Goal: Task Accomplishment & Management: Use online tool/utility

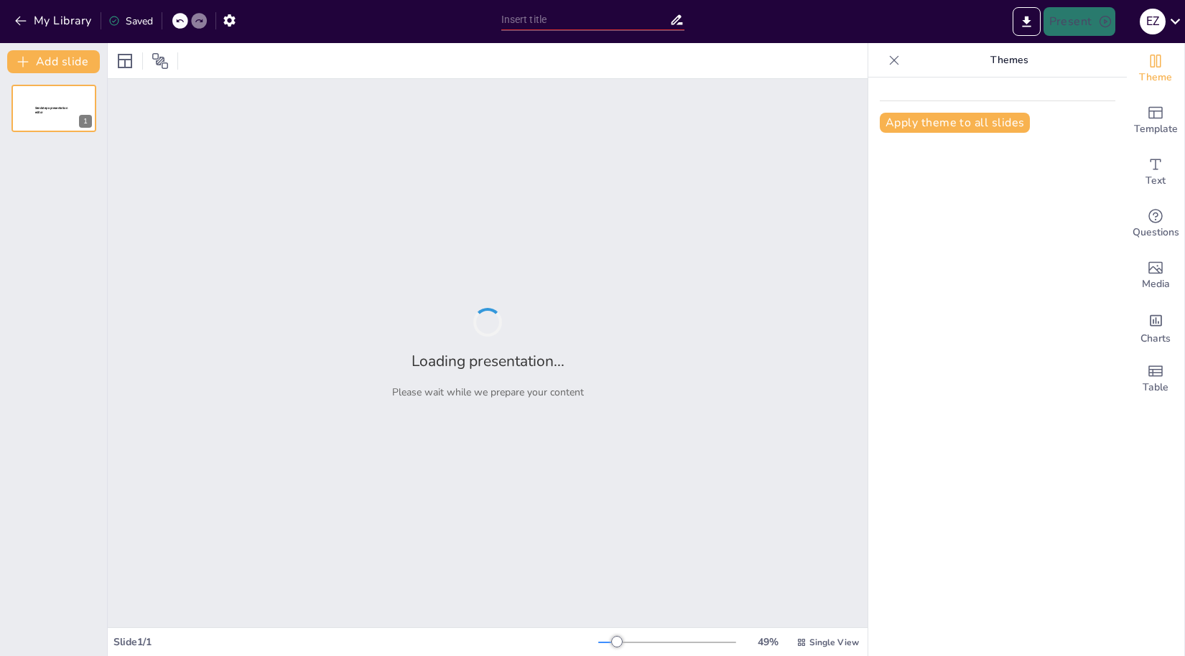
type input "Estrategias para la Intervención Pública en Problemas Colectivos"
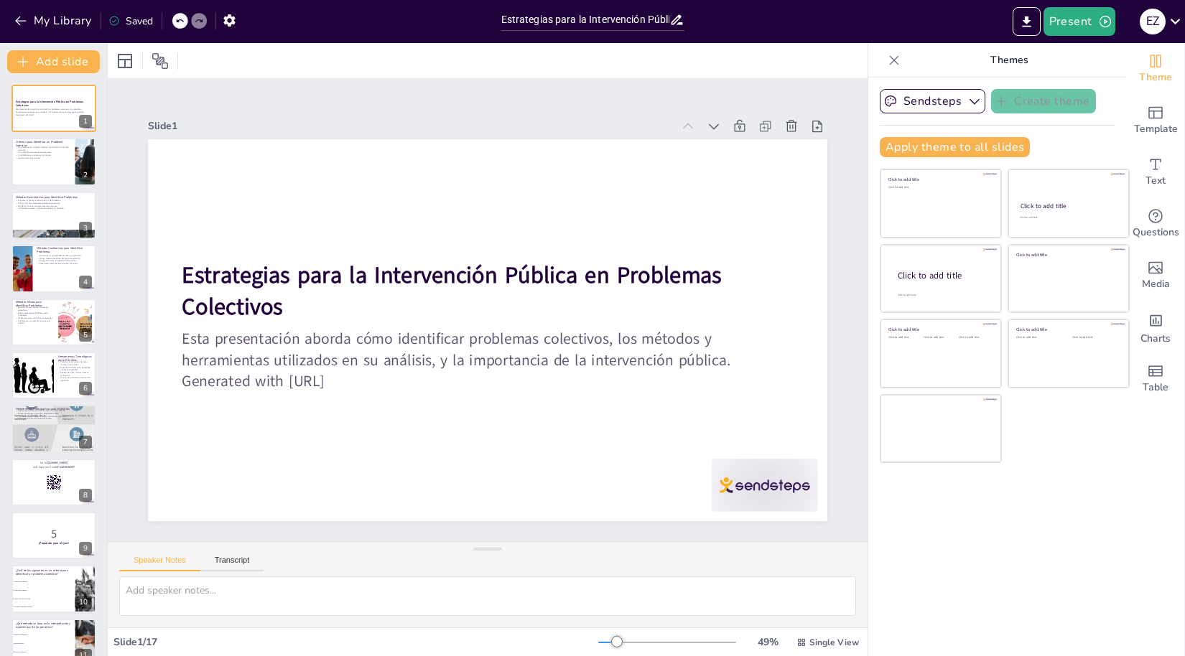
checkbox input "true"
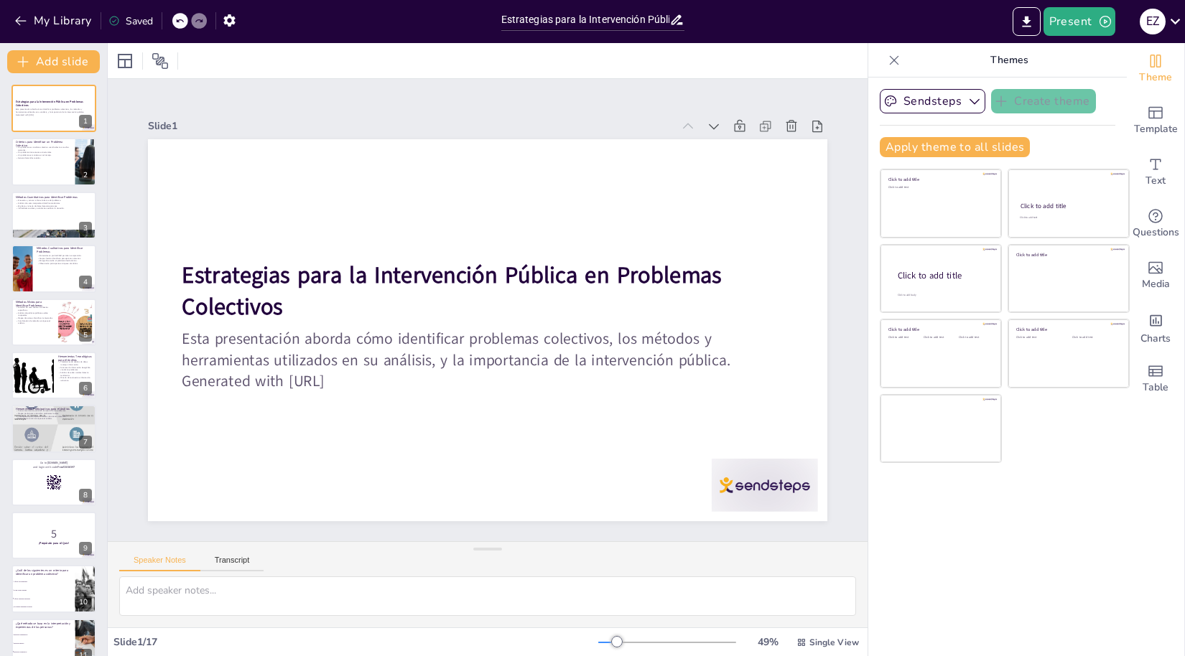
checkbox input "true"
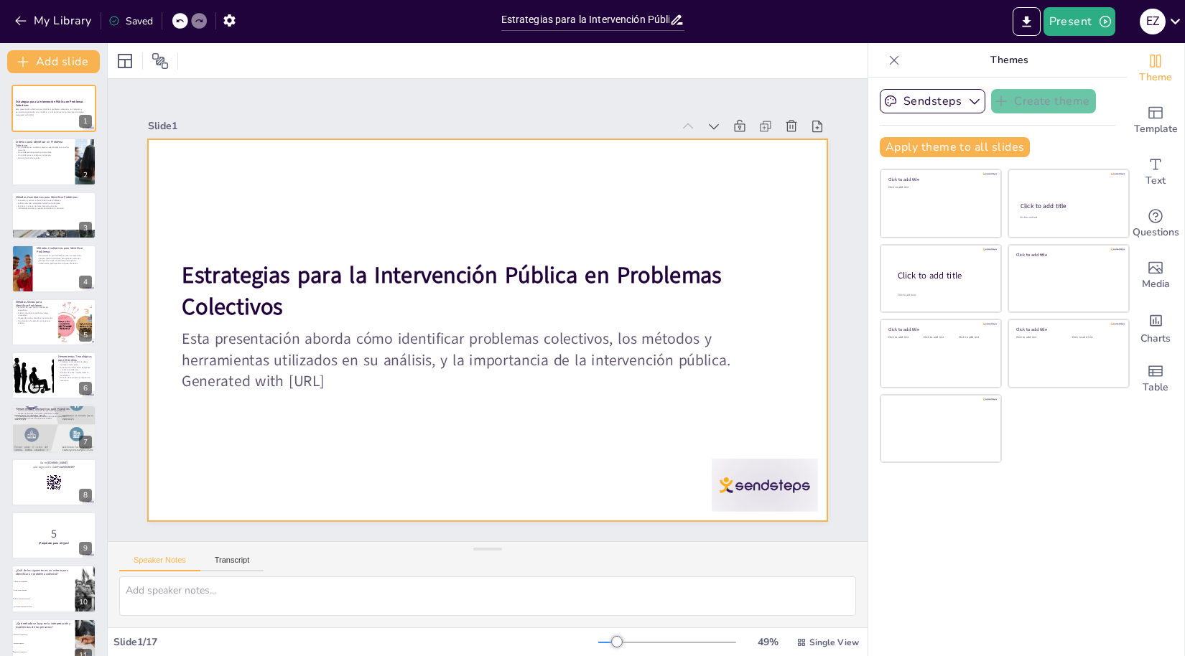
checkbox input "true"
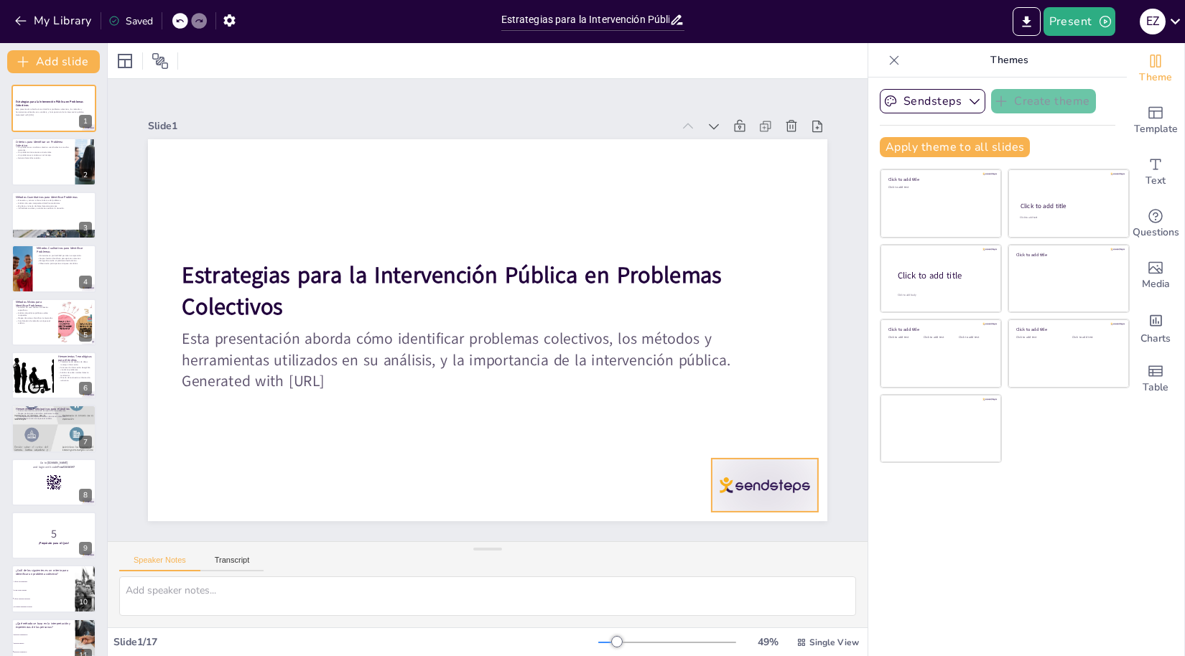
checkbox input "true"
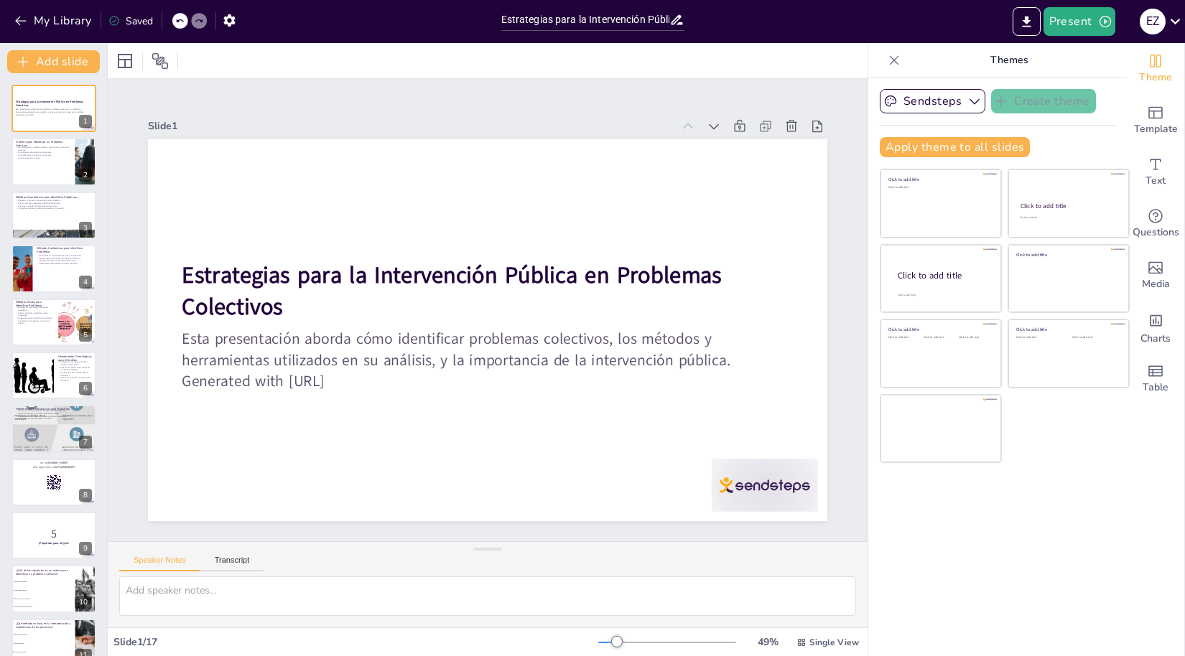
checkbox input "true"
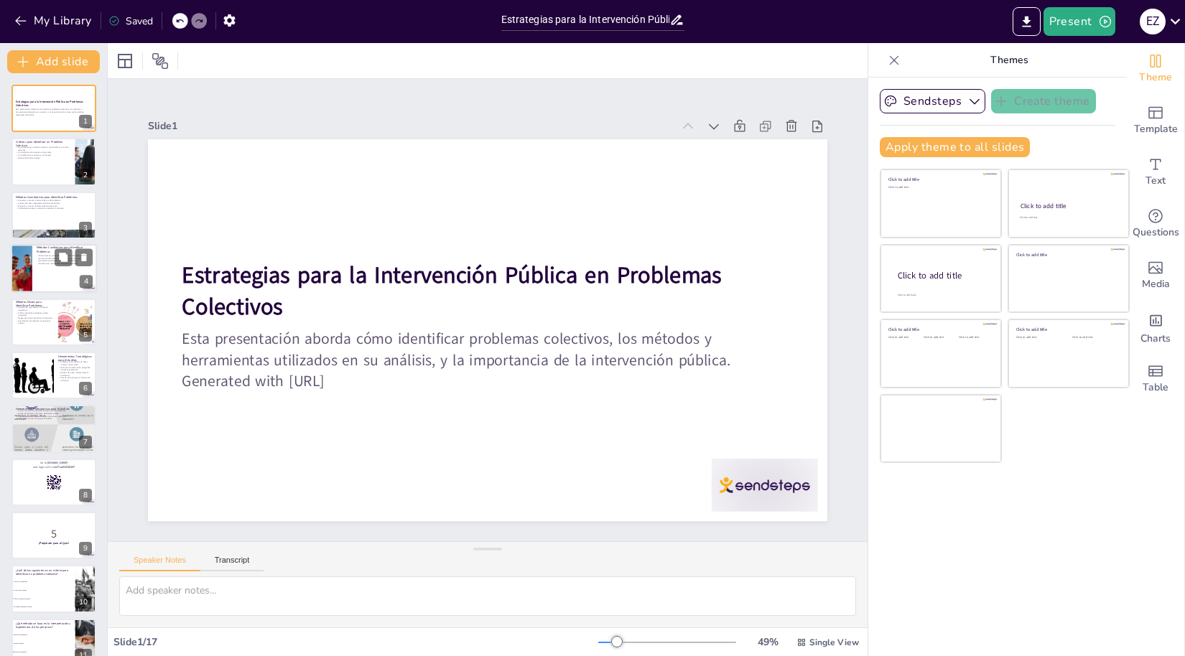
checkbox input "true"
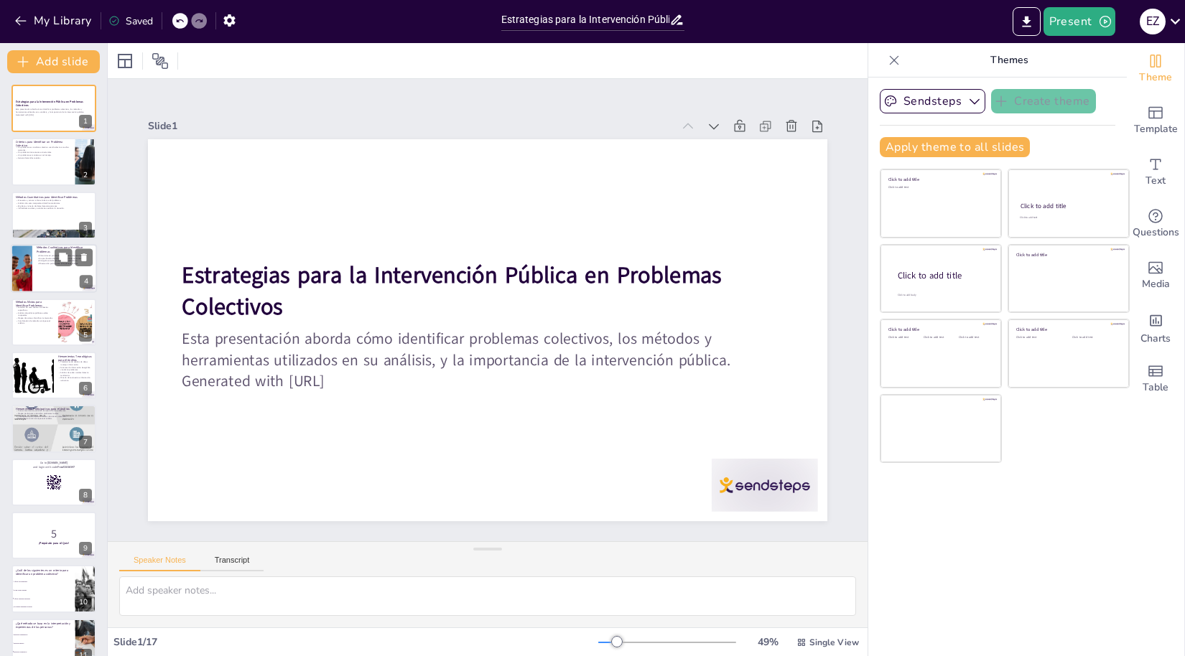
checkbox input "true"
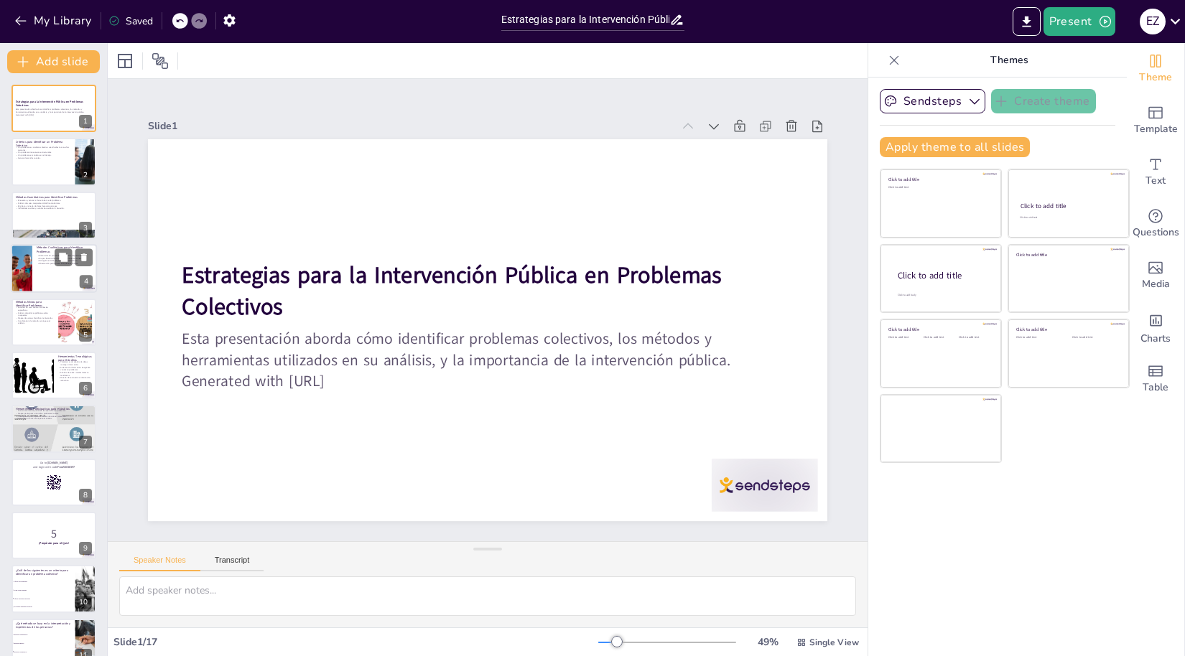
checkbox input "true"
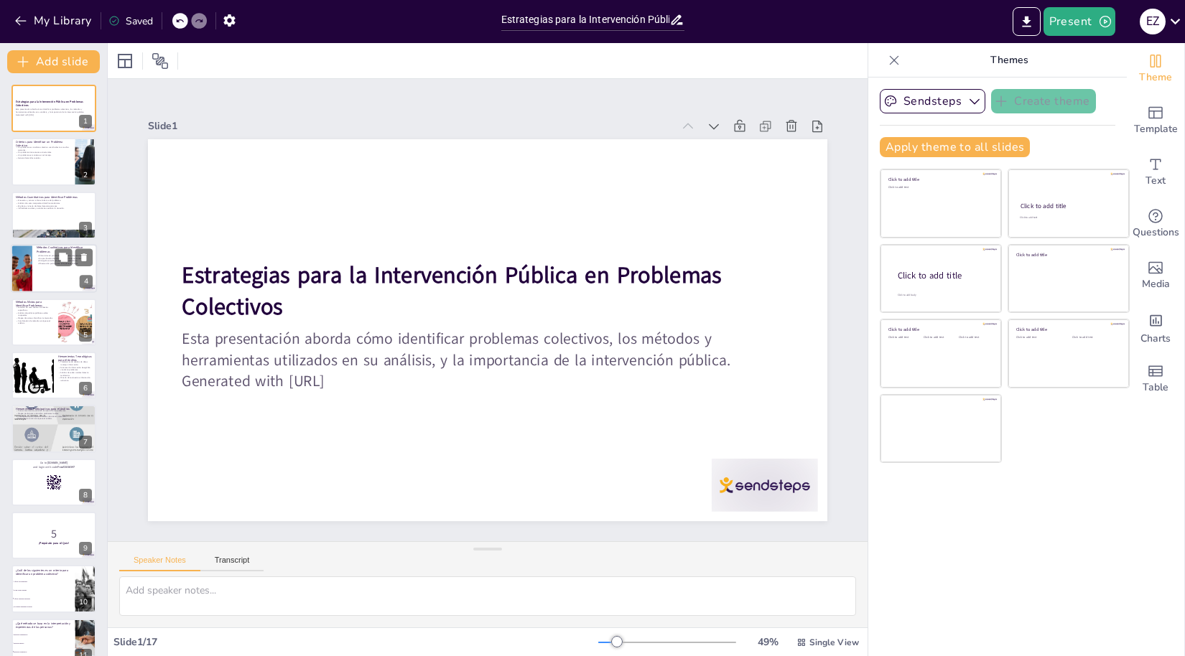
checkbox input "true"
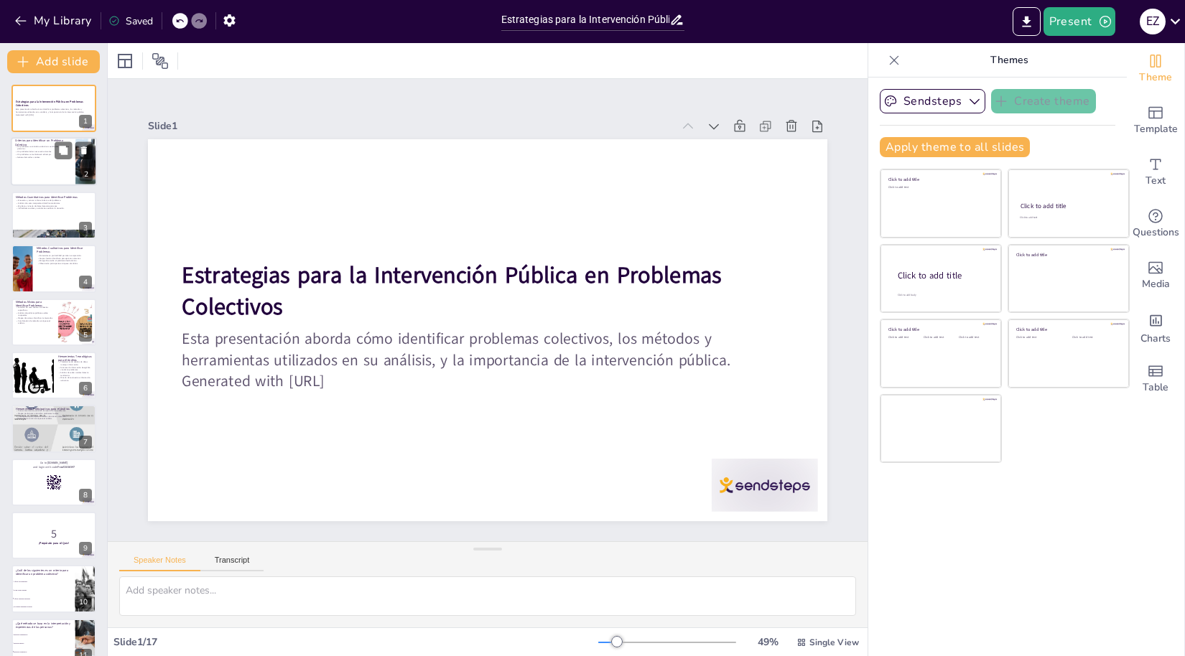
checkbox input "true"
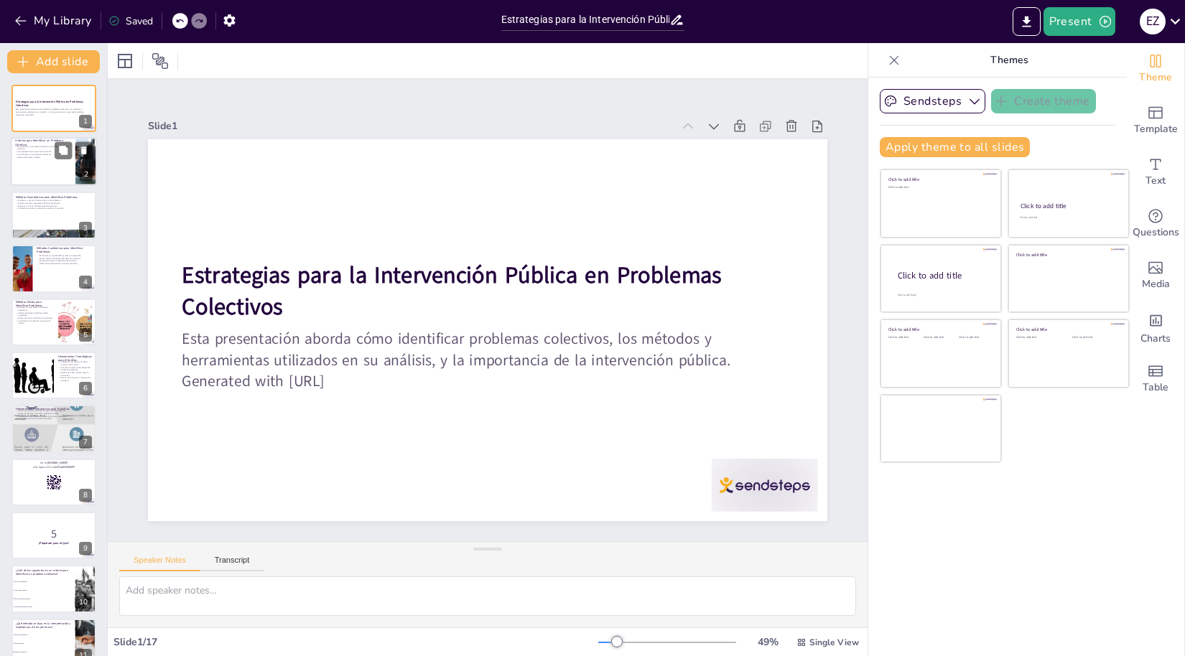
checkbox input "true"
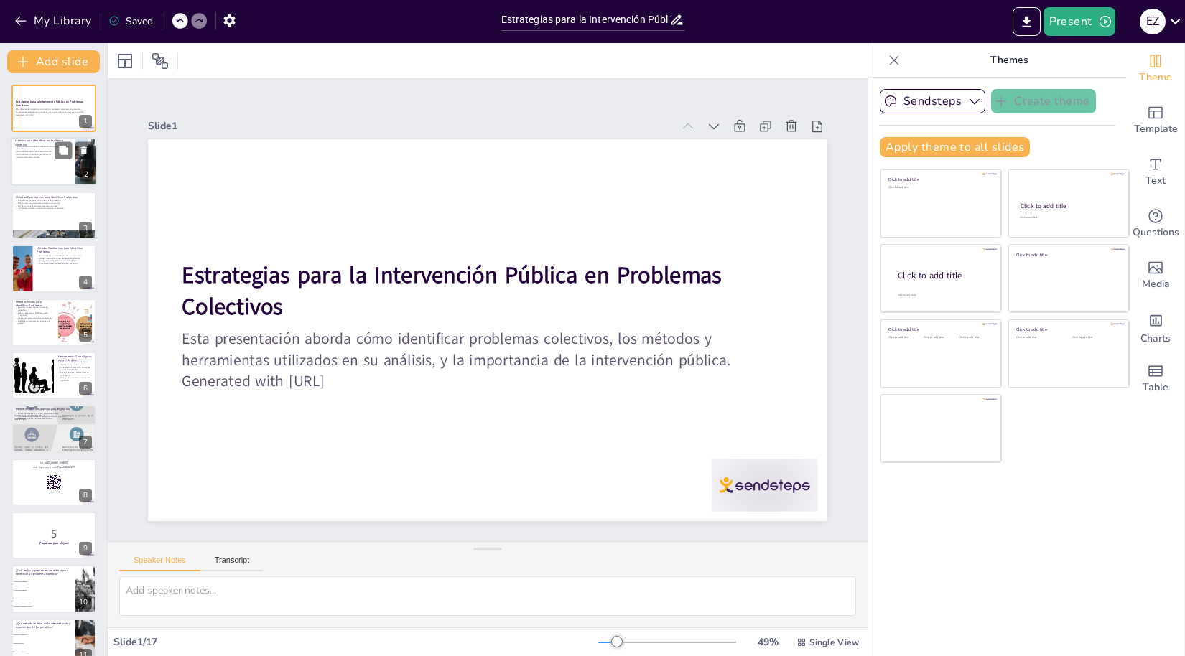
checkbox input "true"
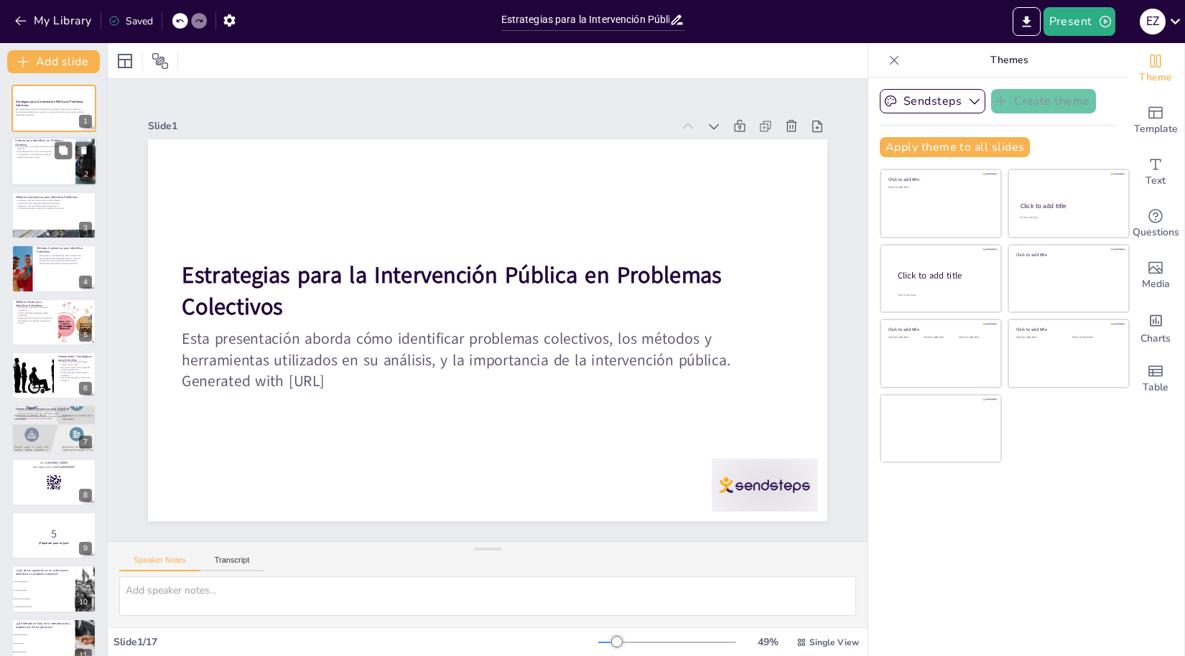
checkbox input "true"
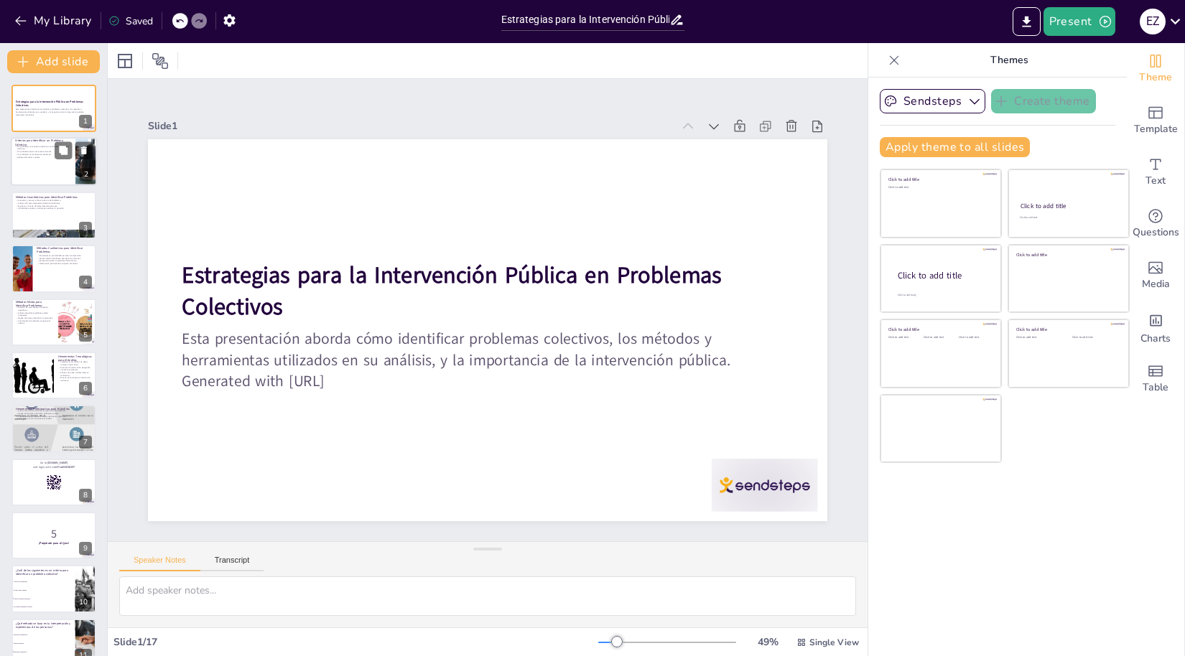
checkbox input "true"
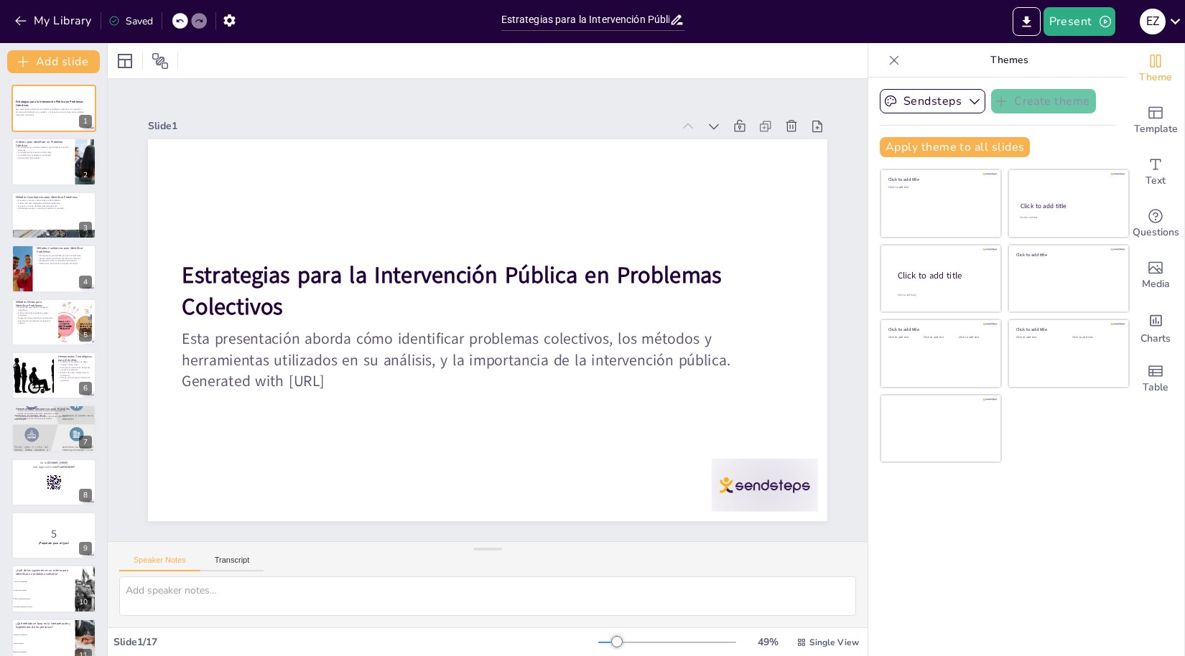
checkbox input "true"
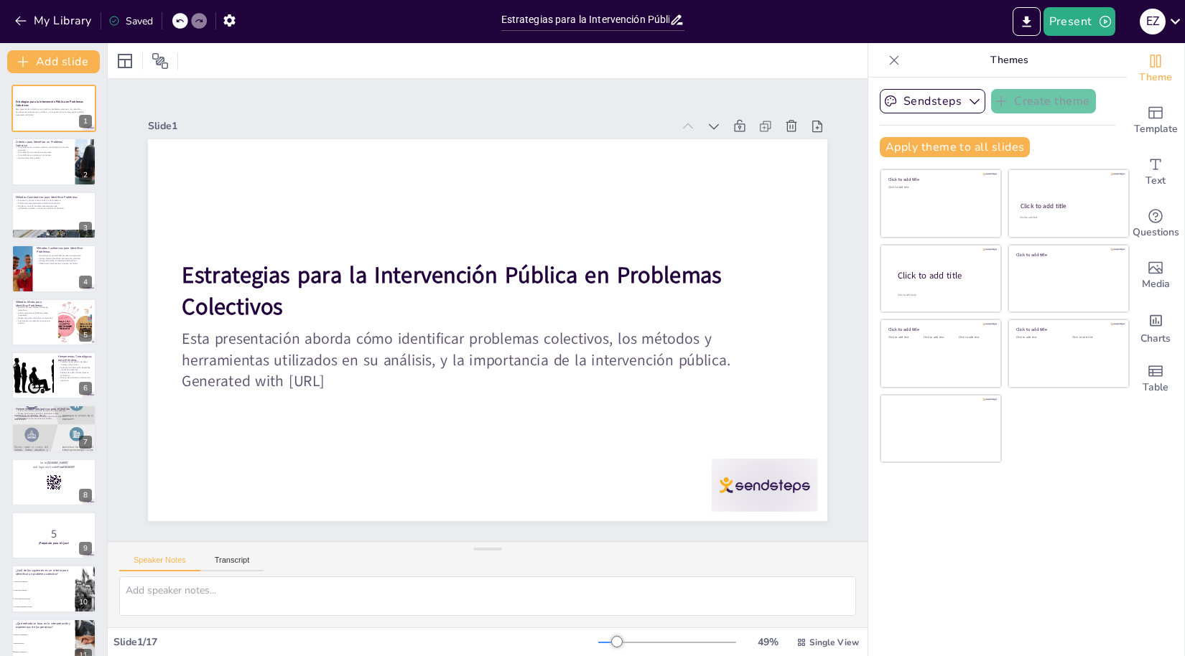
checkbox input "true"
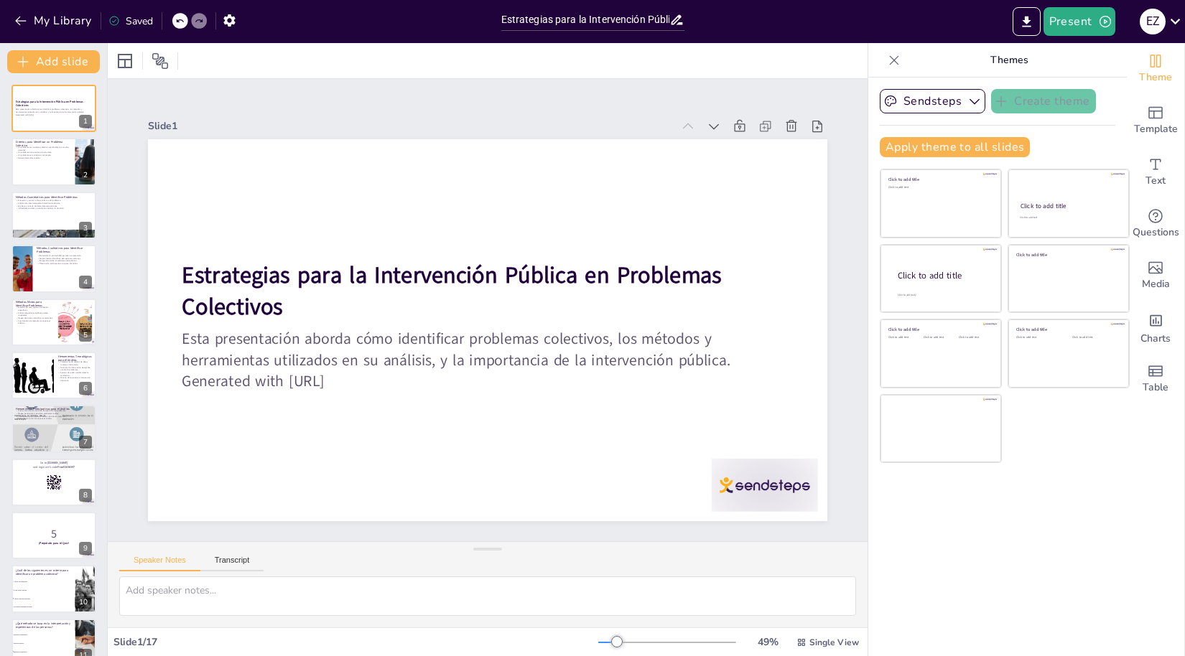
checkbox input "true"
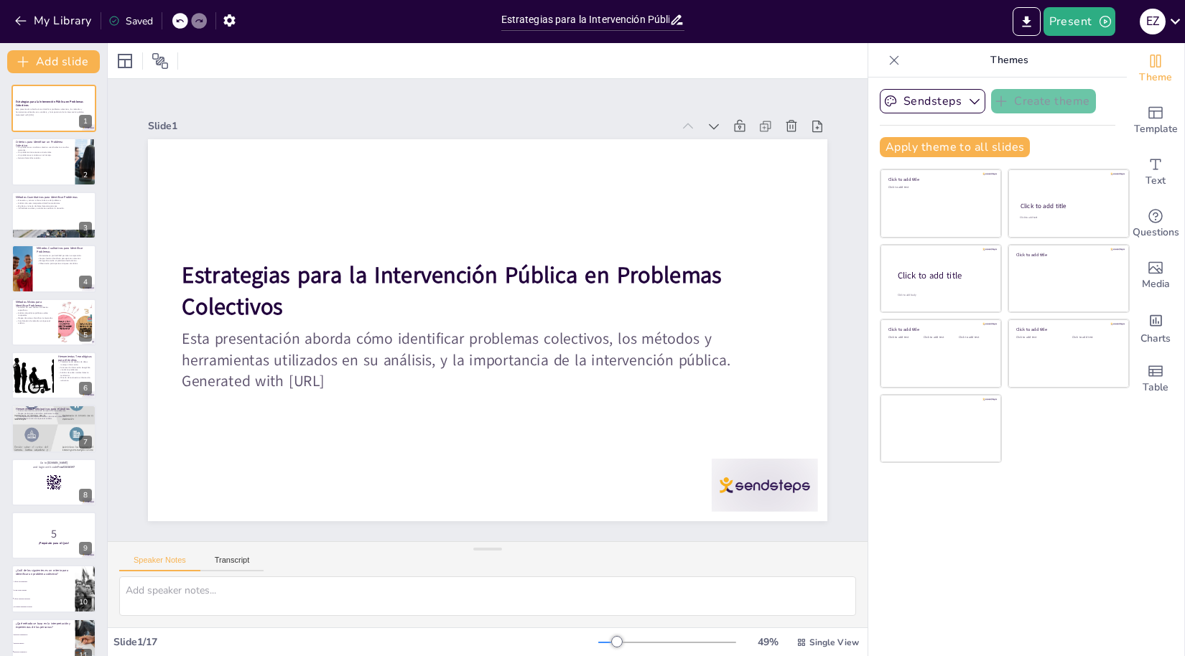
checkbox input "true"
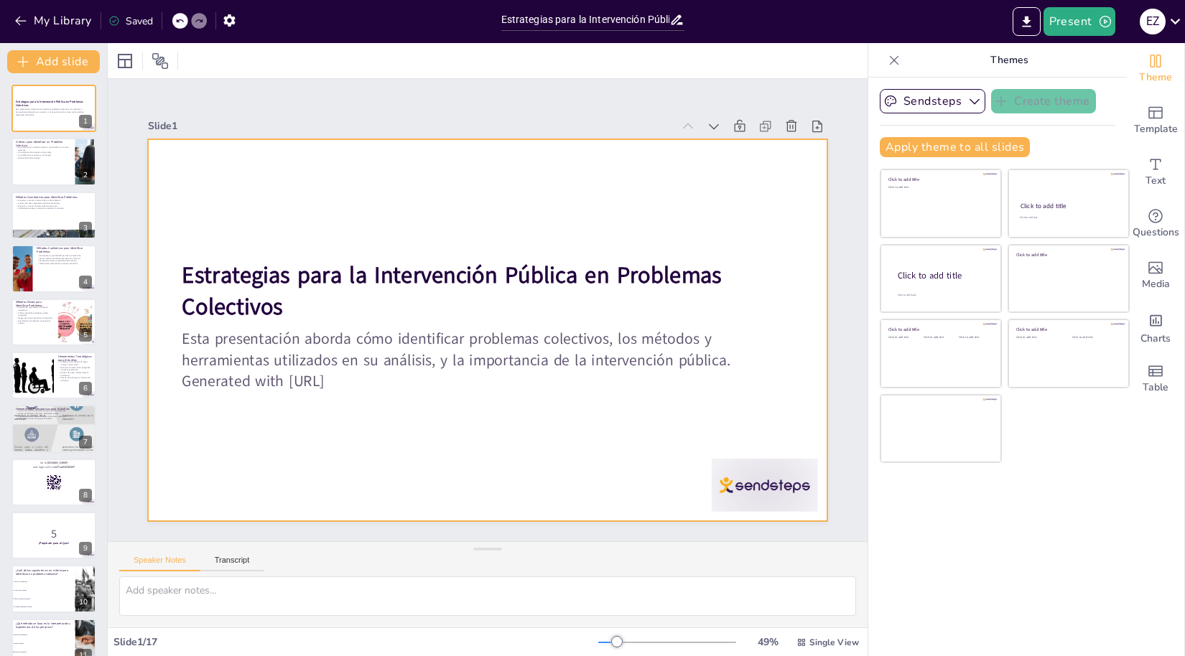
checkbox input "true"
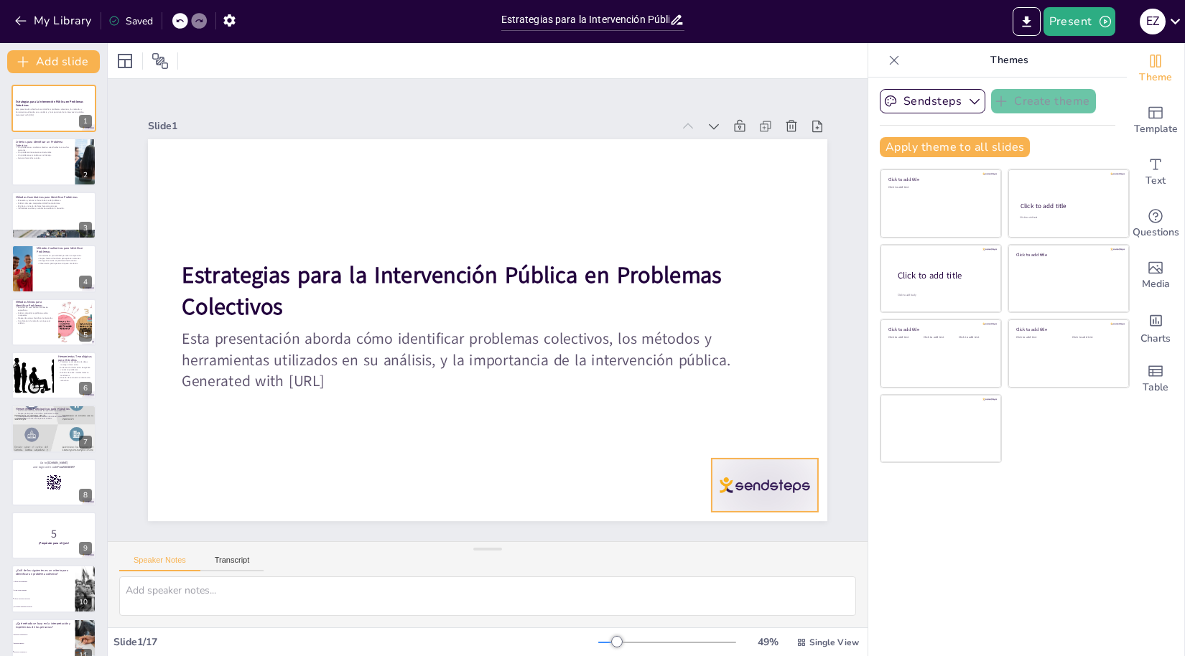
checkbox input "true"
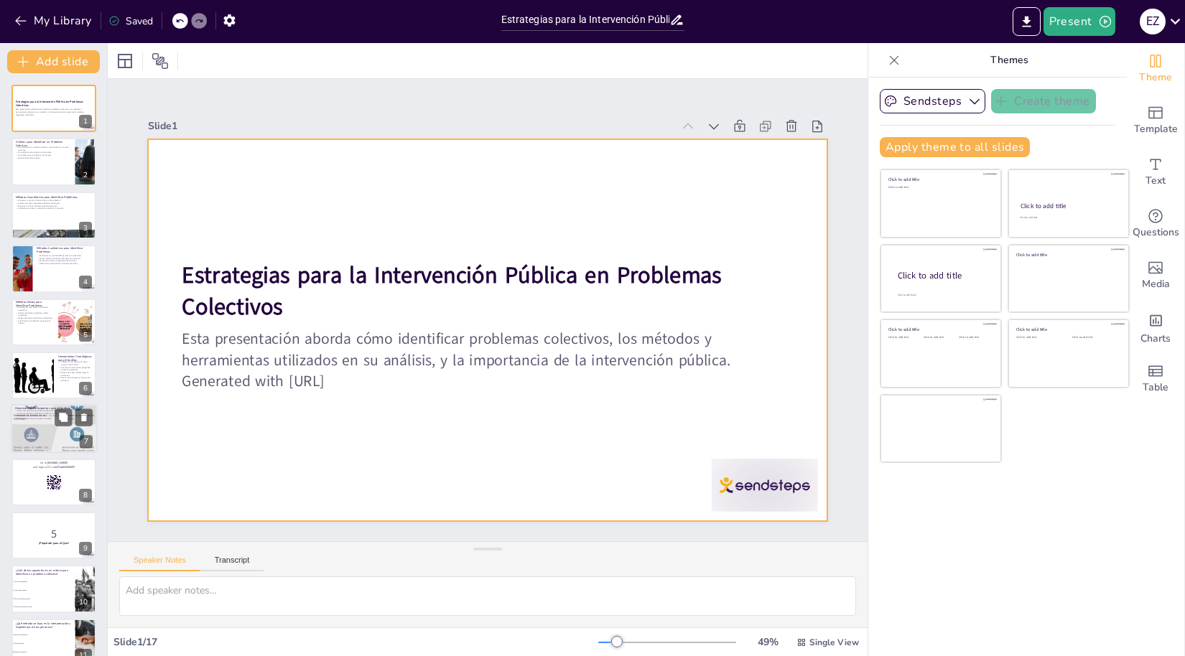
checkbox input "true"
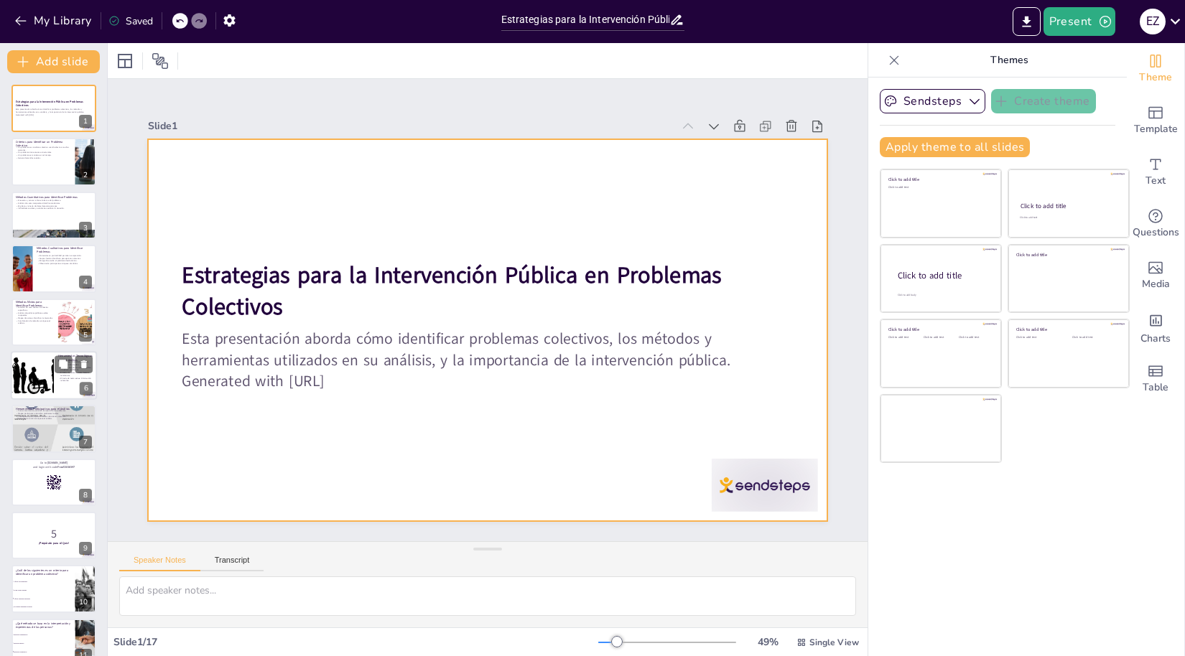
checkbox input "true"
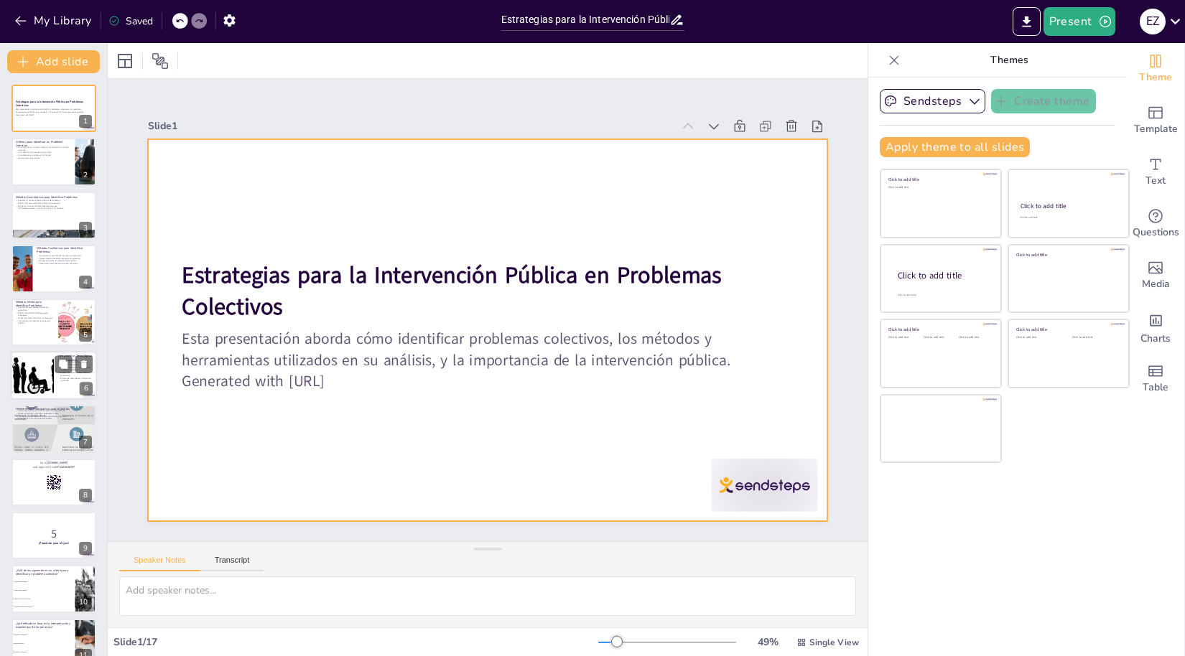
checkbox input "true"
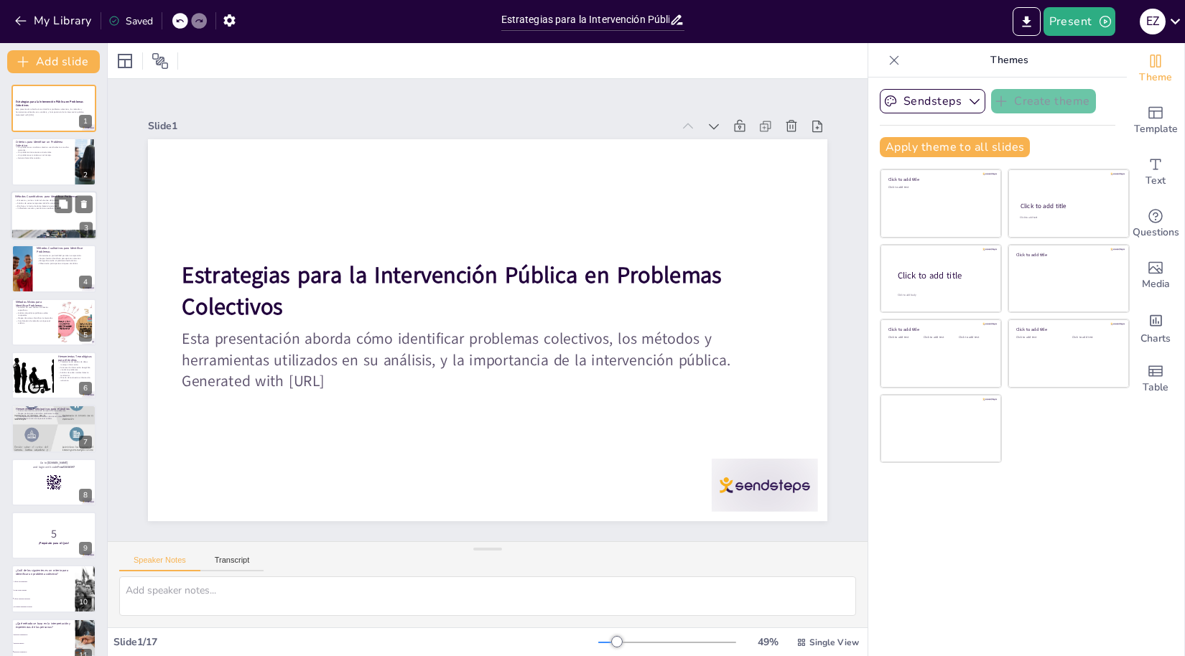
checkbox input "true"
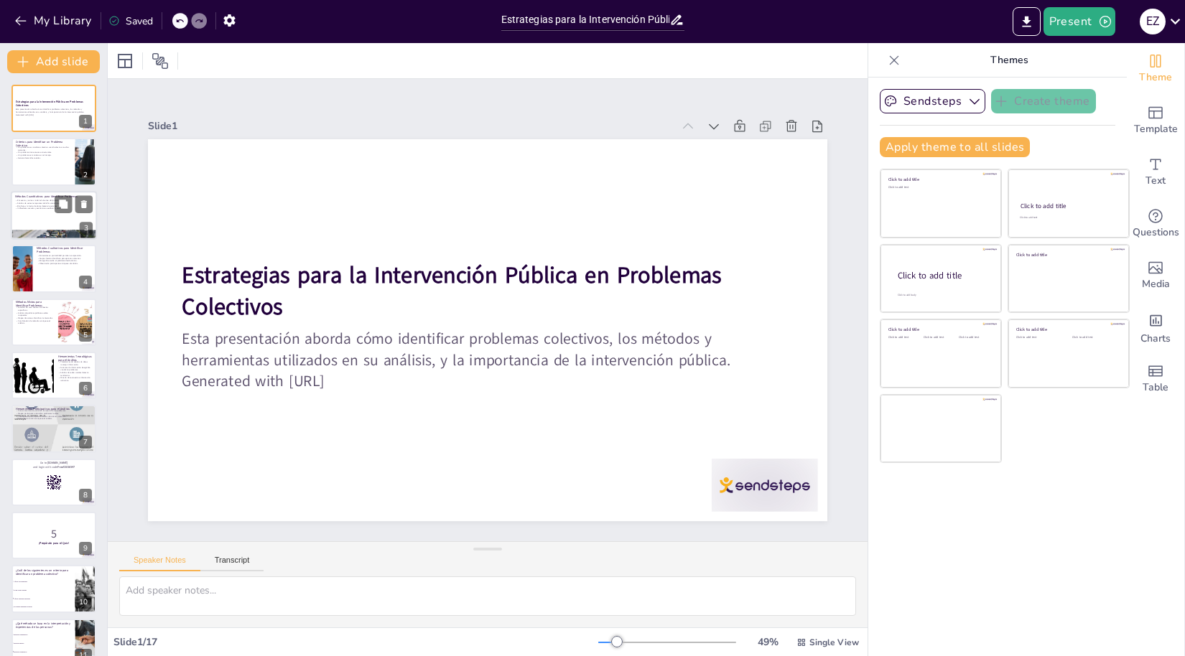
checkbox input "true"
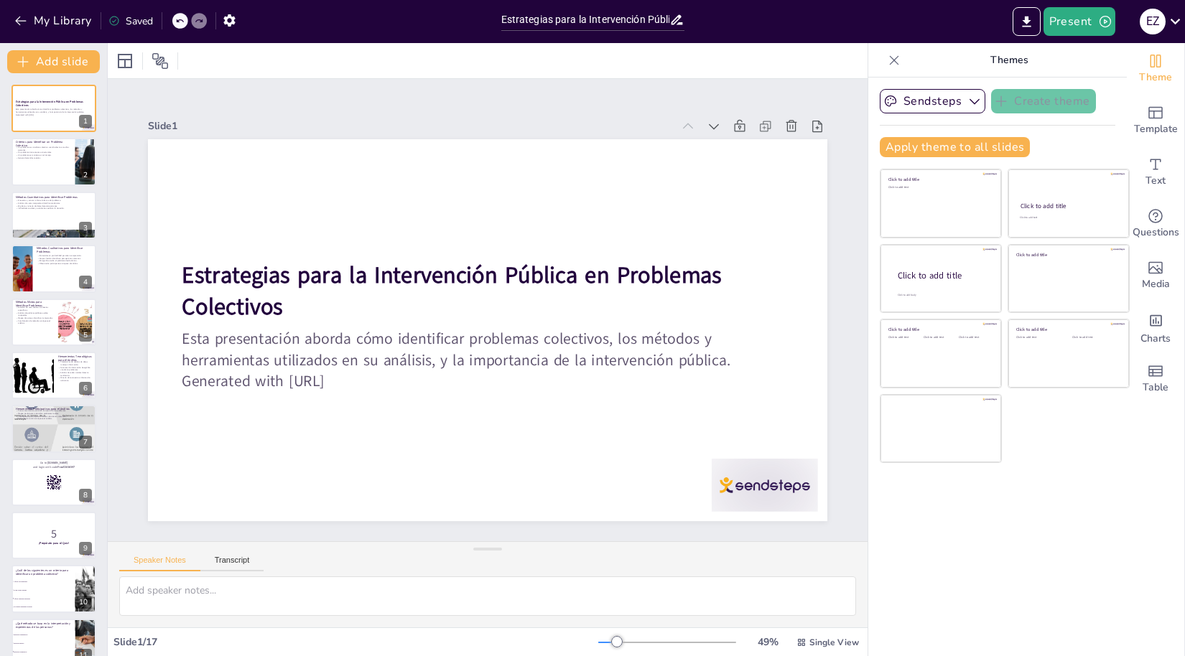
checkbox input "true"
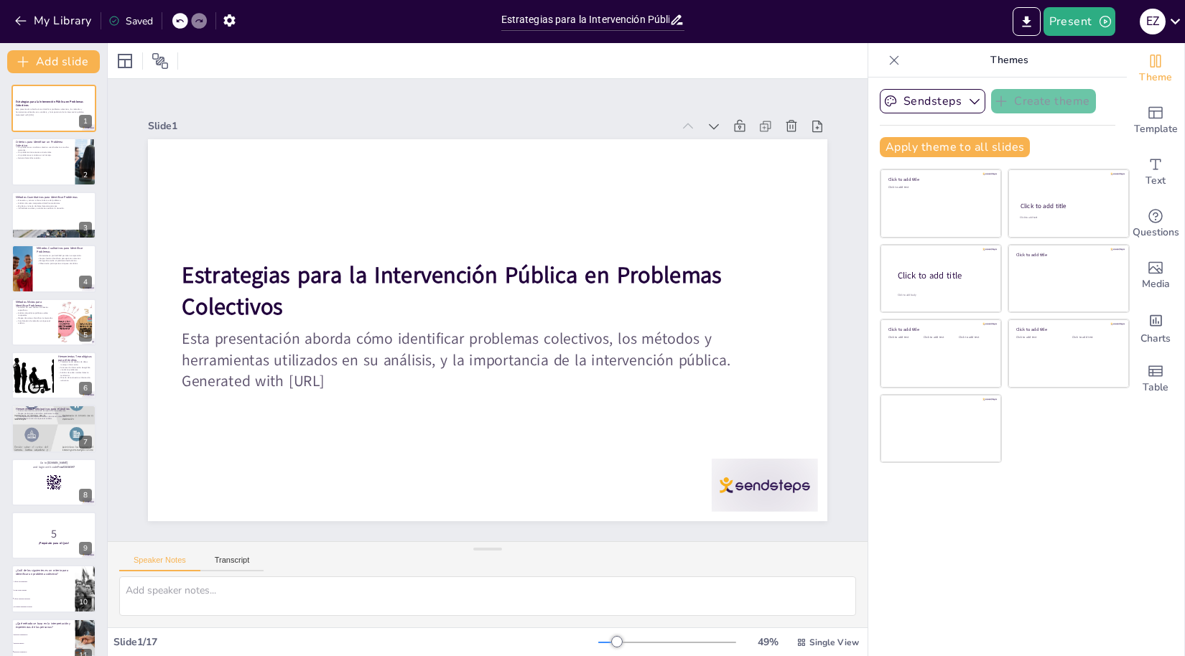
checkbox input "true"
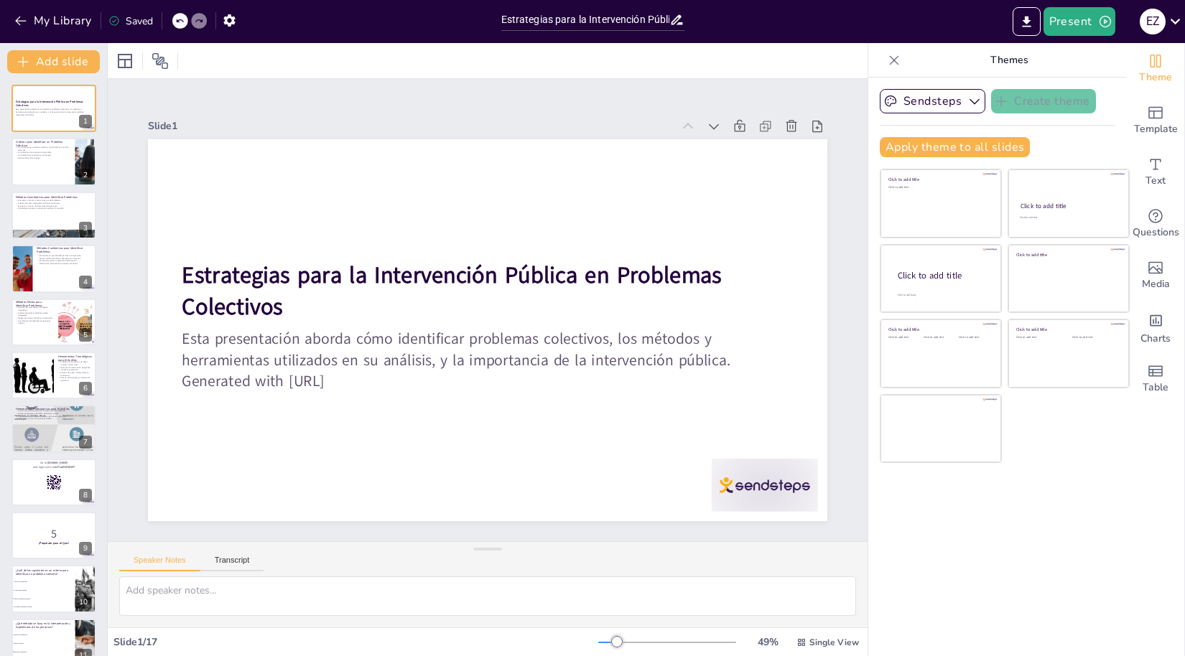
checkbox input "true"
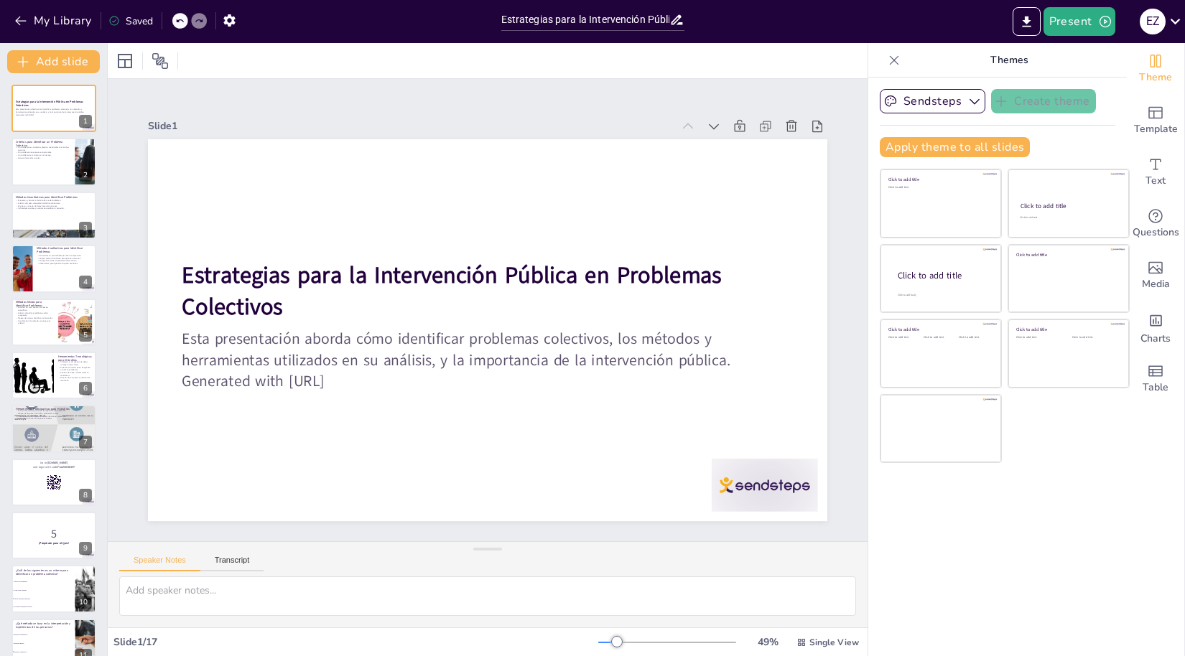
checkbox input "true"
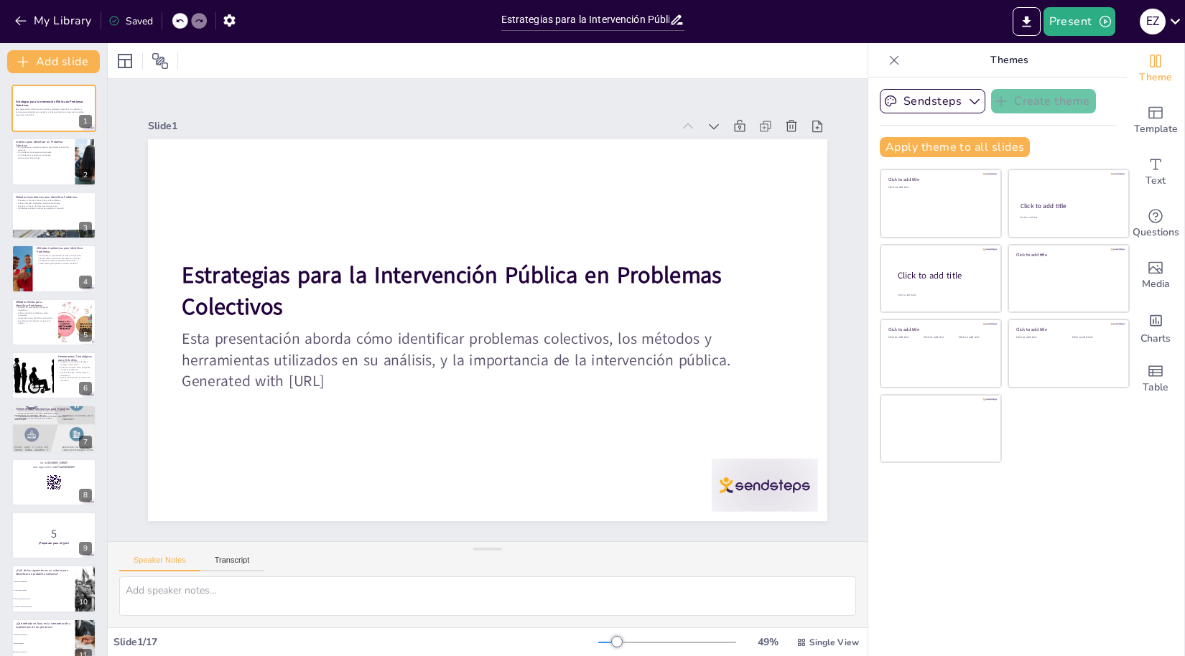
checkbox input "true"
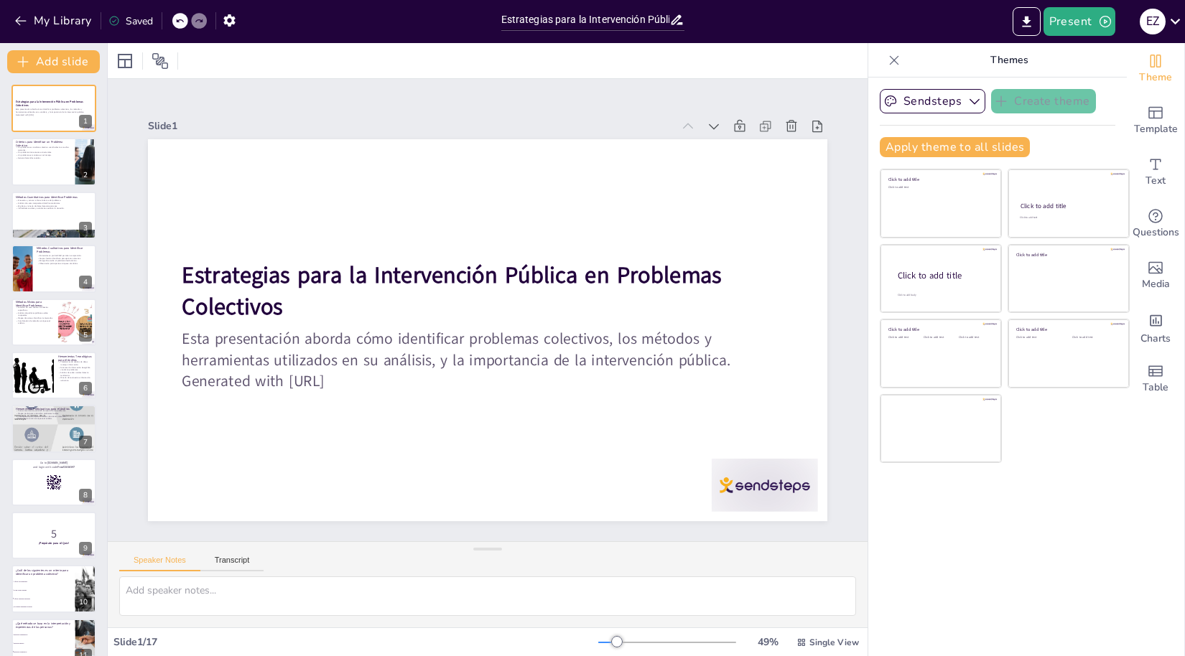
checkbox input "true"
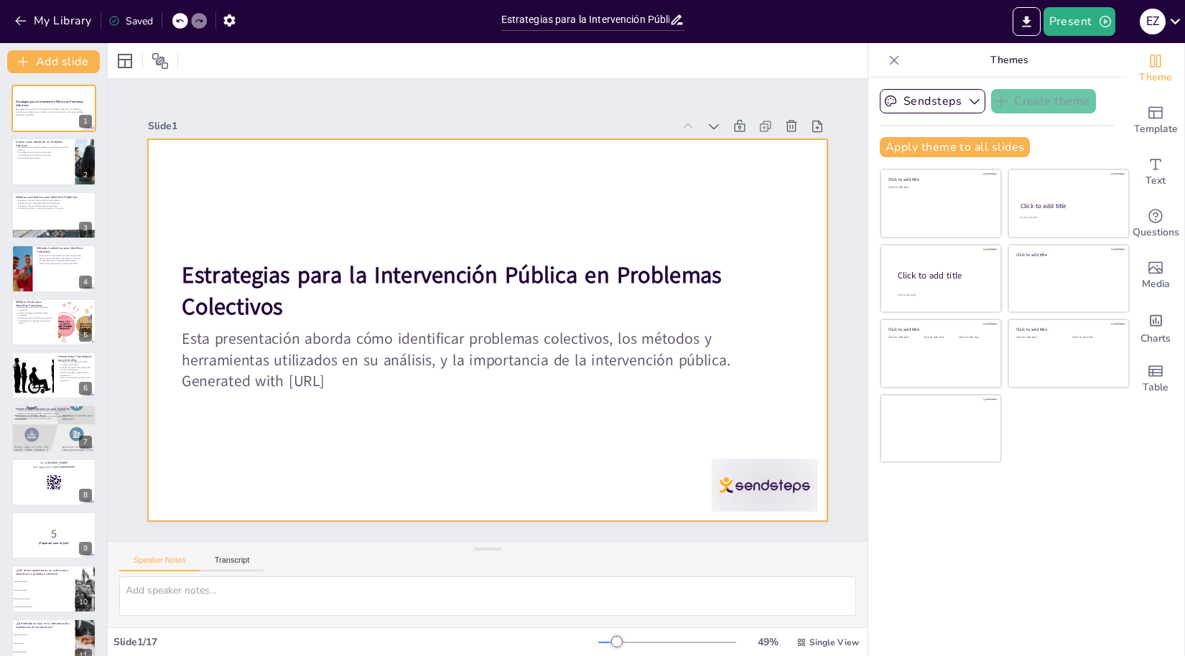
checkbox input "true"
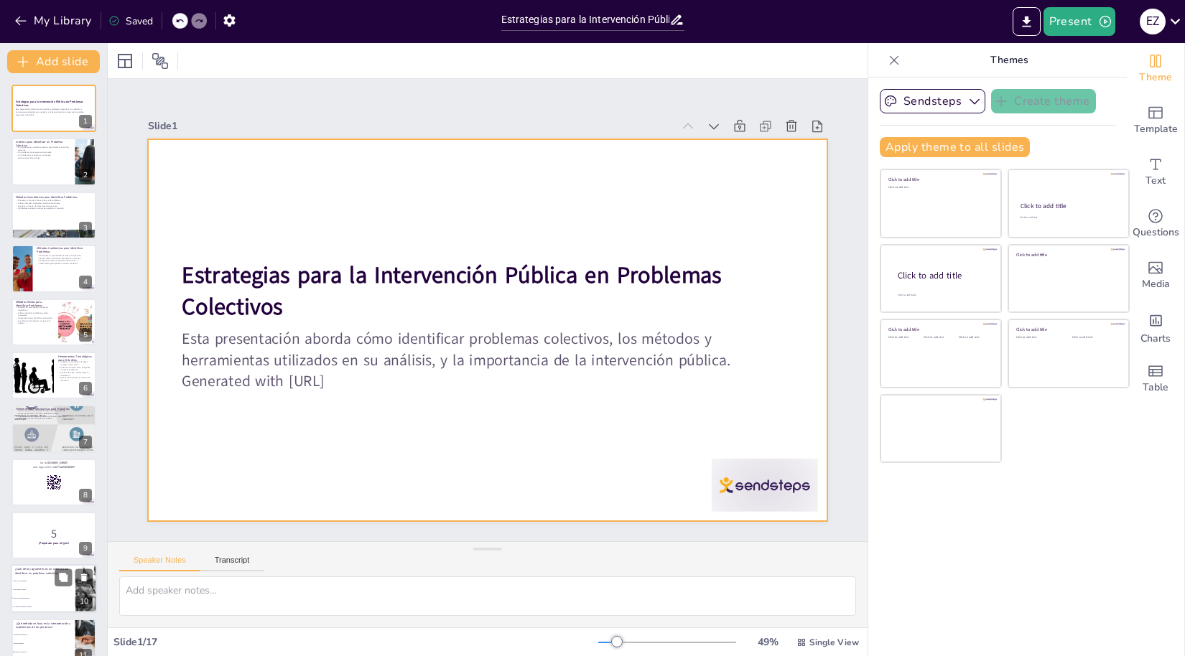
checkbox input "true"
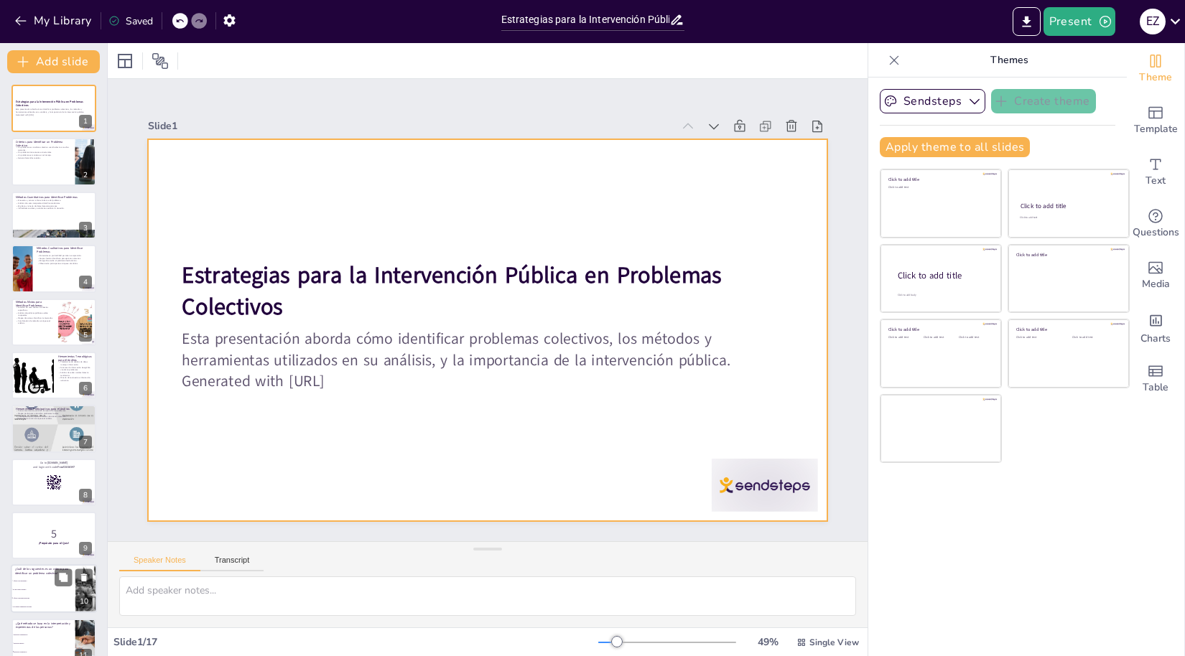
checkbox input "true"
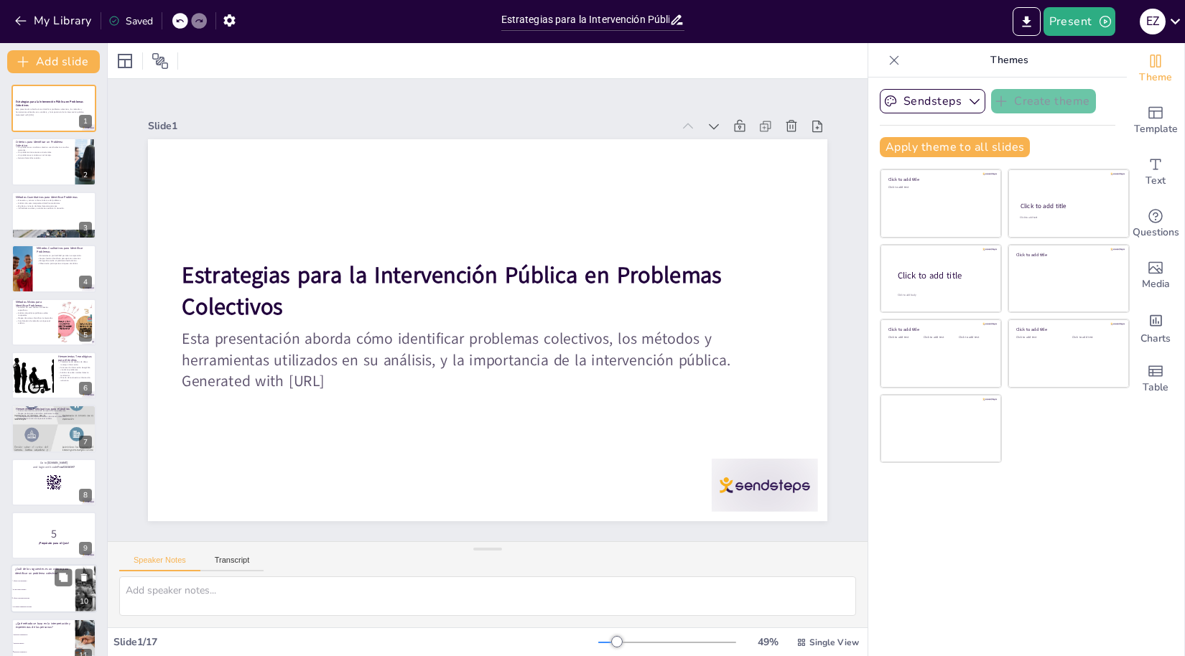
checkbox input "true"
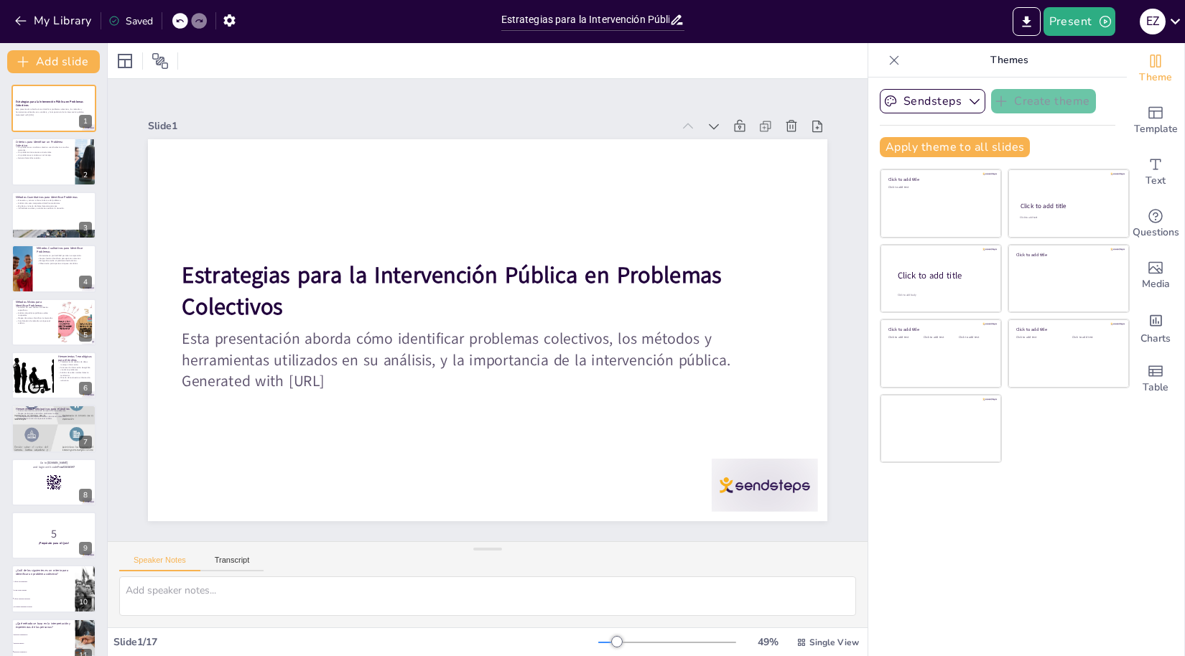
checkbox input "true"
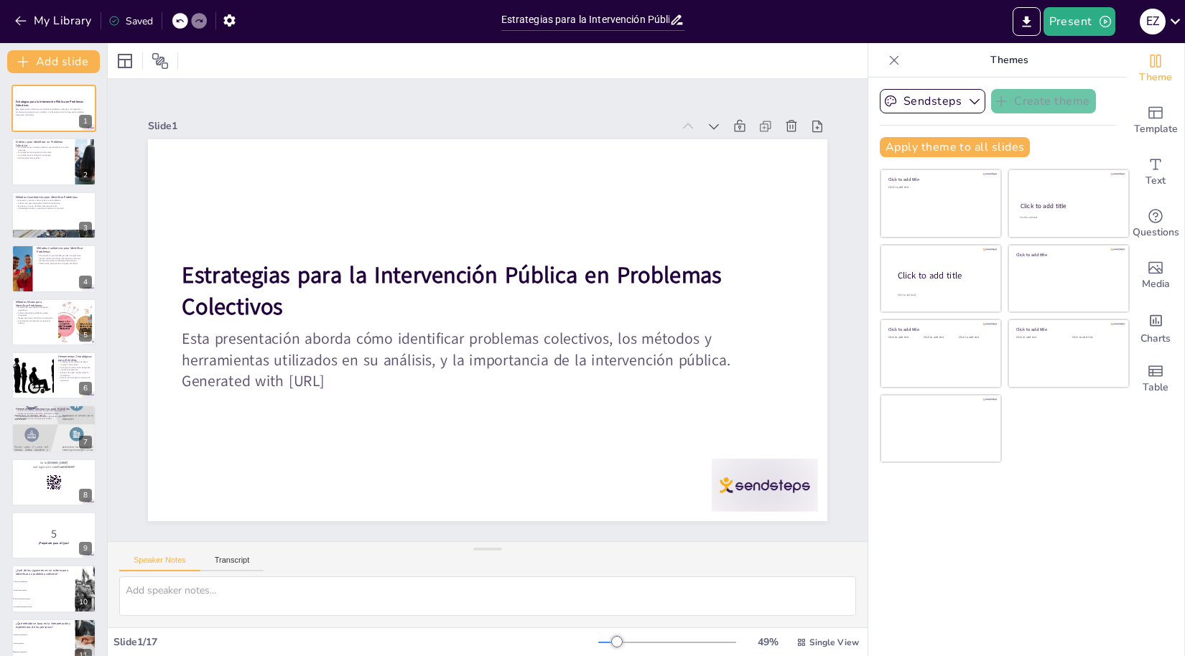
checkbox input "true"
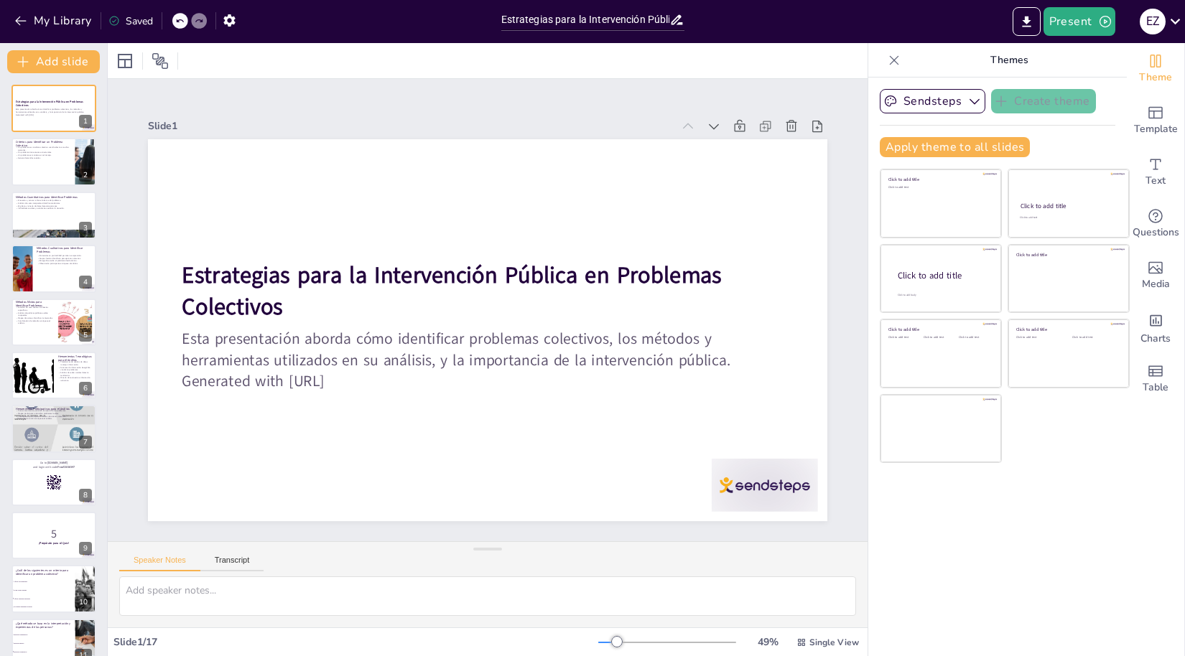
checkbox input "true"
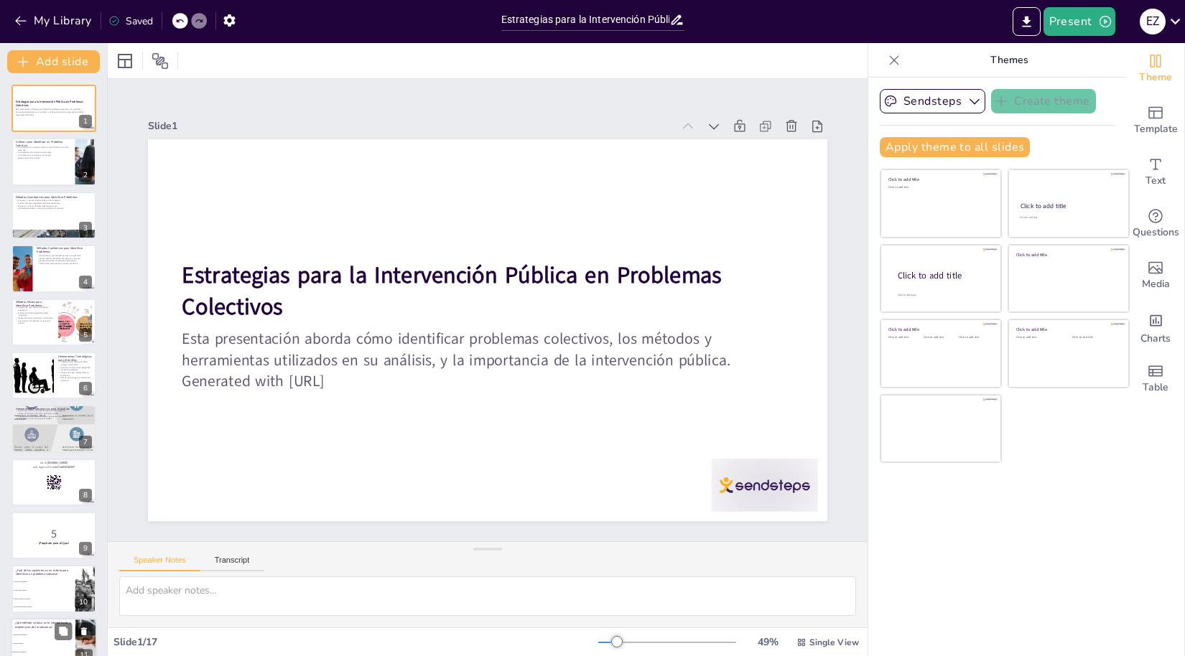
checkbox input "true"
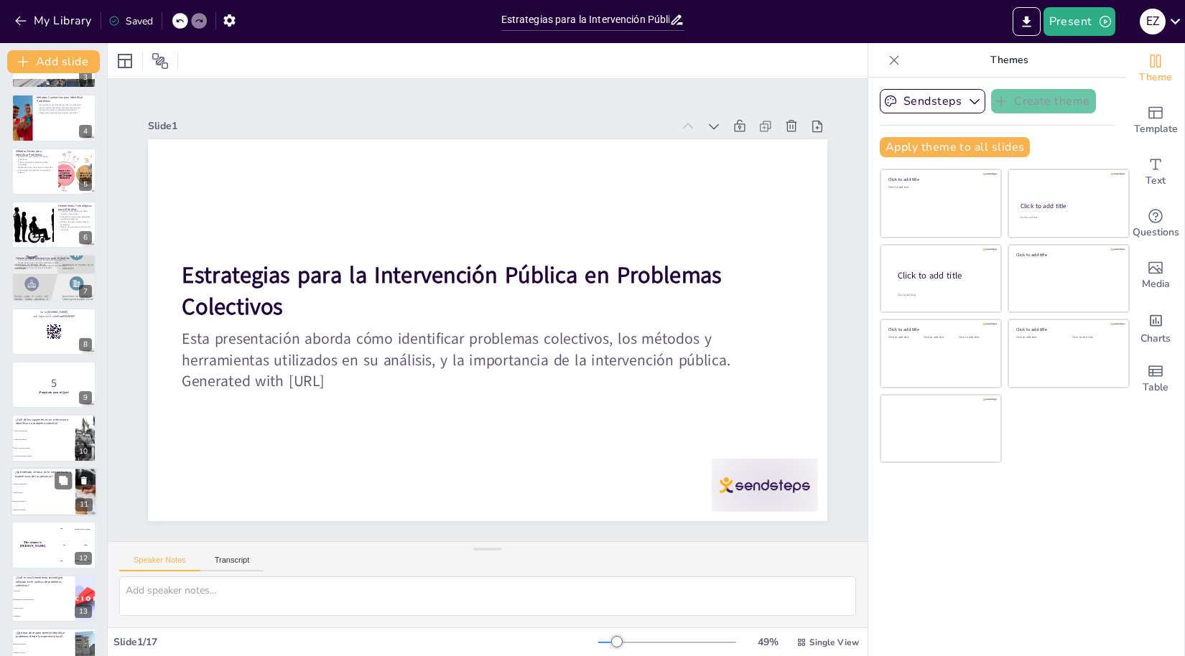
checkbox input "true"
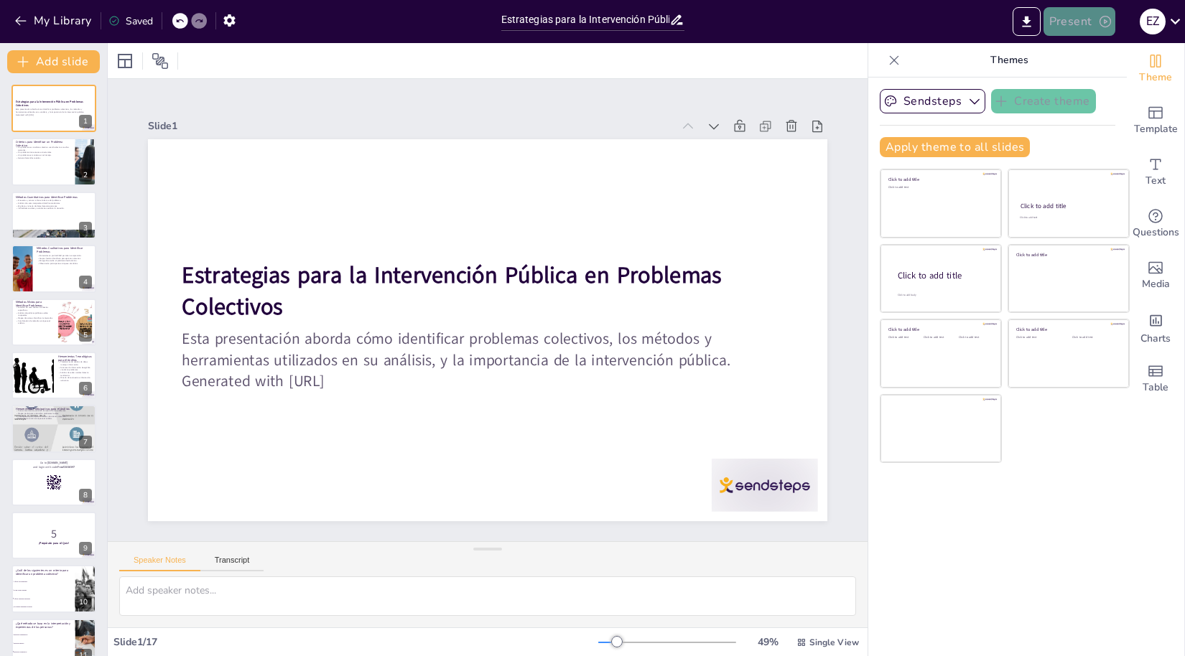
click at [1082, 24] on button "Present" at bounding box center [1080, 21] width 72 height 29
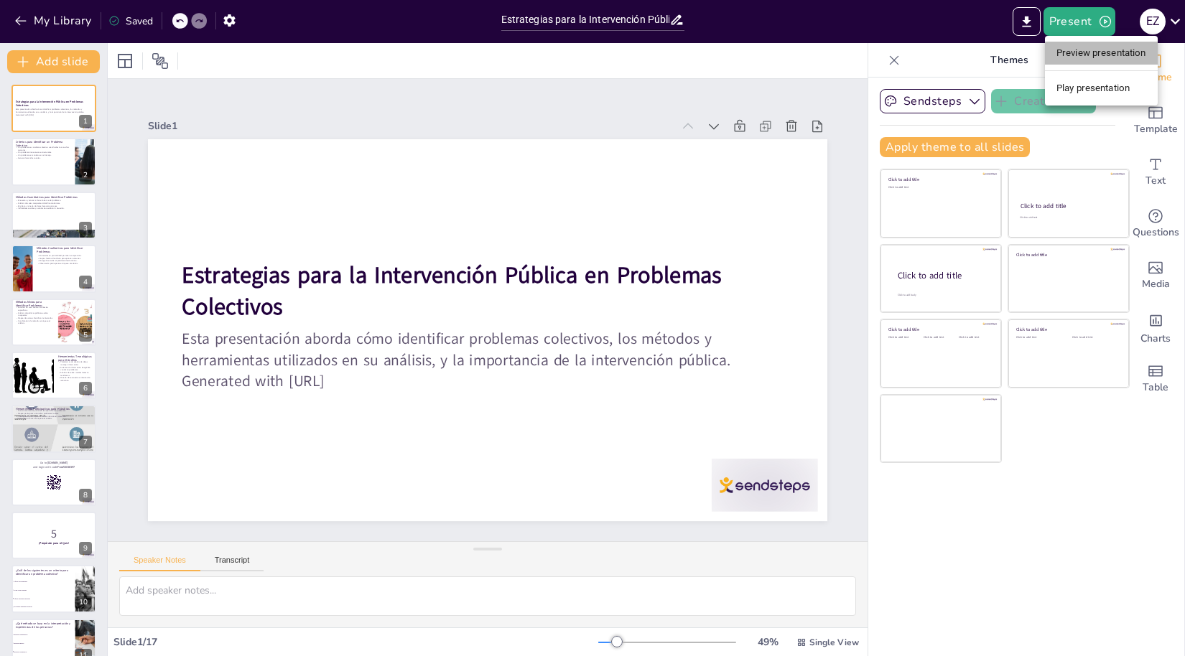
click at [1107, 57] on li "Preview presentation" at bounding box center [1101, 53] width 113 height 23
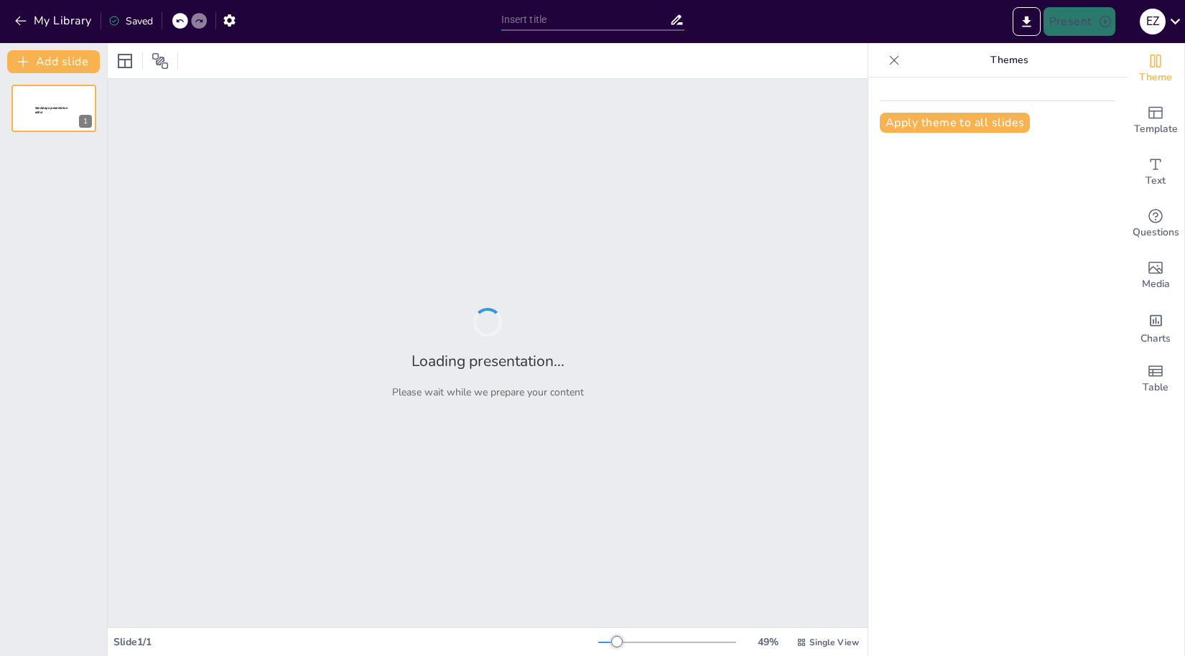
type input "Estrategias para la Intervención Pública en Problemas Colectivos"
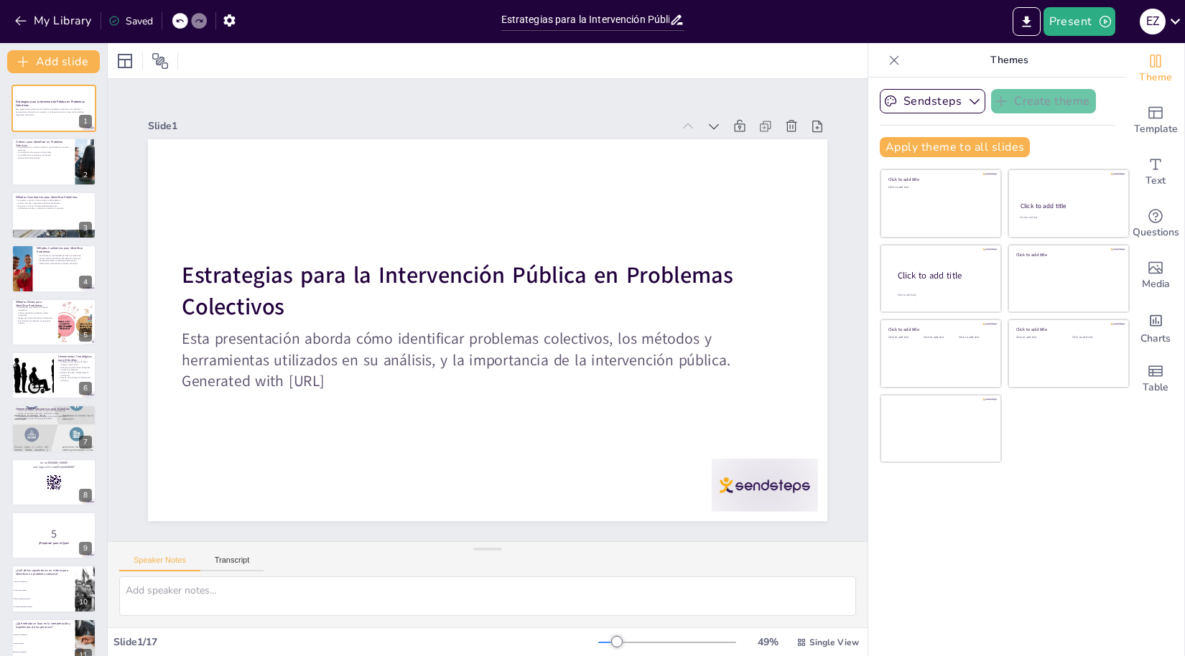
checkbox input "true"
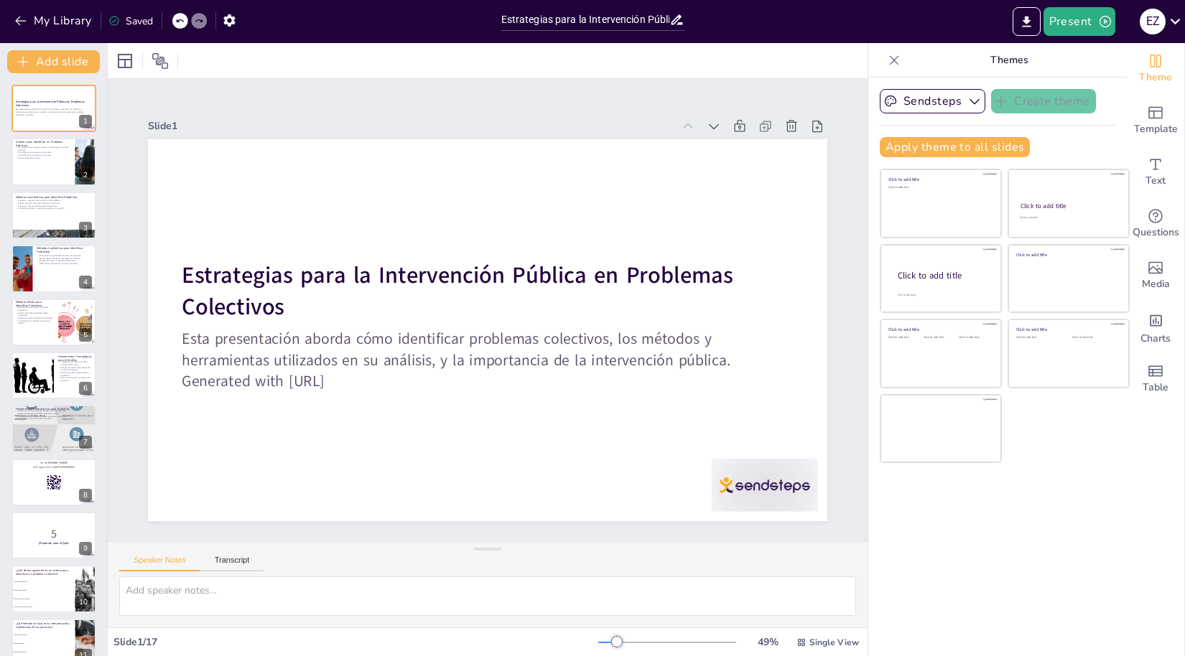
checkbox input "true"
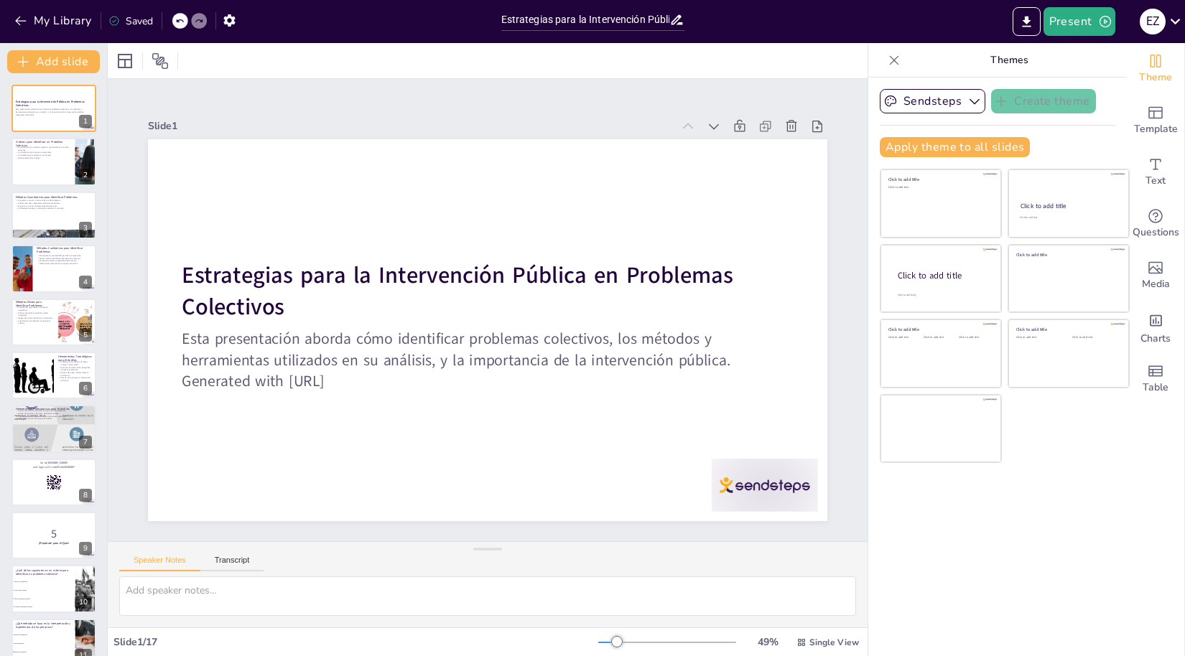
checkbox input "true"
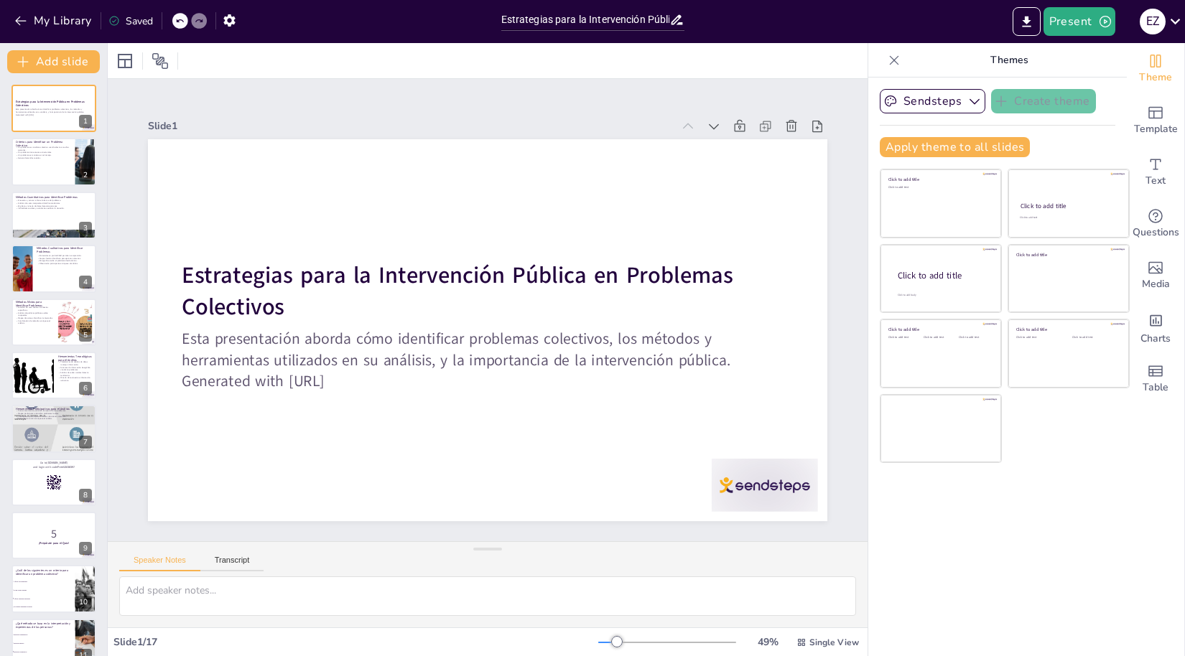
checkbox input "true"
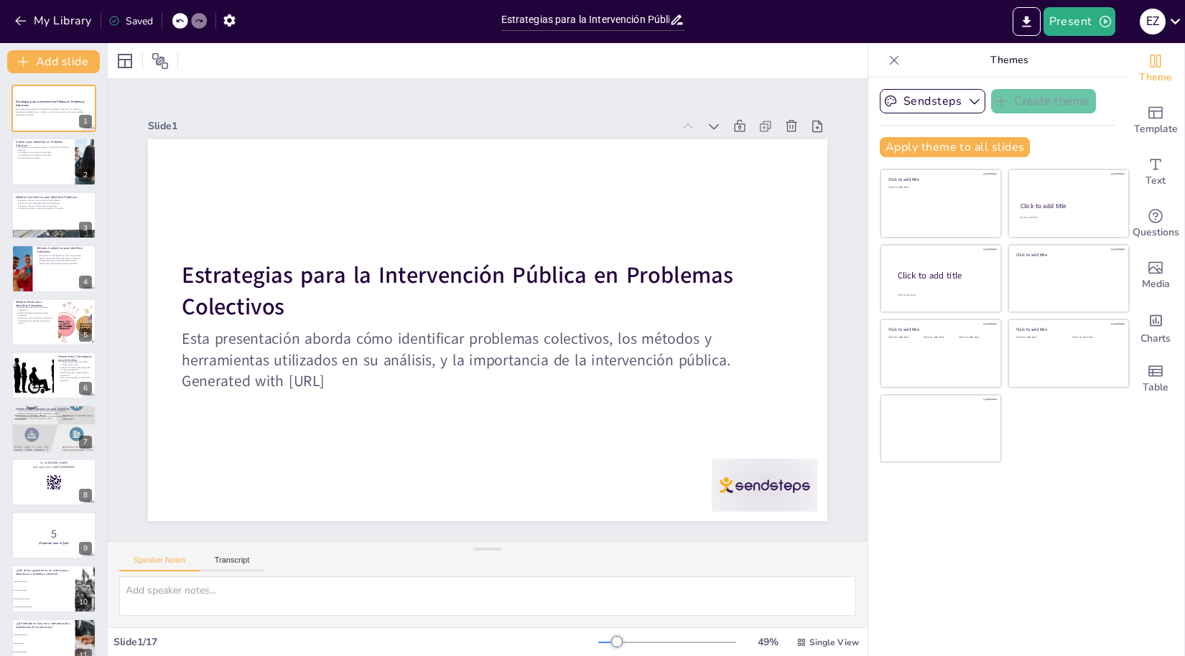
checkbox input "true"
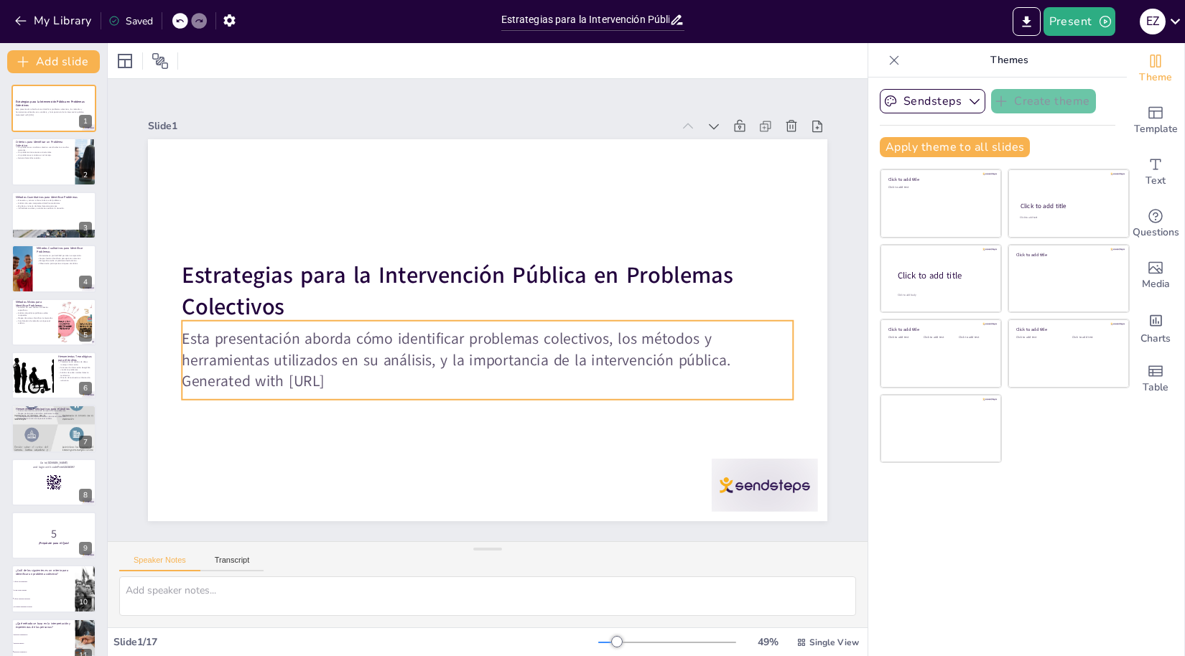
checkbox input "true"
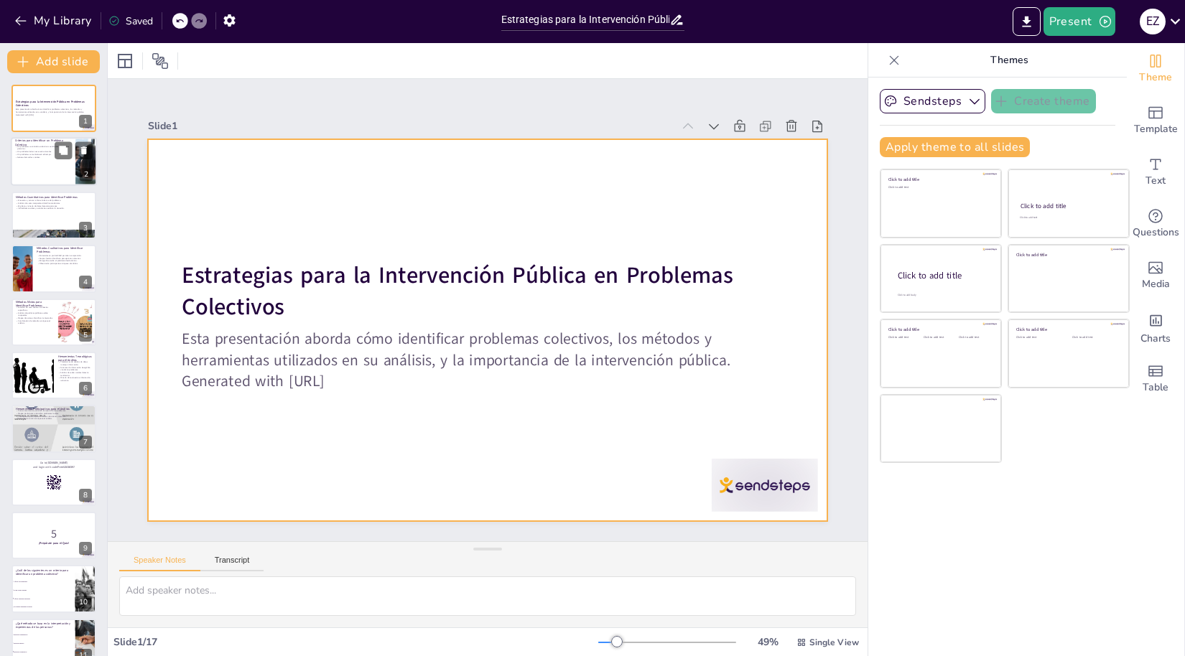
checkbox input "true"
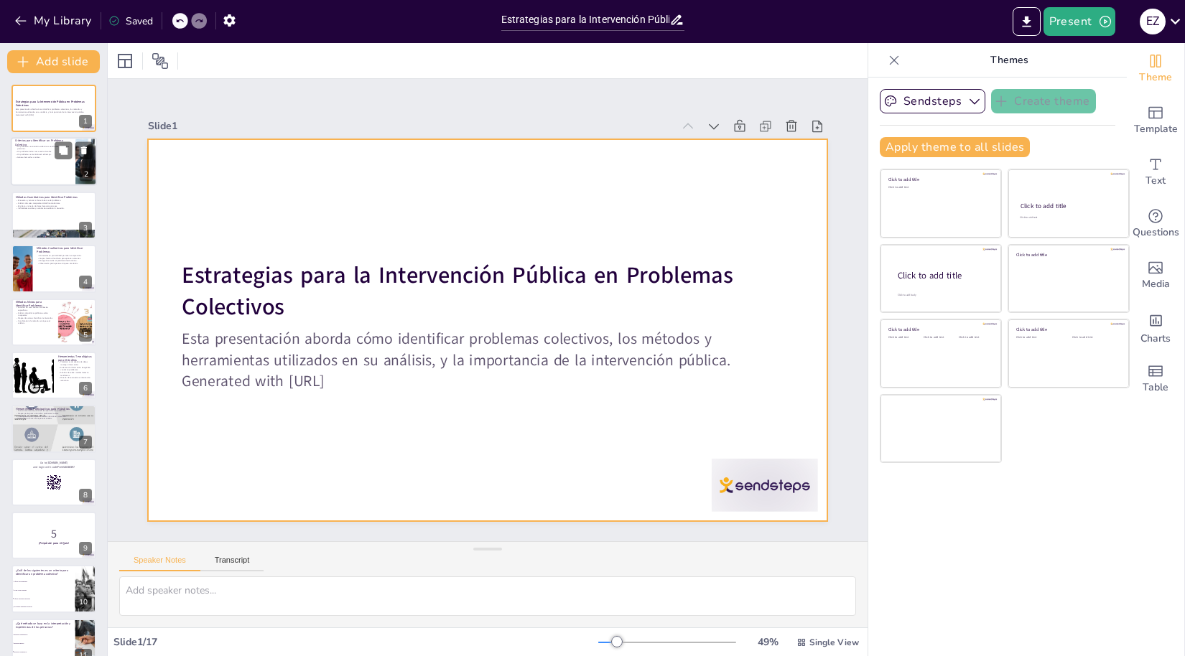
checkbox input "true"
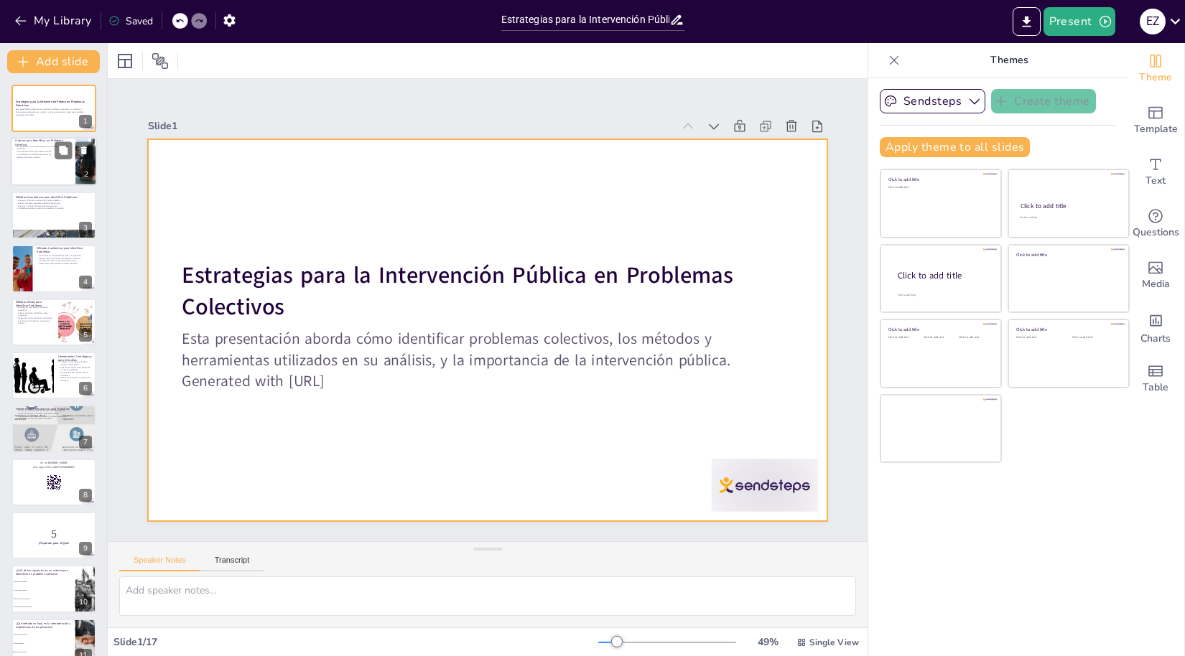
checkbox input "true"
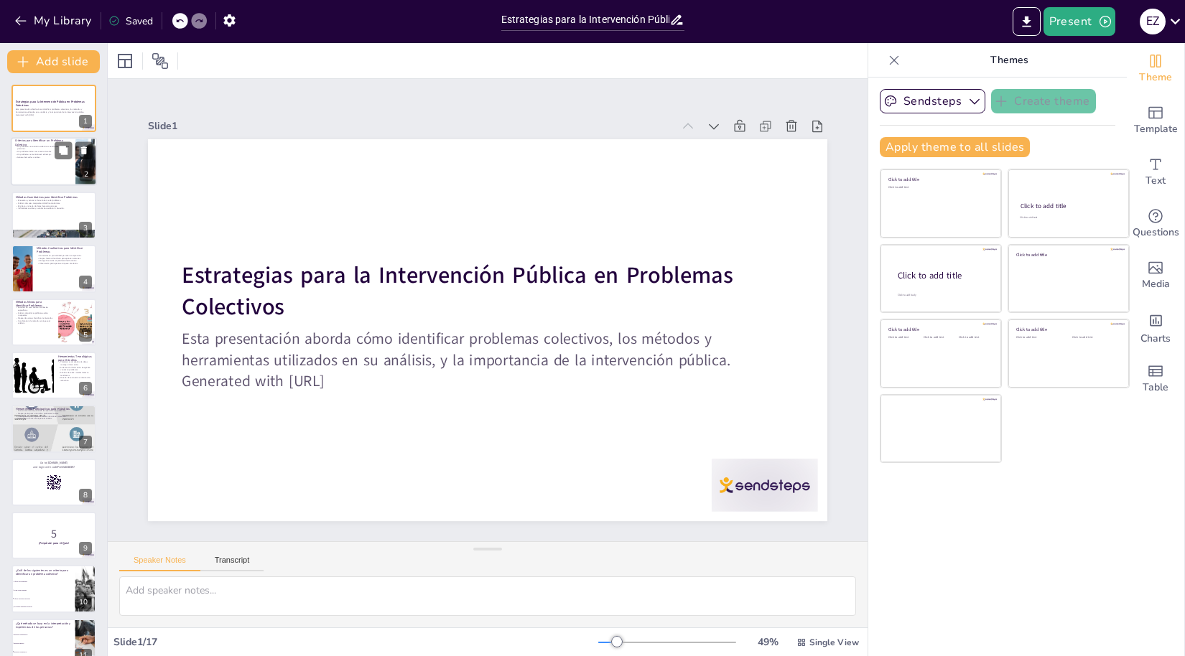
checkbox input "true"
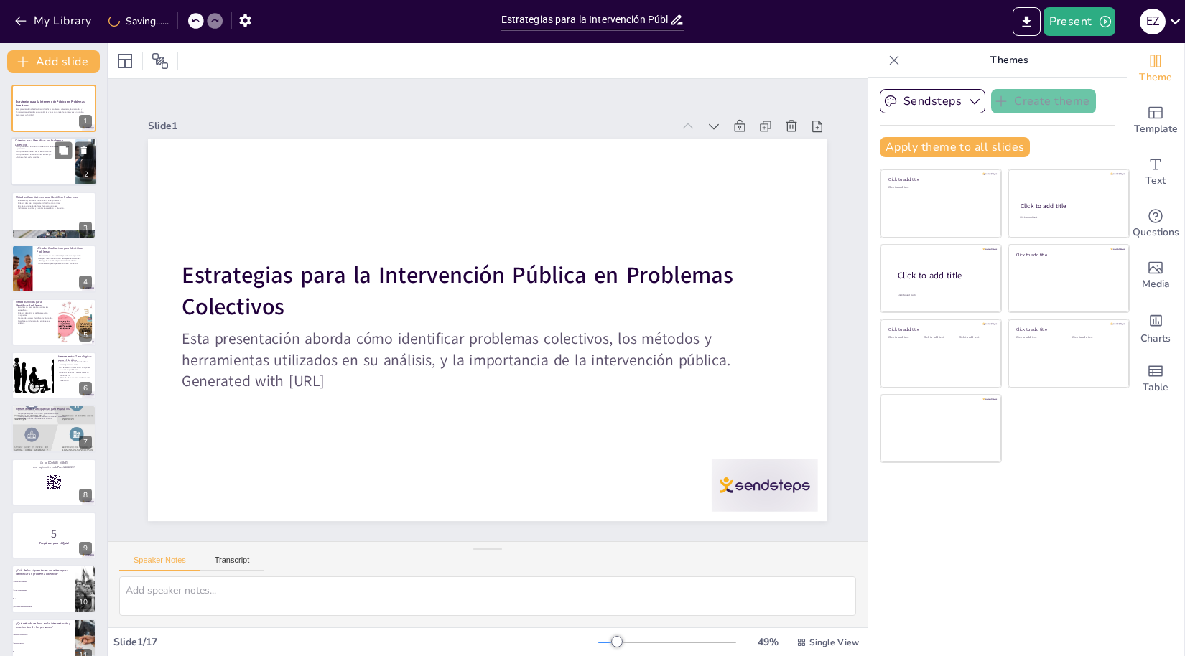
checkbox input "true"
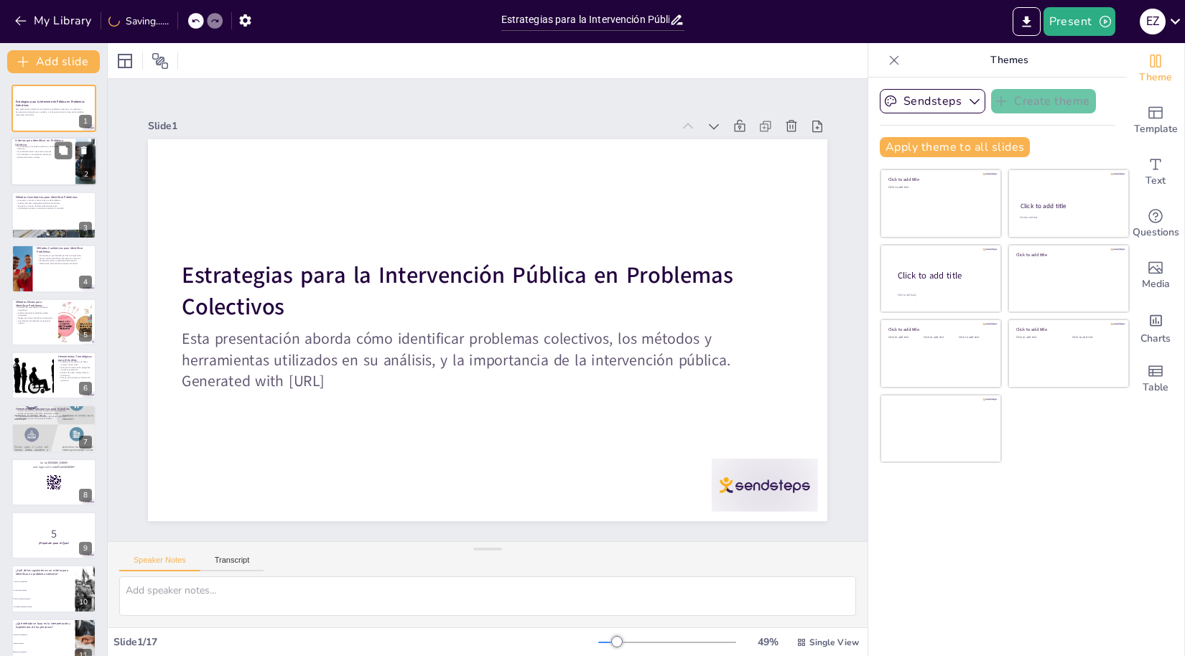
checkbox input "true"
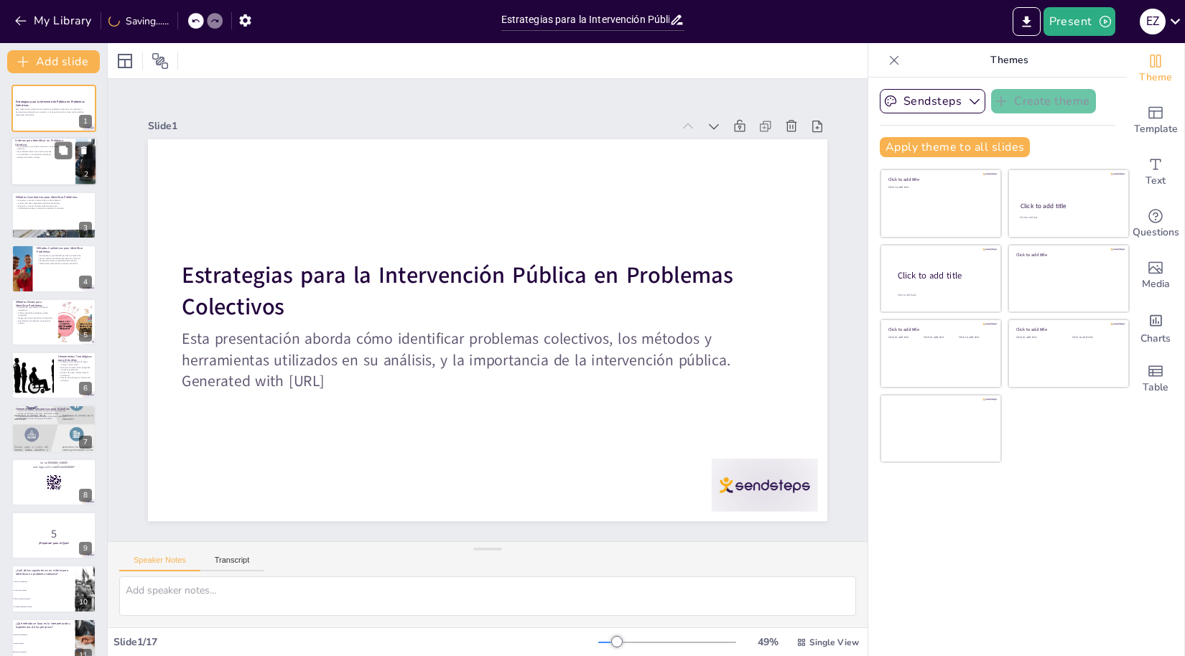
drag, startPoint x: 19, startPoint y: 145, endPoint x: 50, endPoint y: 161, distance: 34.7
click at [19, 145] on p "Un problema se considera colectivo cuando afecta a muchas personas." at bounding box center [43, 147] width 56 height 5
type textarea "Este primer criterio es fundamental porque establece la base de la identificaci…"
checkbox input "true"
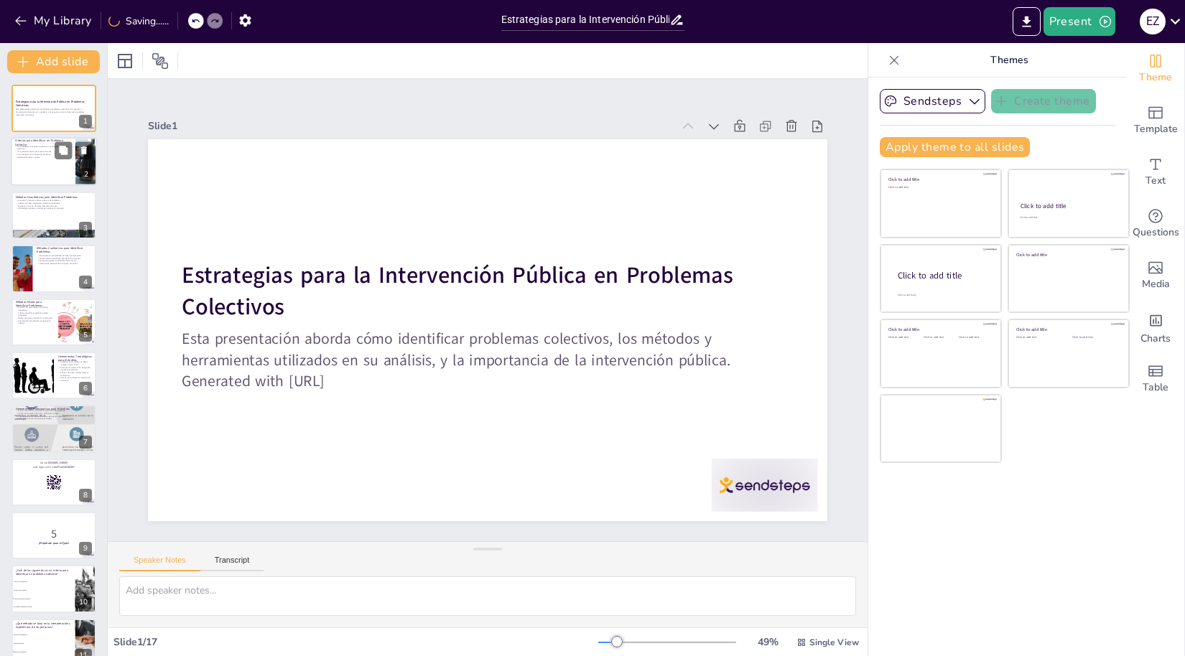
checkbox input "true"
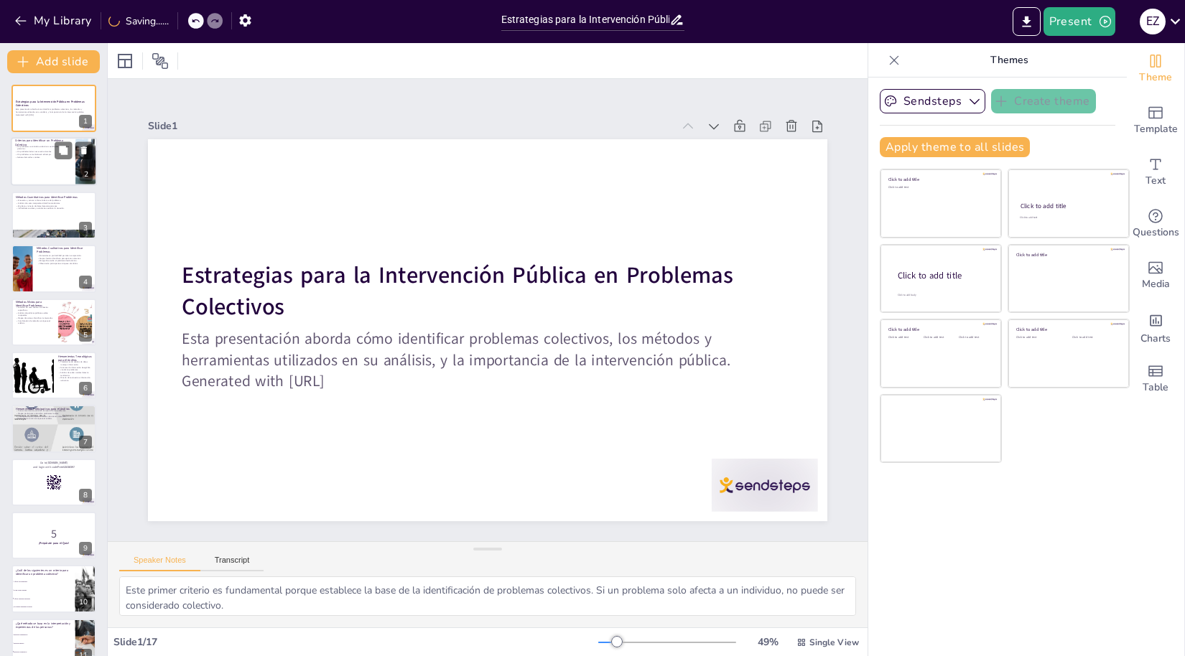
checkbox input "true"
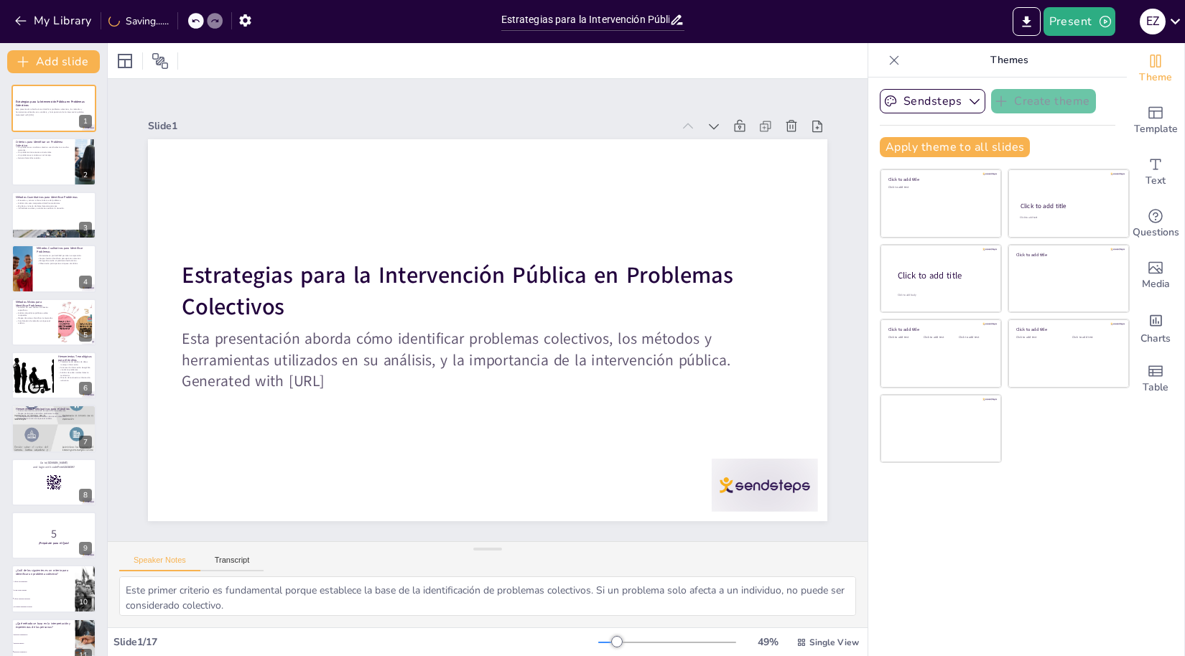
checkbox input "true"
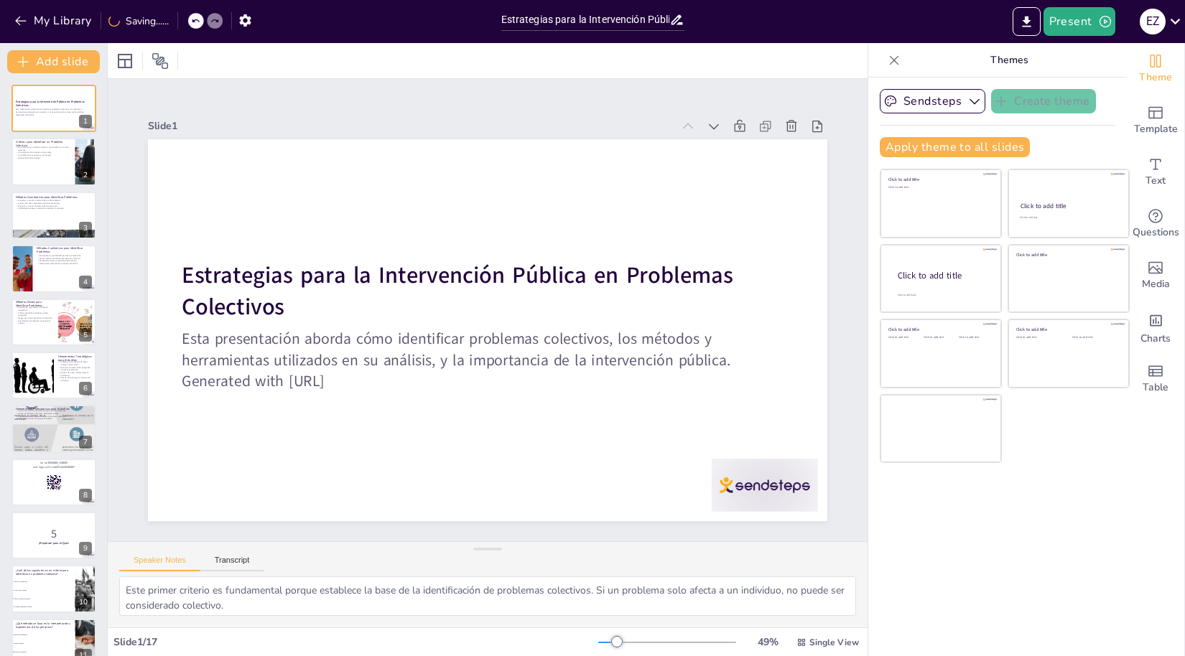
checkbox input "true"
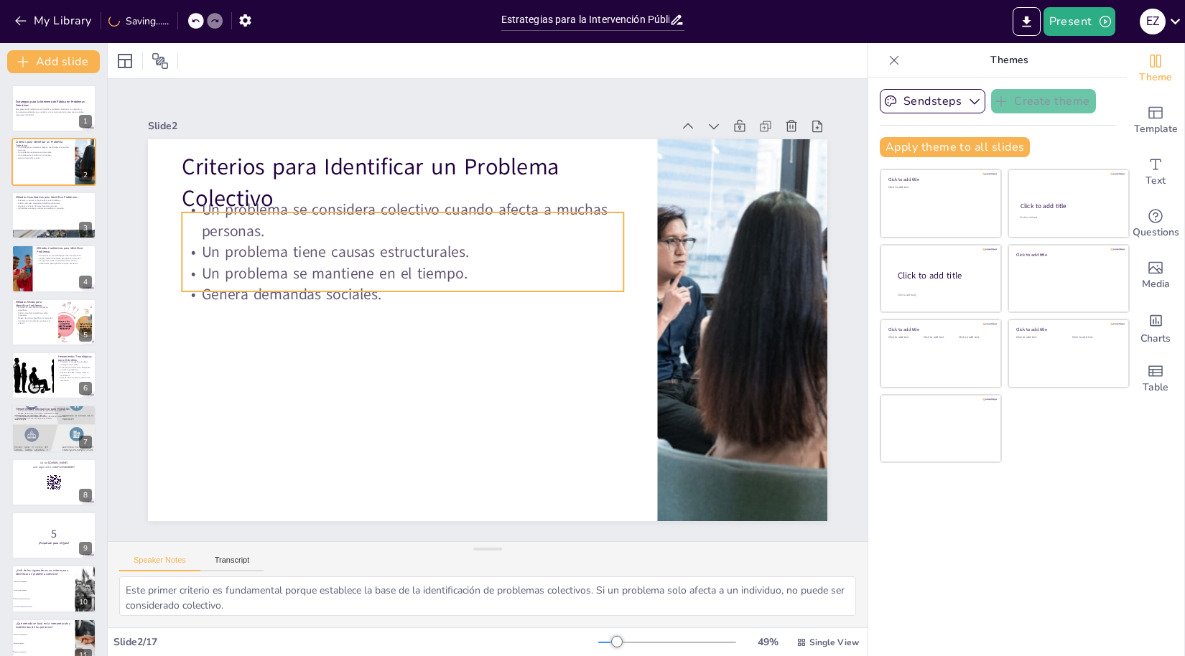
checkbox input "true"
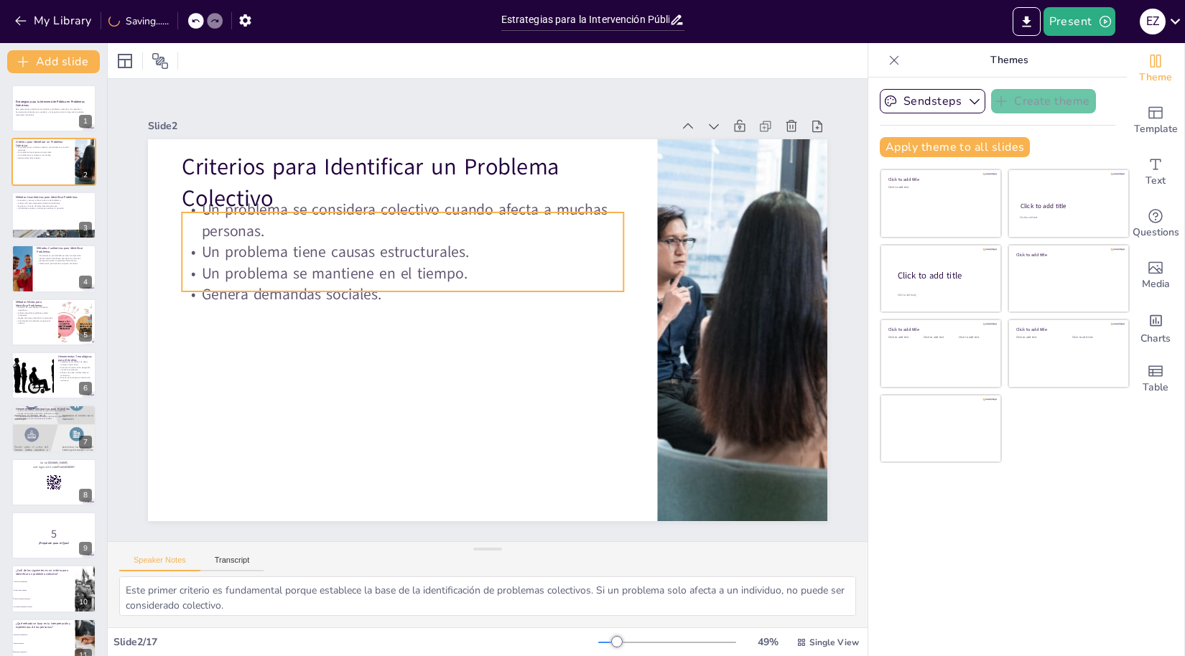
checkbox input "true"
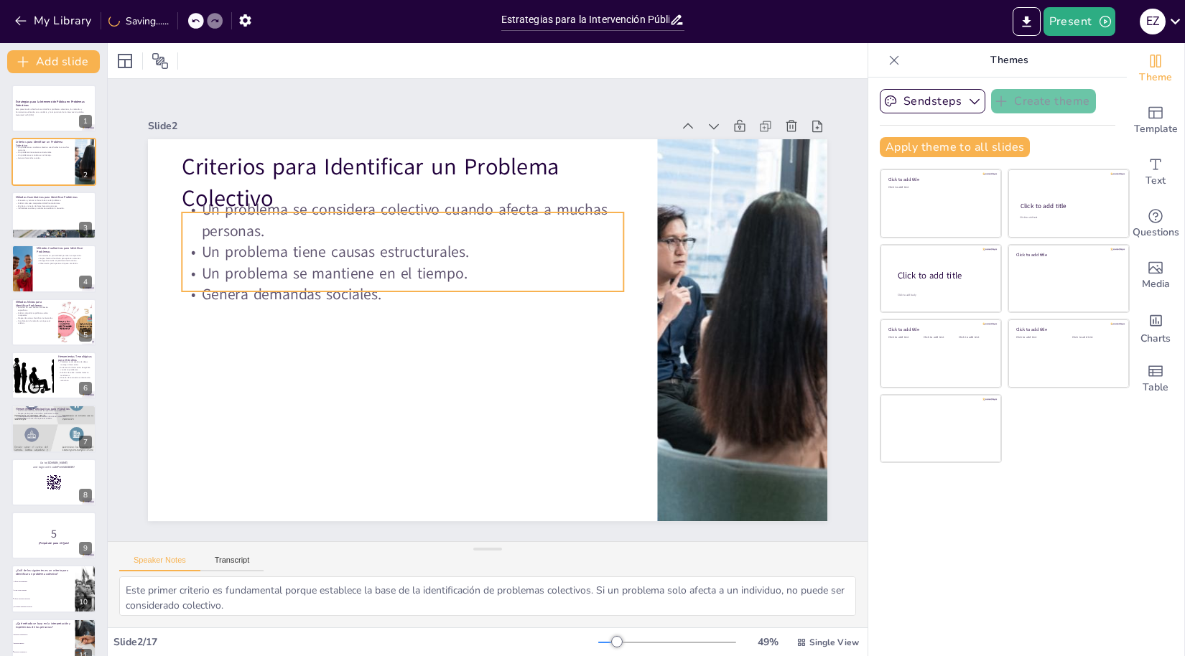
checkbox input "true"
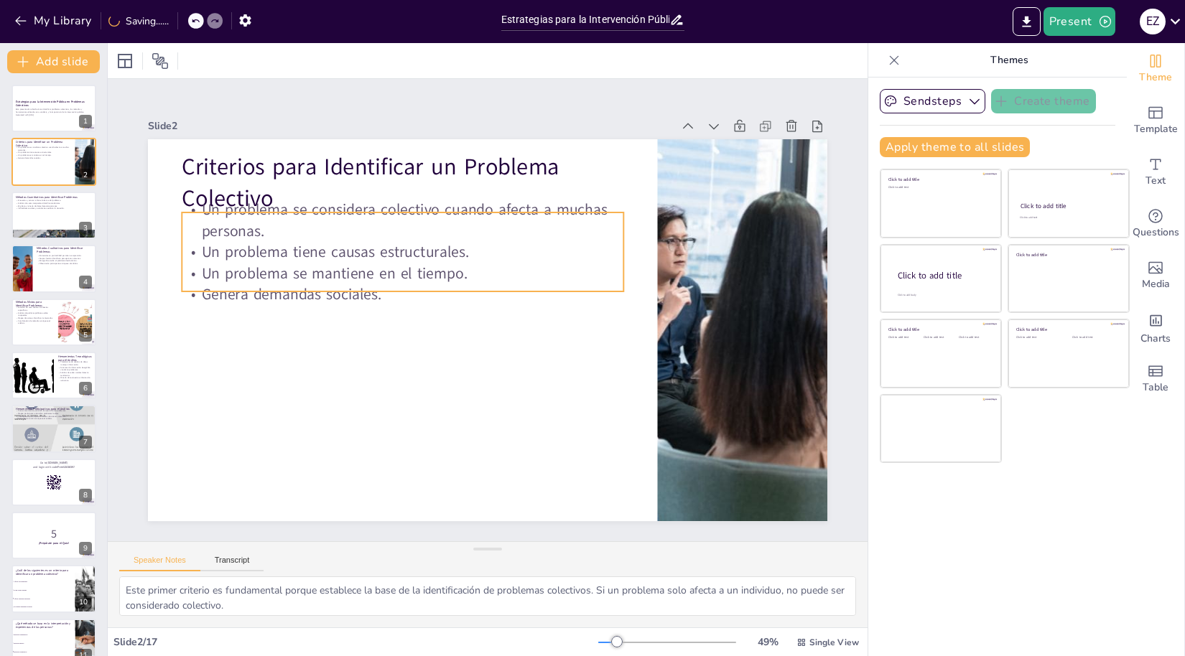
checkbox input "true"
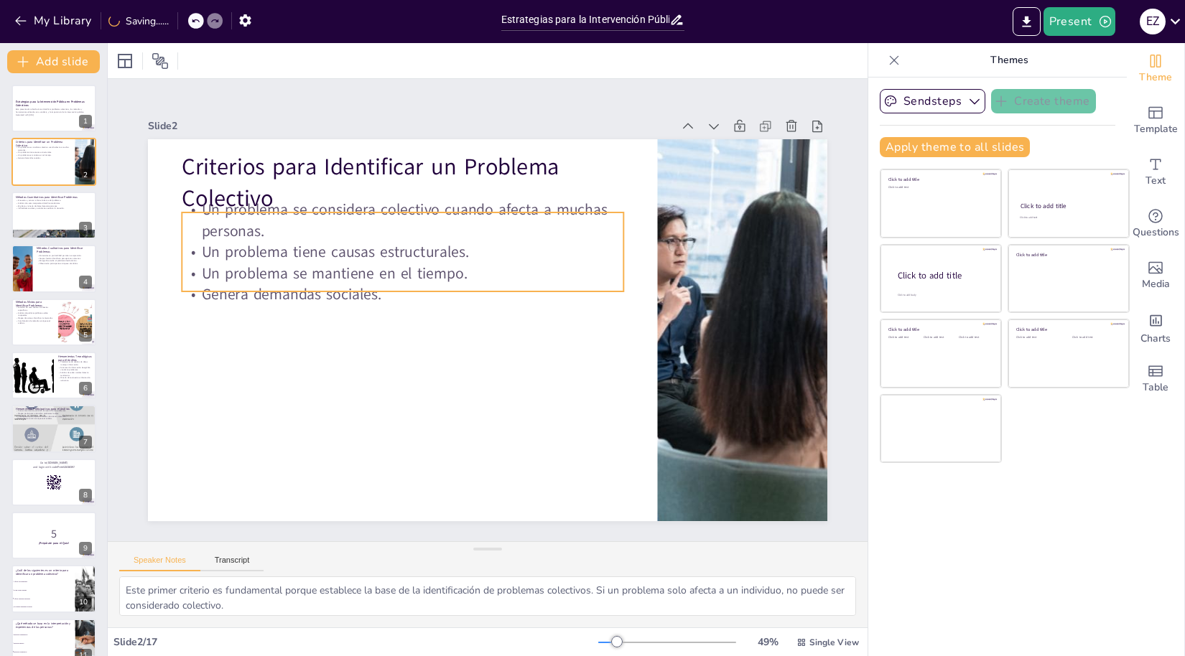
checkbox input "true"
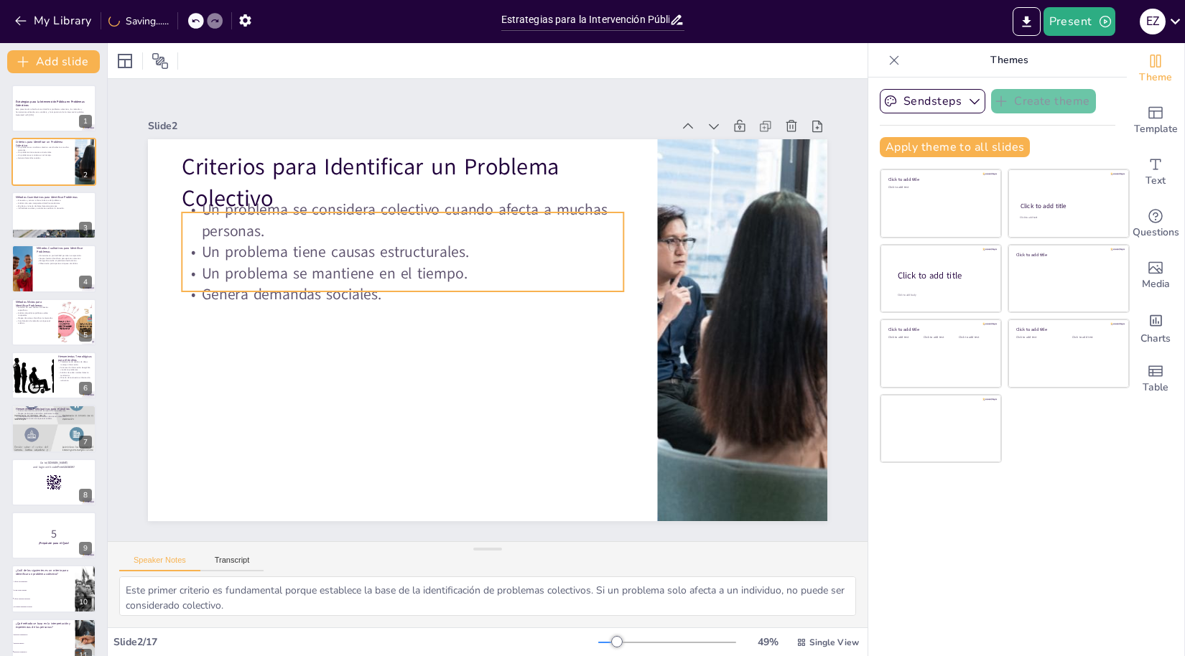
checkbox input "true"
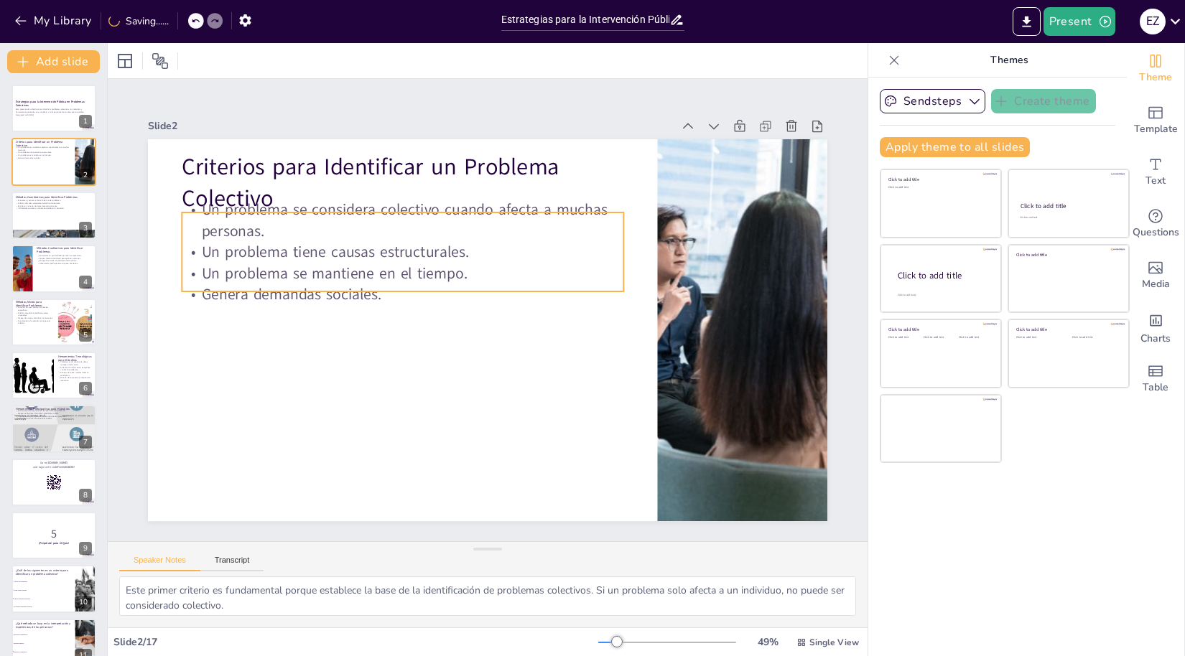
checkbox input "true"
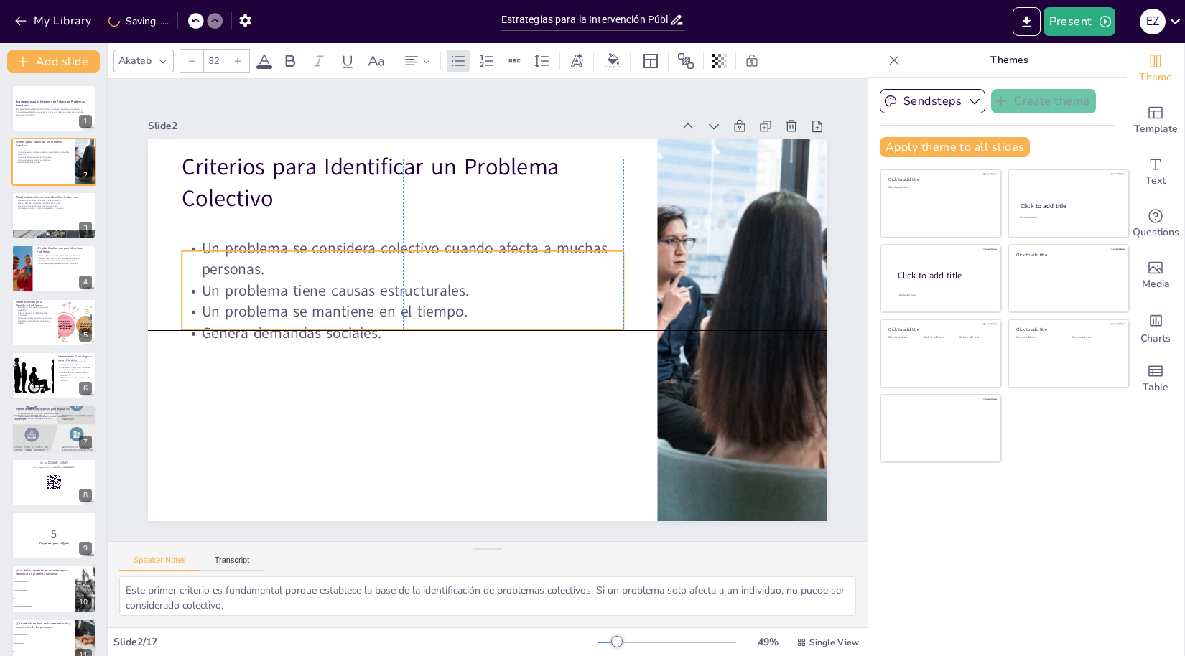
checkbox input "true"
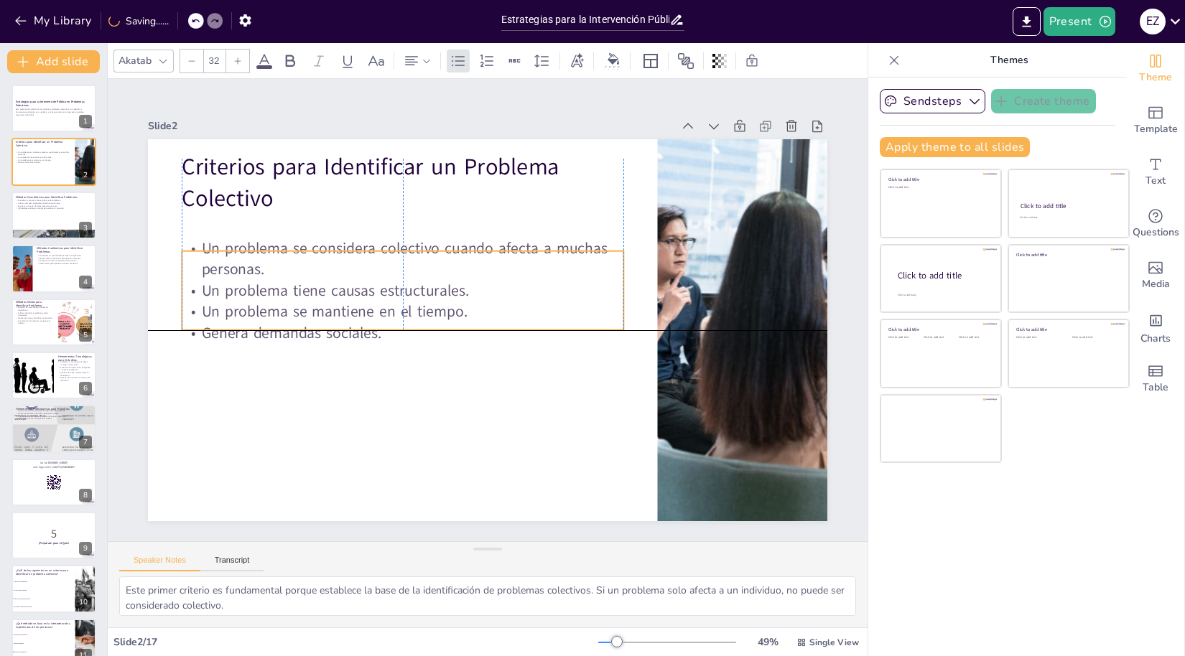
checkbox input "true"
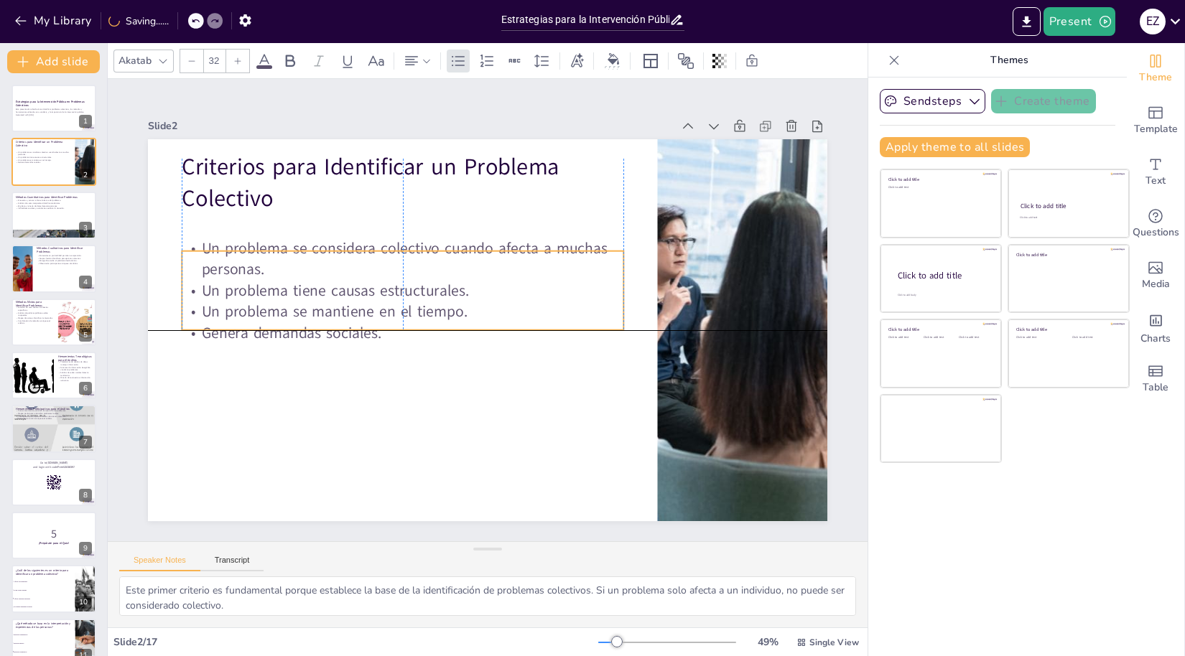
checkbox input "true"
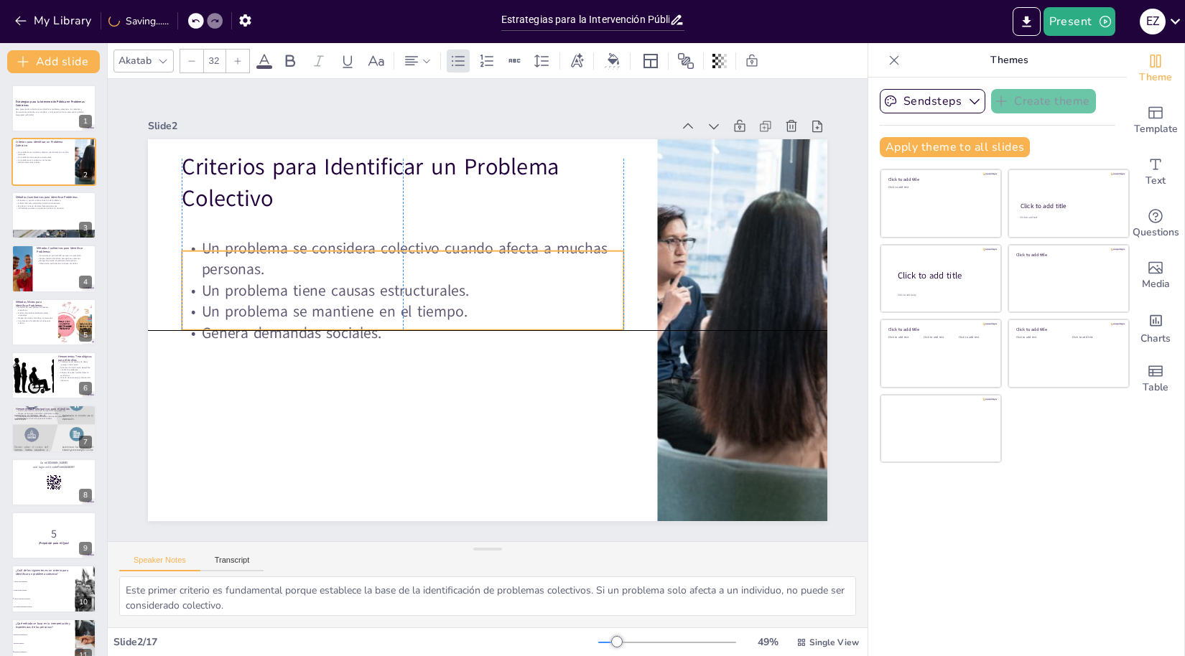
checkbox input "true"
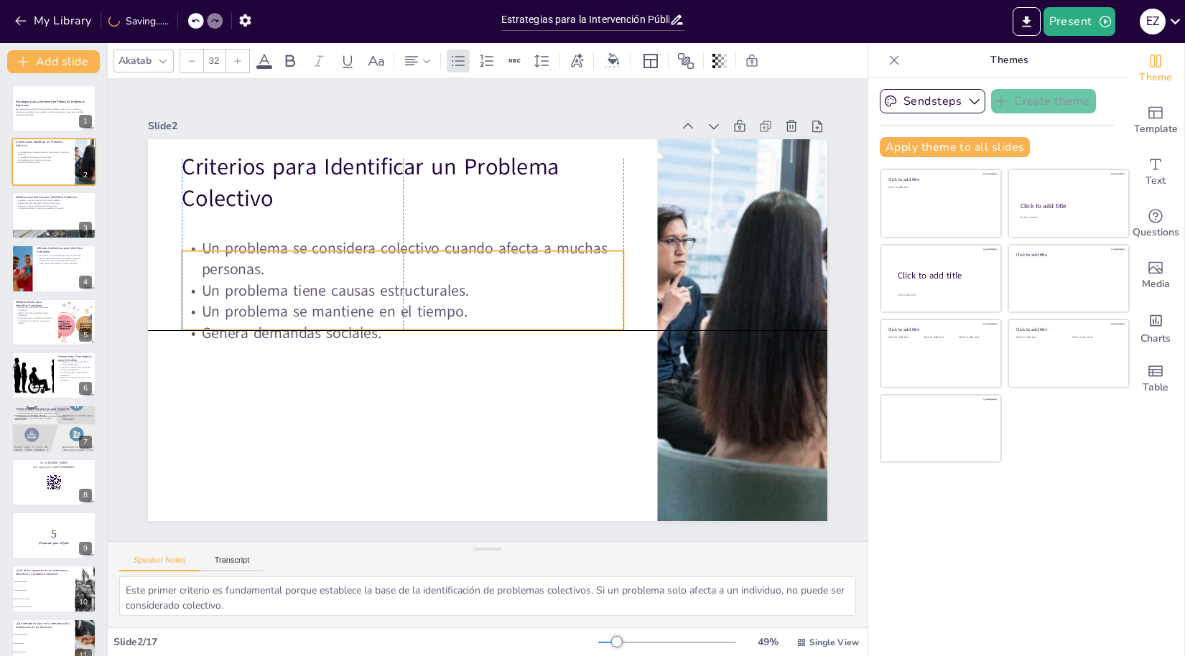
checkbox input "true"
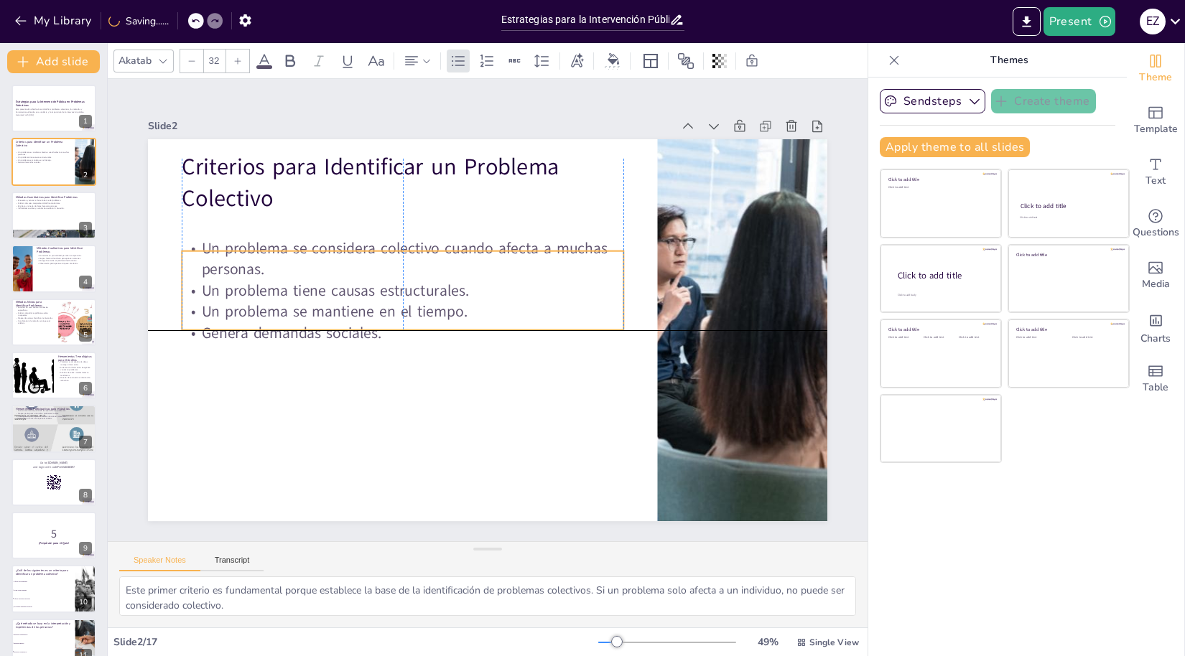
checkbox input "true"
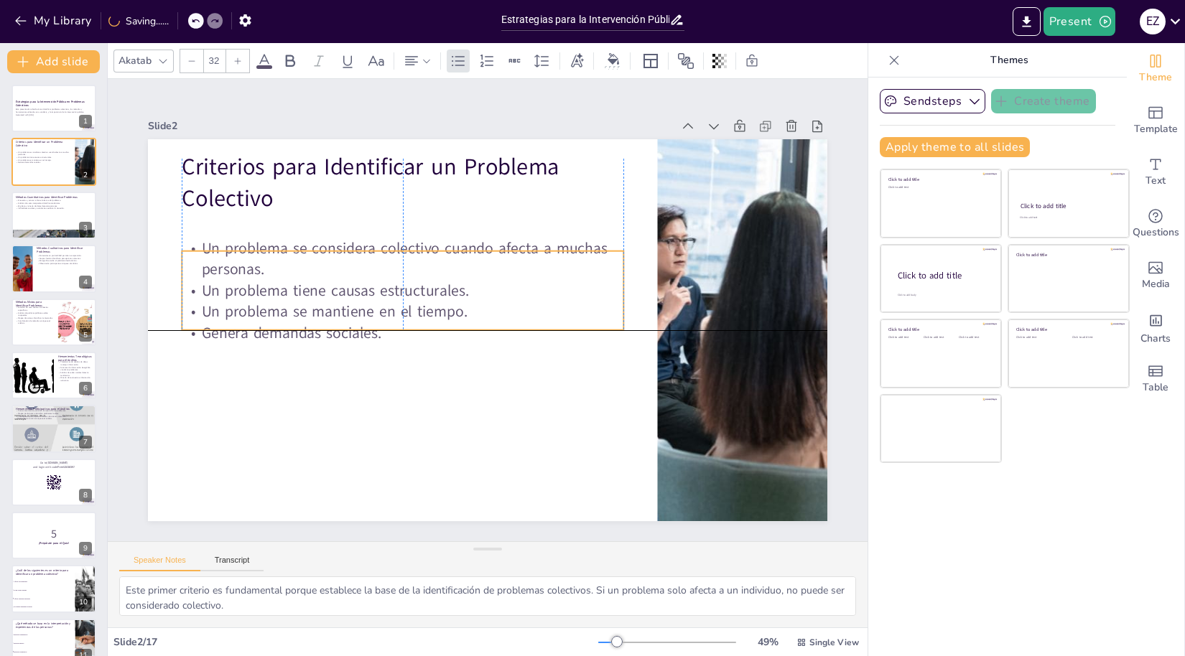
checkbox input "true"
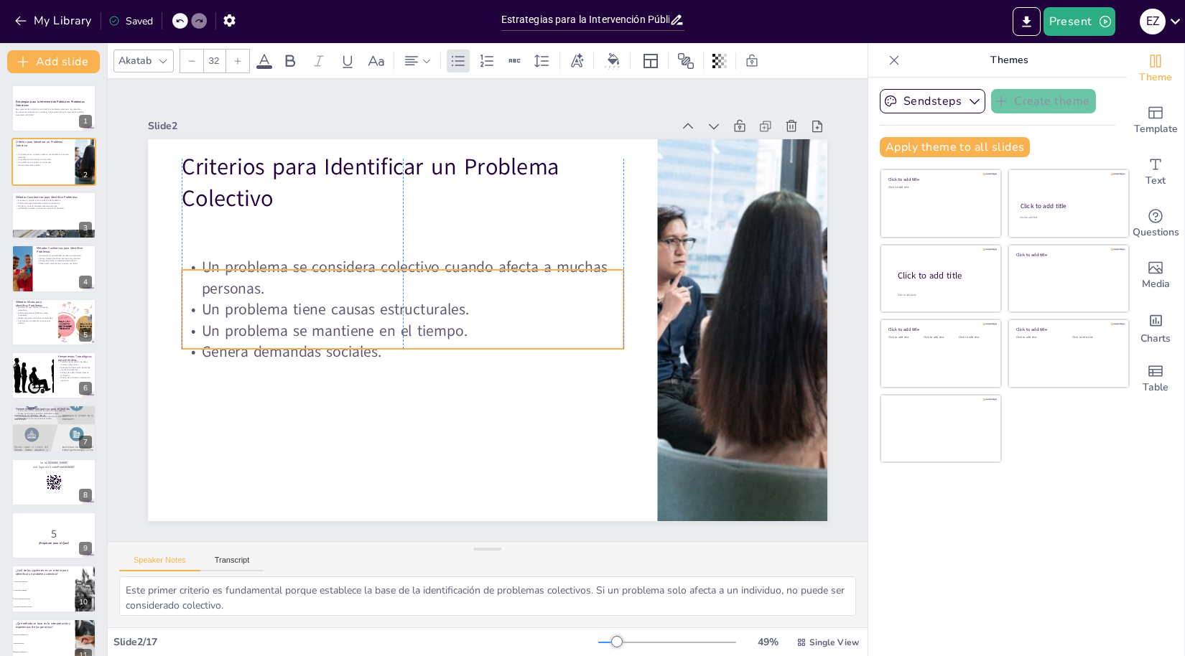
checkbox input "true"
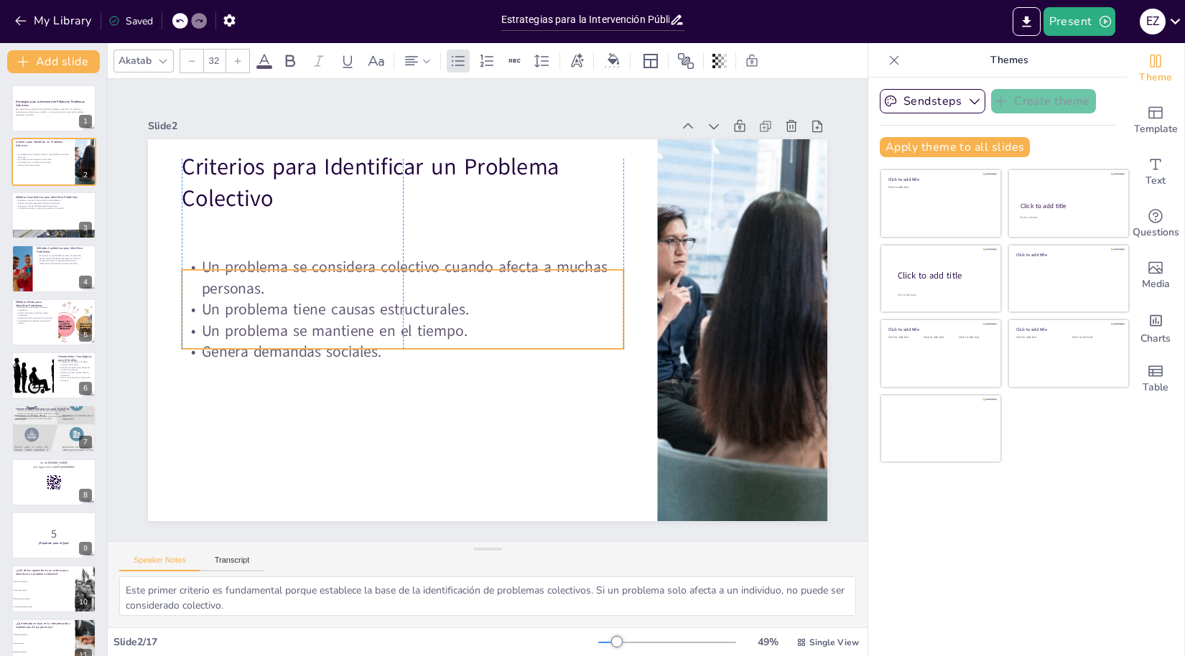
checkbox input "true"
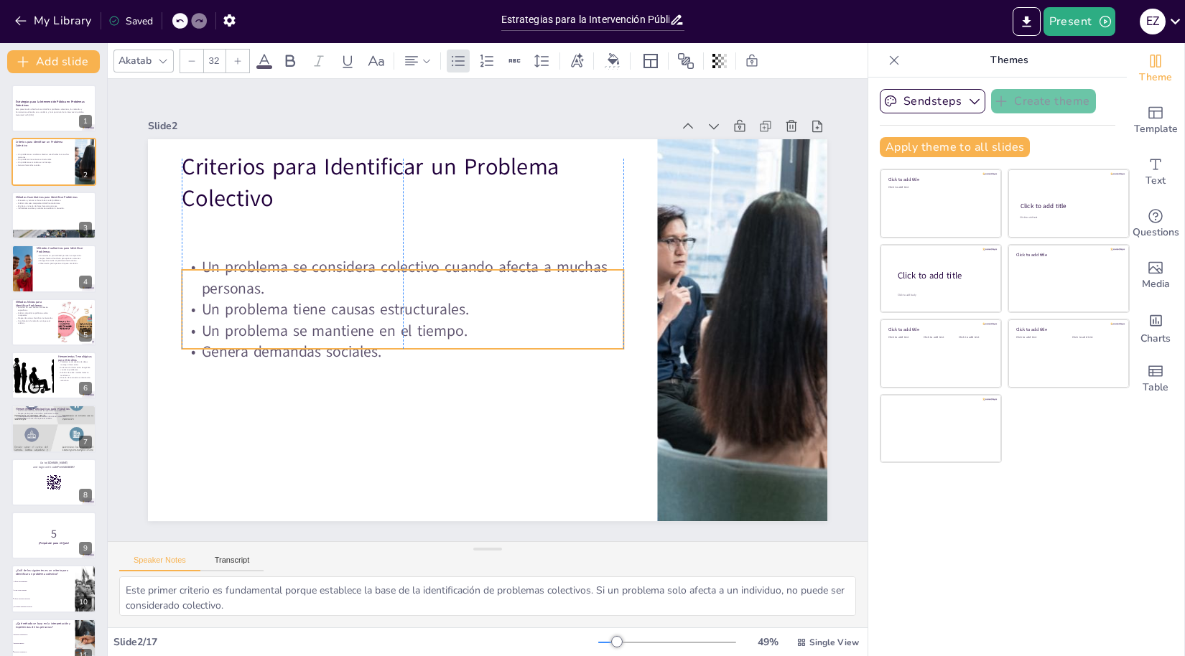
checkbox input "true"
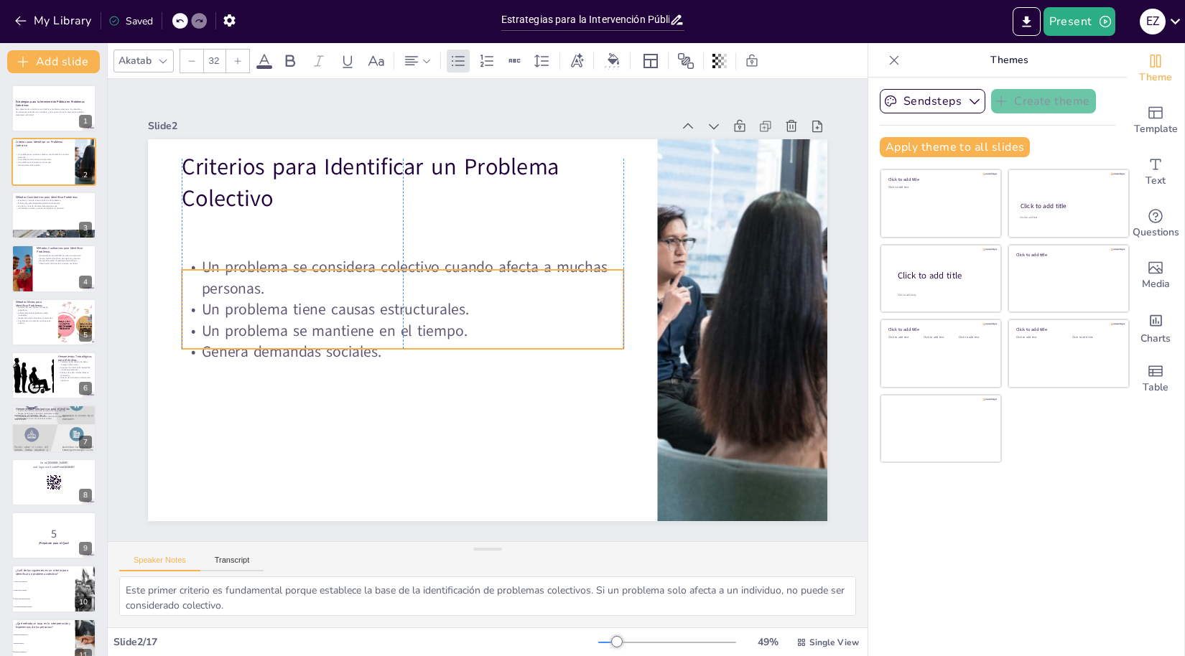
checkbox input "true"
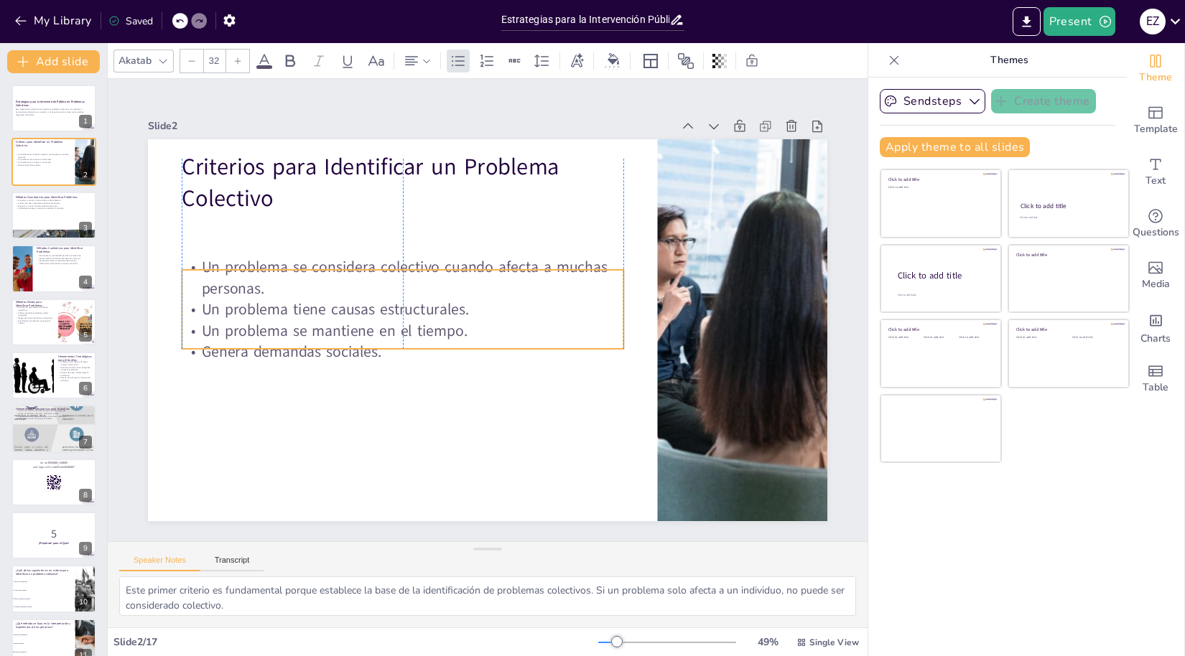
checkbox input "true"
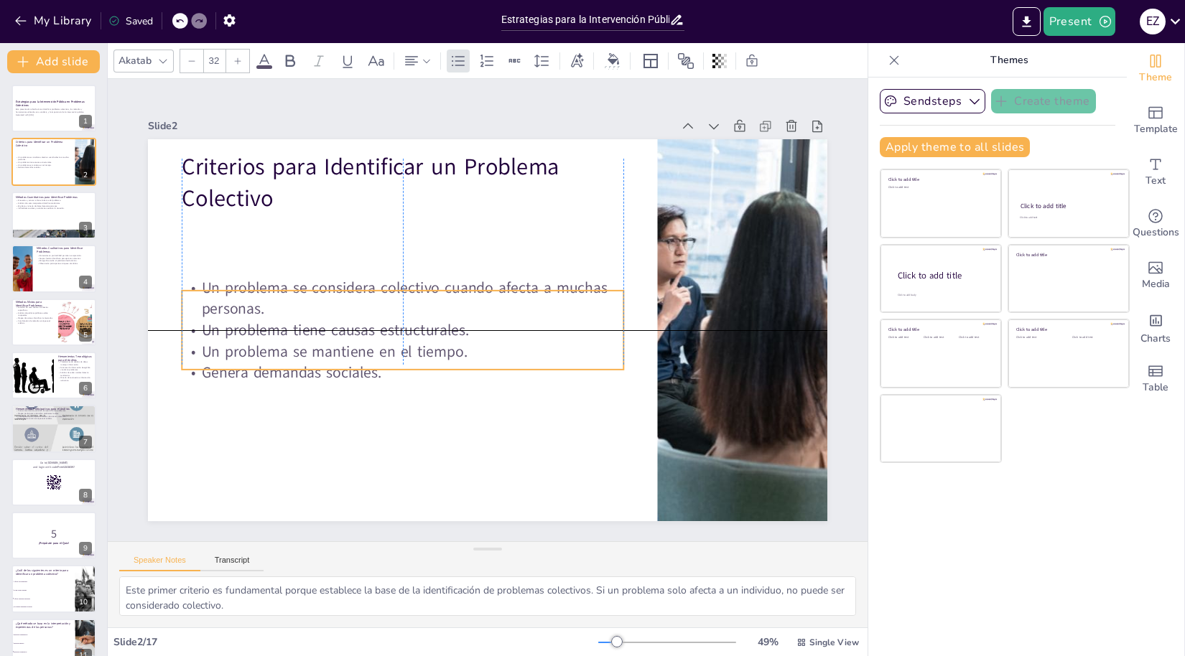
checkbox input "true"
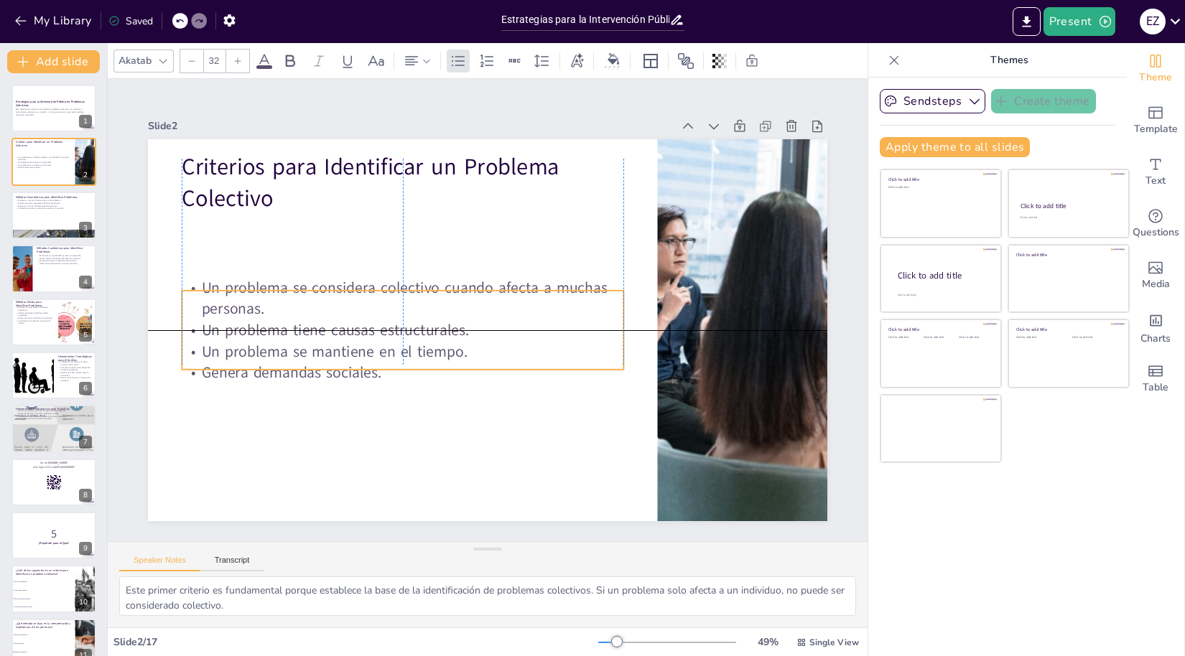
checkbox input "true"
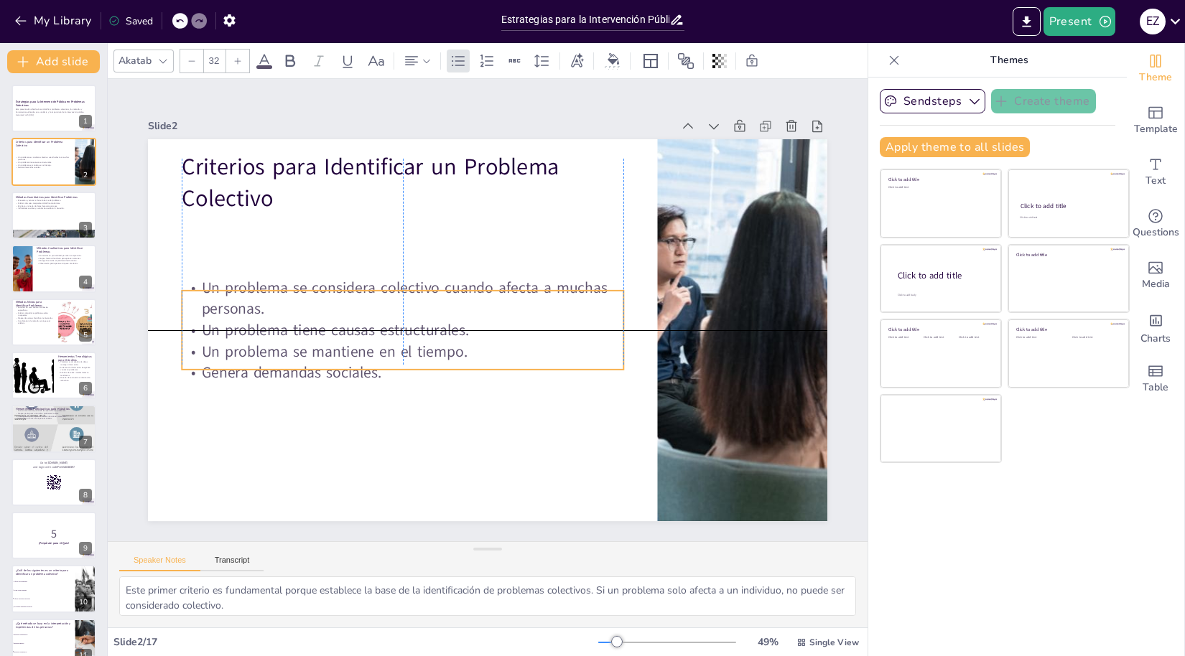
checkbox input "true"
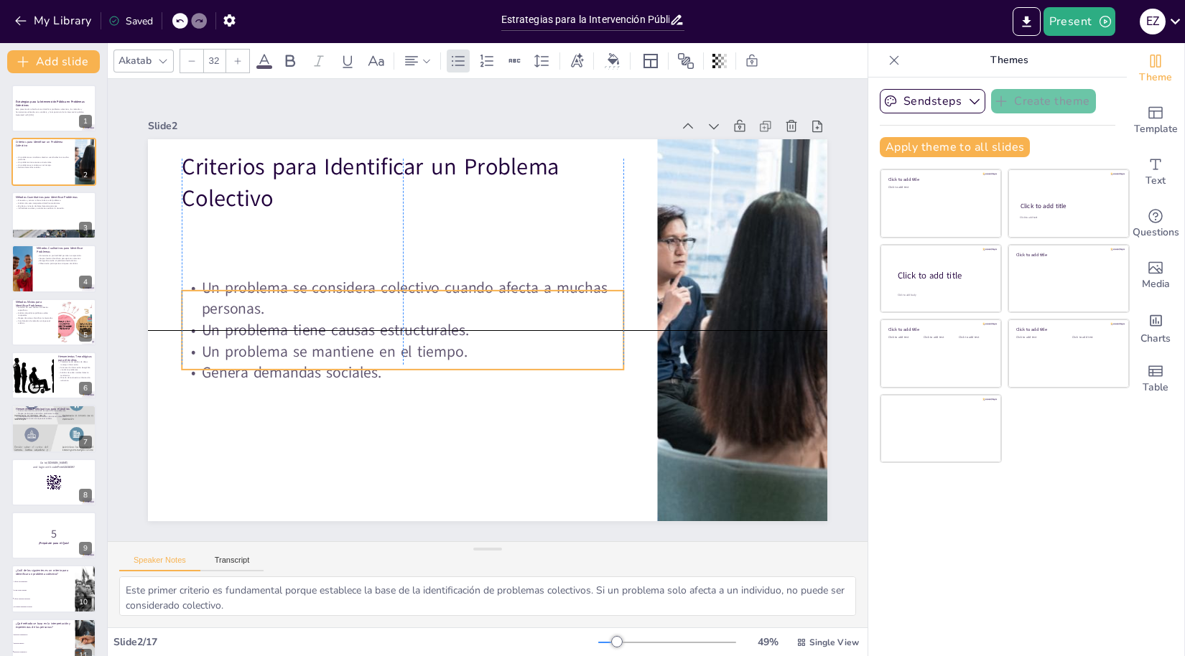
checkbox input "true"
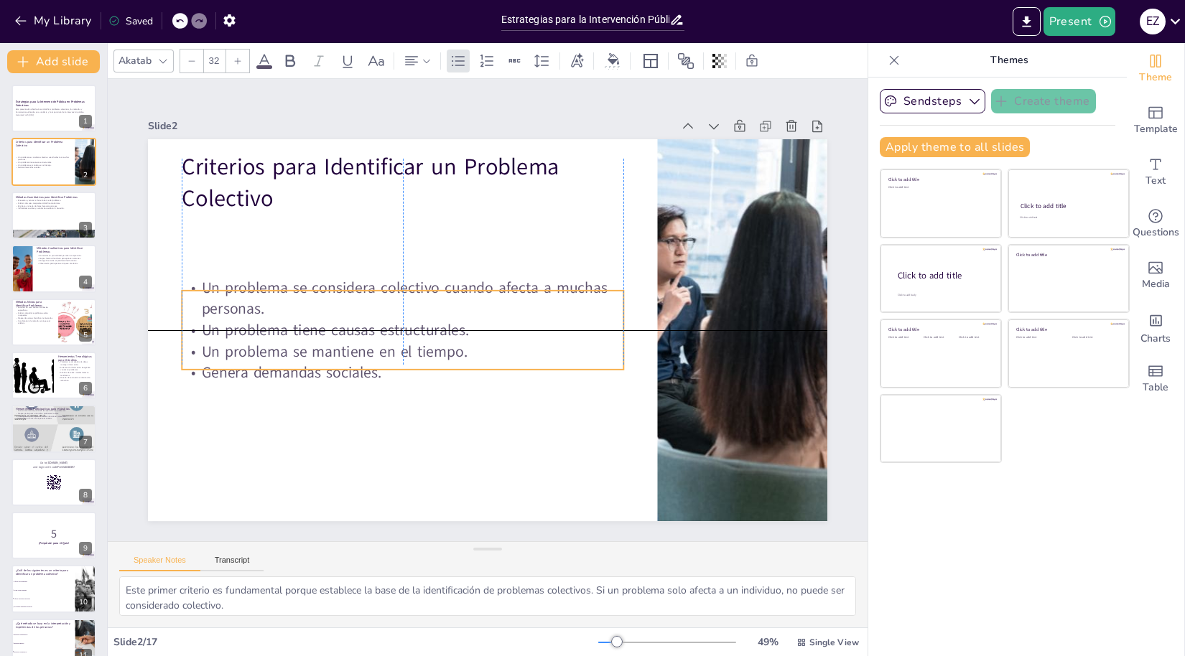
checkbox input "true"
drag, startPoint x: 368, startPoint y: 256, endPoint x: 368, endPoint y: 334, distance: 78.3
click at [367, 334] on p "Un problema tiene causas estructurales." at bounding box center [557, 257] width 412 height 199
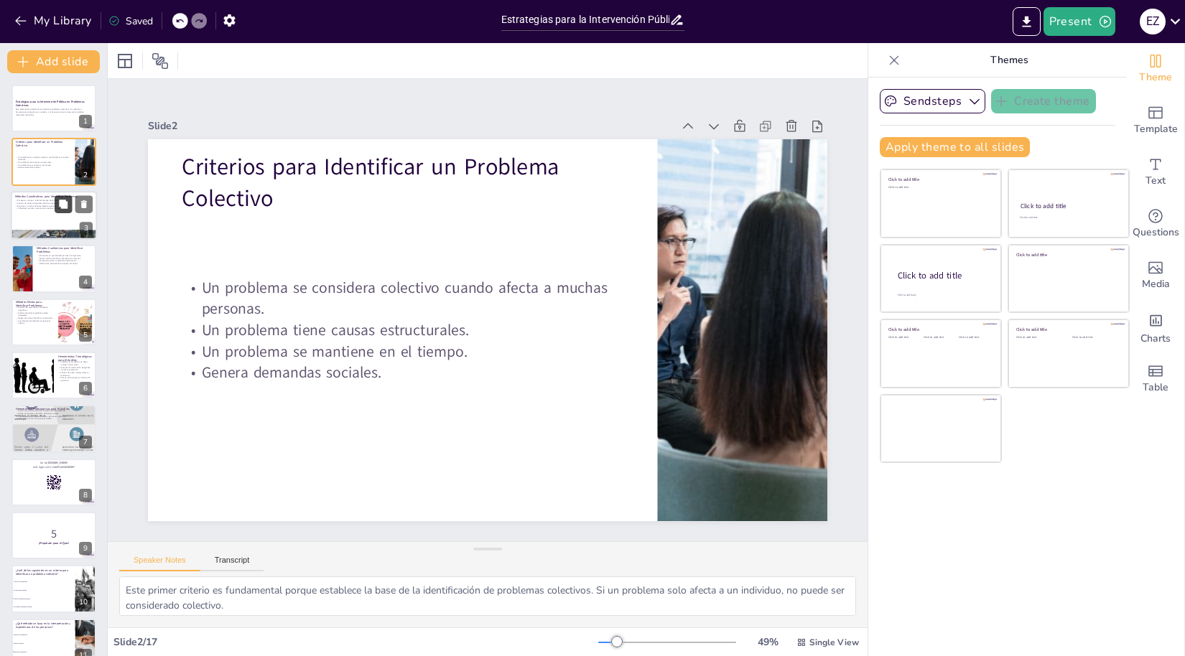
click at [57, 211] on button at bounding box center [63, 203] width 17 height 17
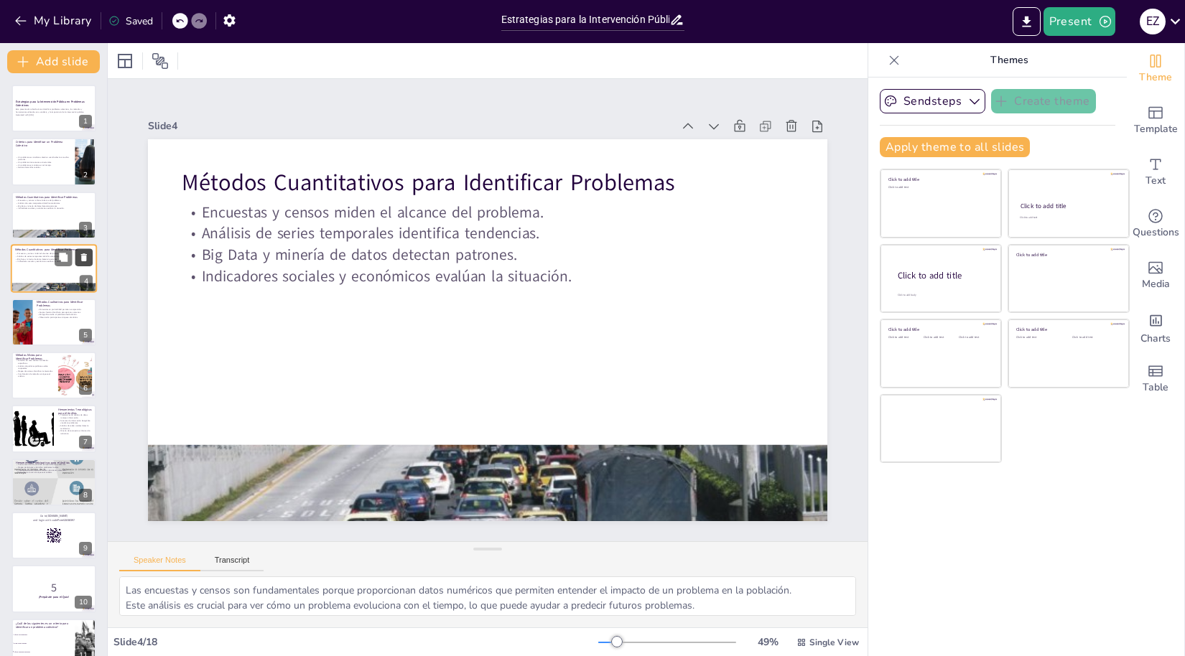
click at [87, 257] on icon at bounding box center [84, 258] width 10 height 10
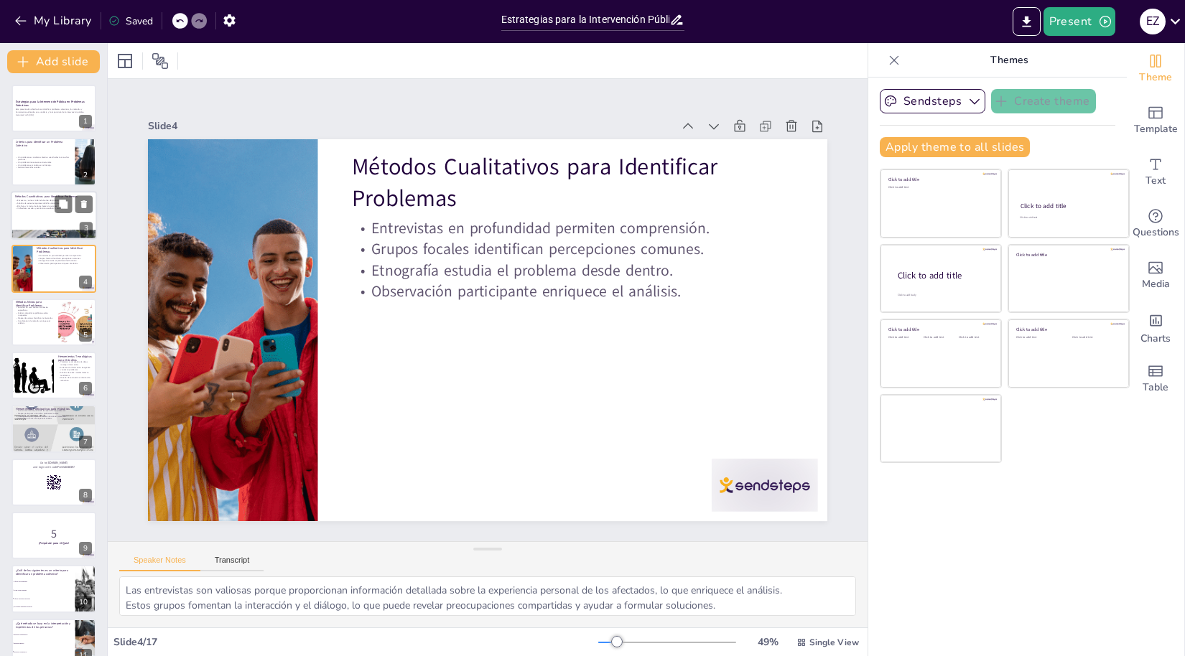
click at [38, 208] on p "Indicadores sociales y económicos evalúan la situación." at bounding box center [54, 208] width 78 height 3
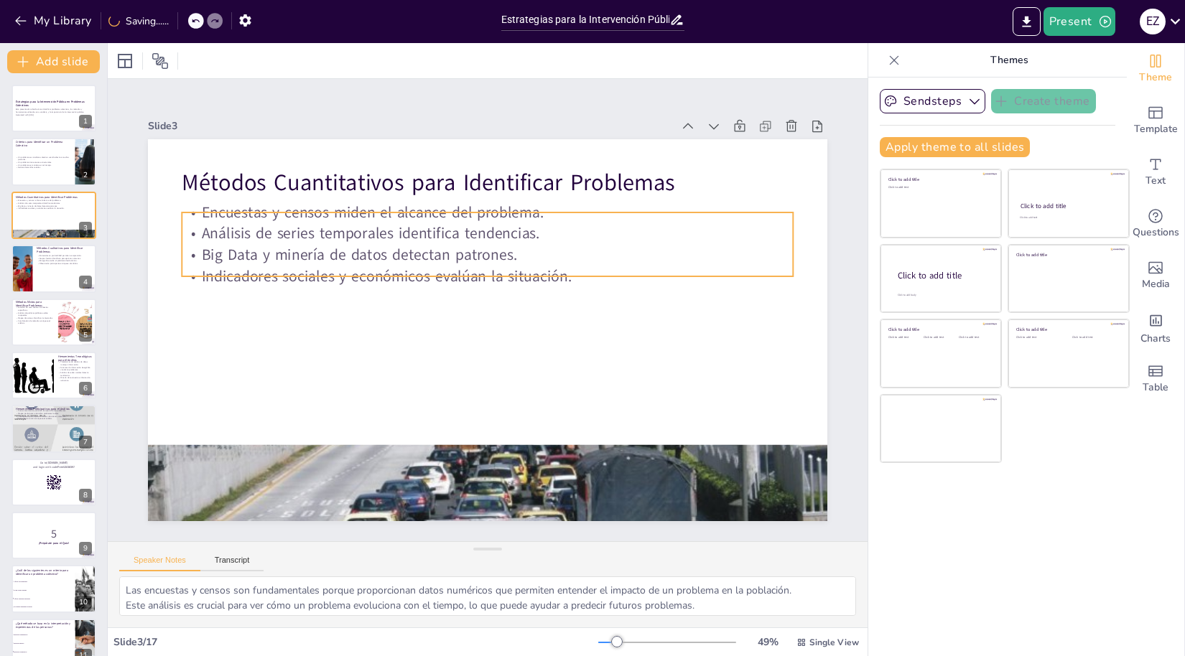
click at [389, 249] on p "Big Data y minería de datos detectan patrones." at bounding box center [529, 273] width 424 height 469
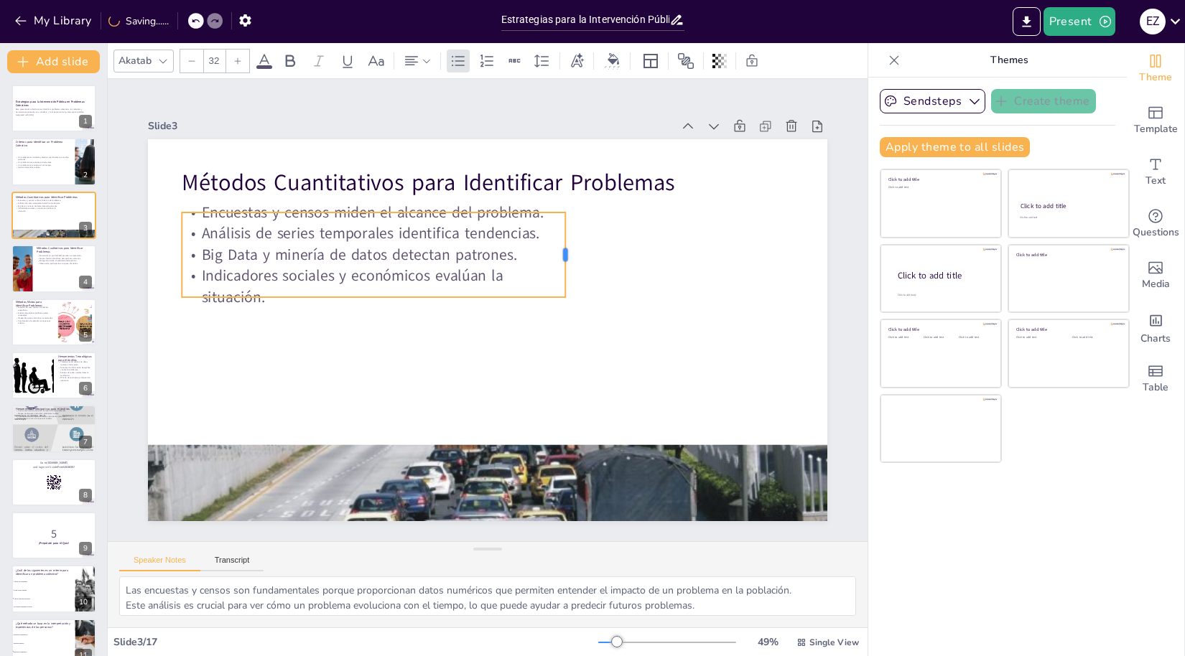
drag, startPoint x: 789, startPoint y: 243, endPoint x: 497, endPoint y: 277, distance: 294.3
click at [568, 290] on div at bounding box center [586, 325] width 65 height 70
click at [370, 293] on p "Indicadores sociales y económicos evalúan la situación." at bounding box center [410, 396] width 228 height 353
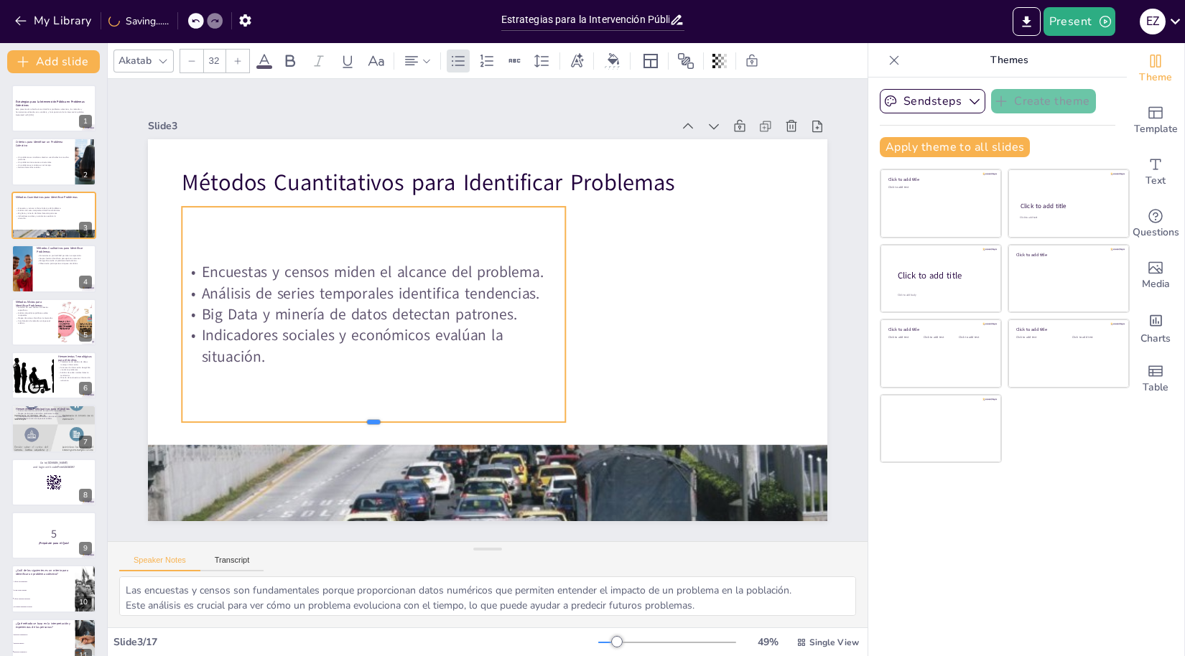
drag, startPoint x: 375, startPoint y: 318, endPoint x: 383, endPoint y: 419, distance: 100.9
click at [381, 336] on div at bounding box center [426, 159] width 167 height 356
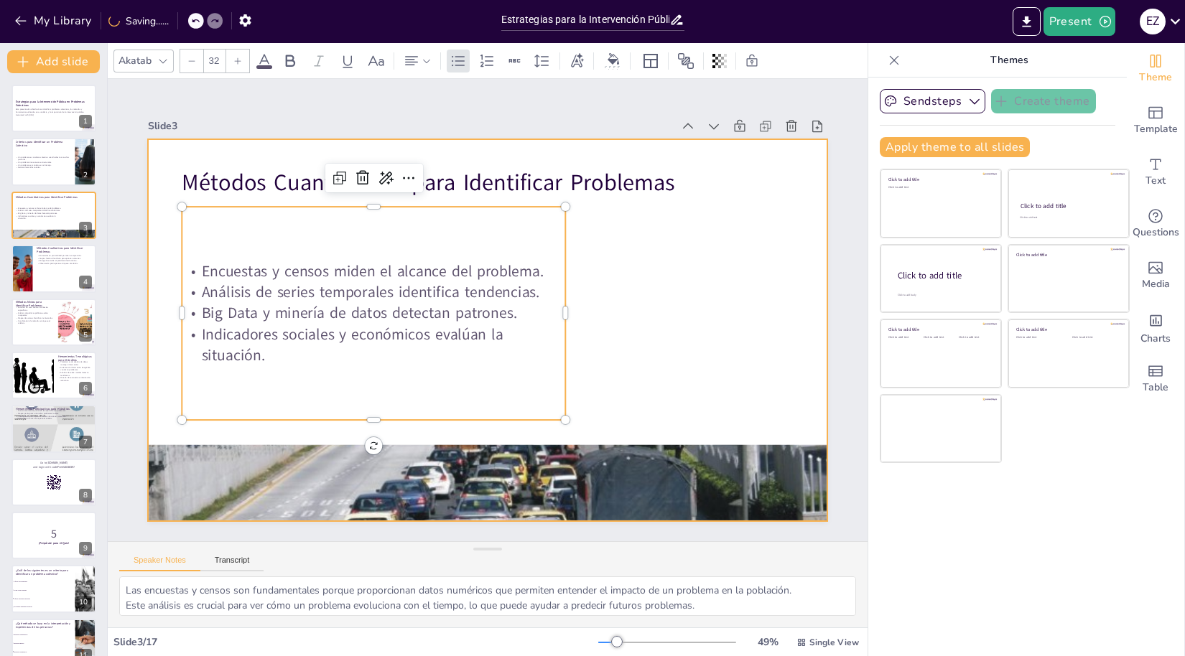
drag, startPoint x: 607, startPoint y: 281, endPoint x: 678, endPoint y: 255, distance: 75.7
click at [611, 278] on div at bounding box center [487, 330] width 679 height 382
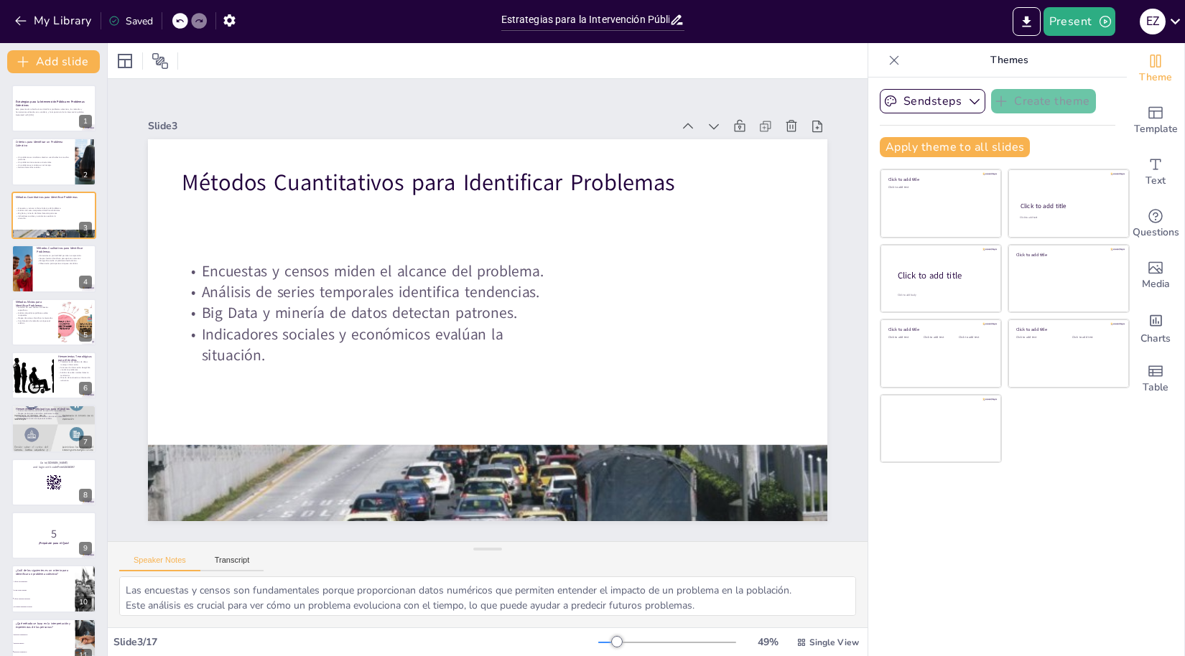
scroll to position [34, 0]
click at [239, 559] on button "Transcript" at bounding box center [232, 564] width 64 height 16
click at [147, 559] on button "Speaker Notes" at bounding box center [159, 564] width 81 height 16
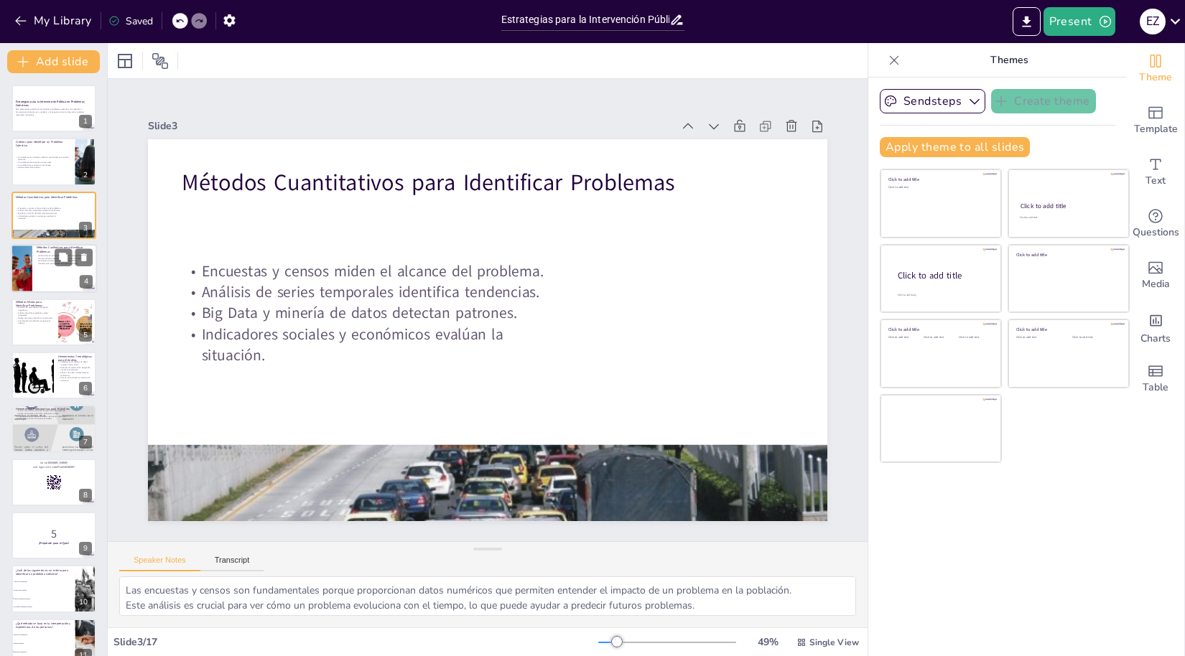
click at [61, 266] on div at bounding box center [54, 268] width 86 height 49
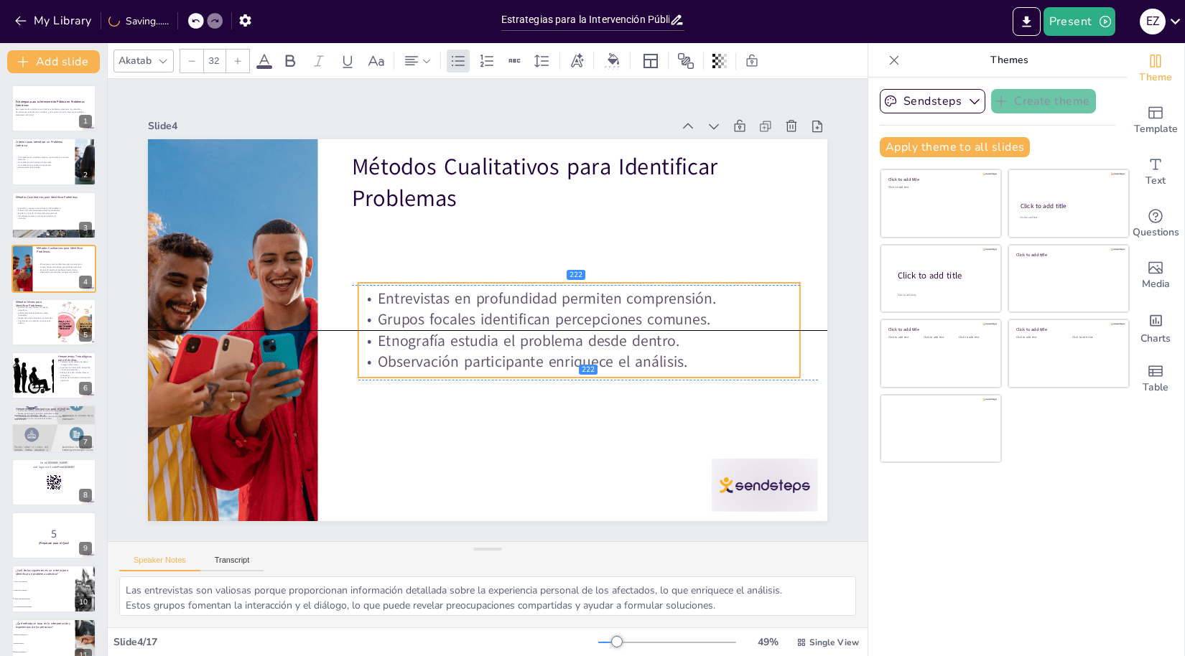
drag, startPoint x: 503, startPoint y: 254, endPoint x: 509, endPoint y: 322, distance: 68.5
click at [509, 322] on p "Grupos focales identifican percepciones comunes." at bounding box center [419, 249] width 370 height 277
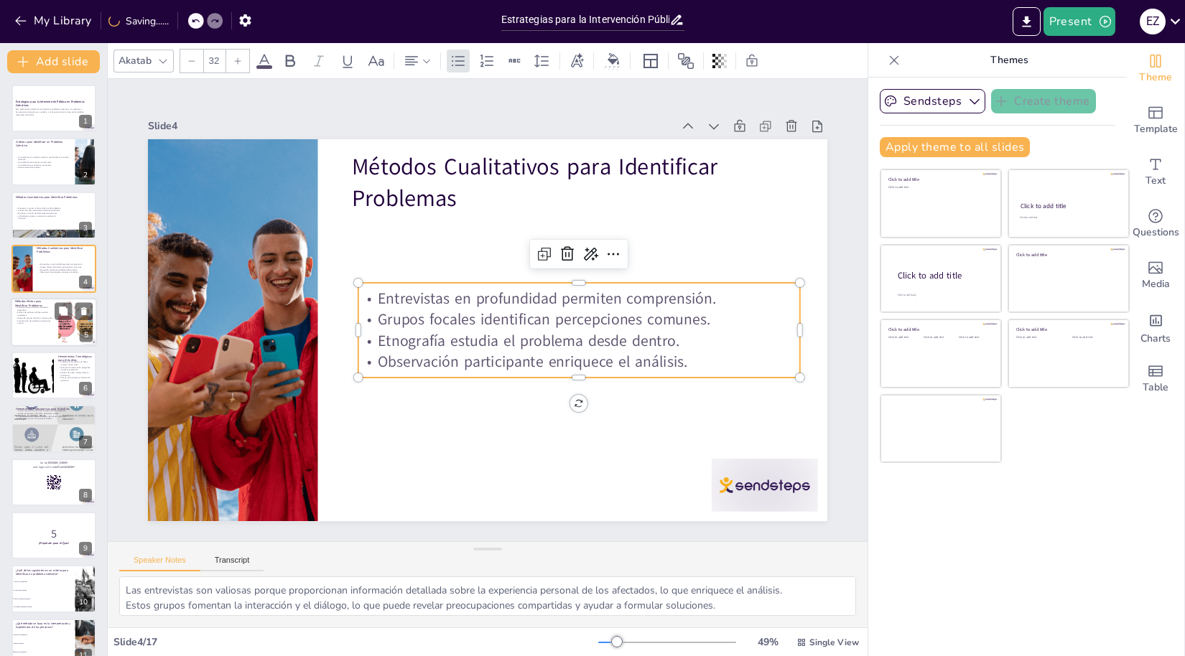
click at [29, 325] on div at bounding box center [54, 322] width 86 height 49
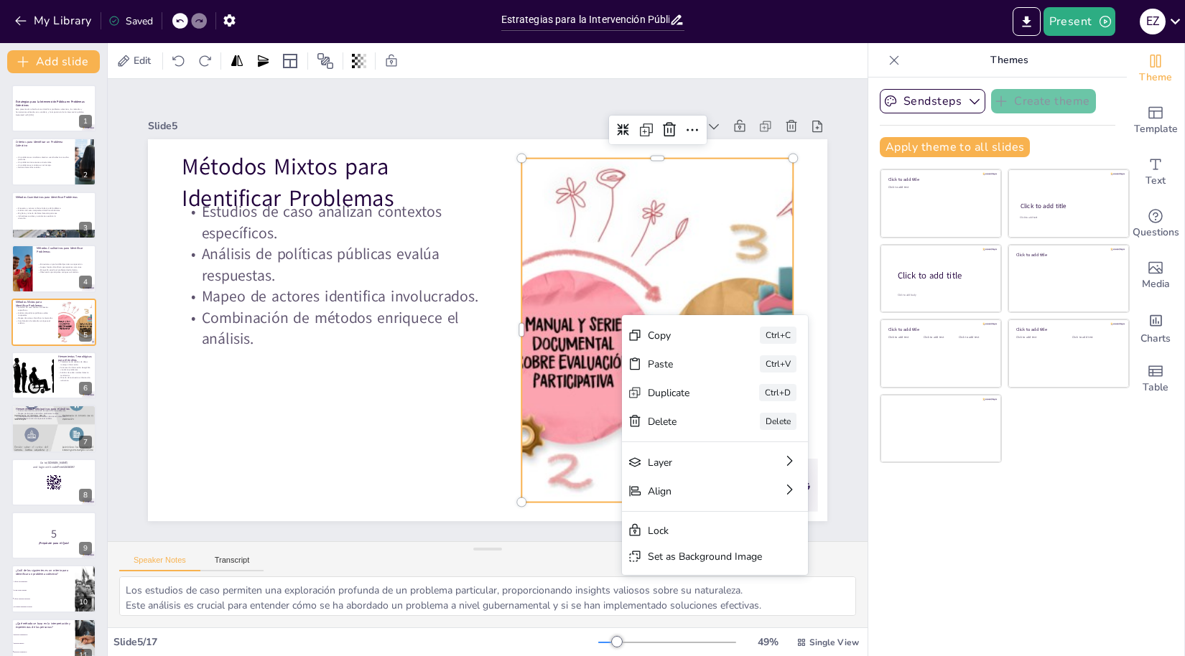
click at [598, 295] on div at bounding box center [375, 182] width 786 height 756
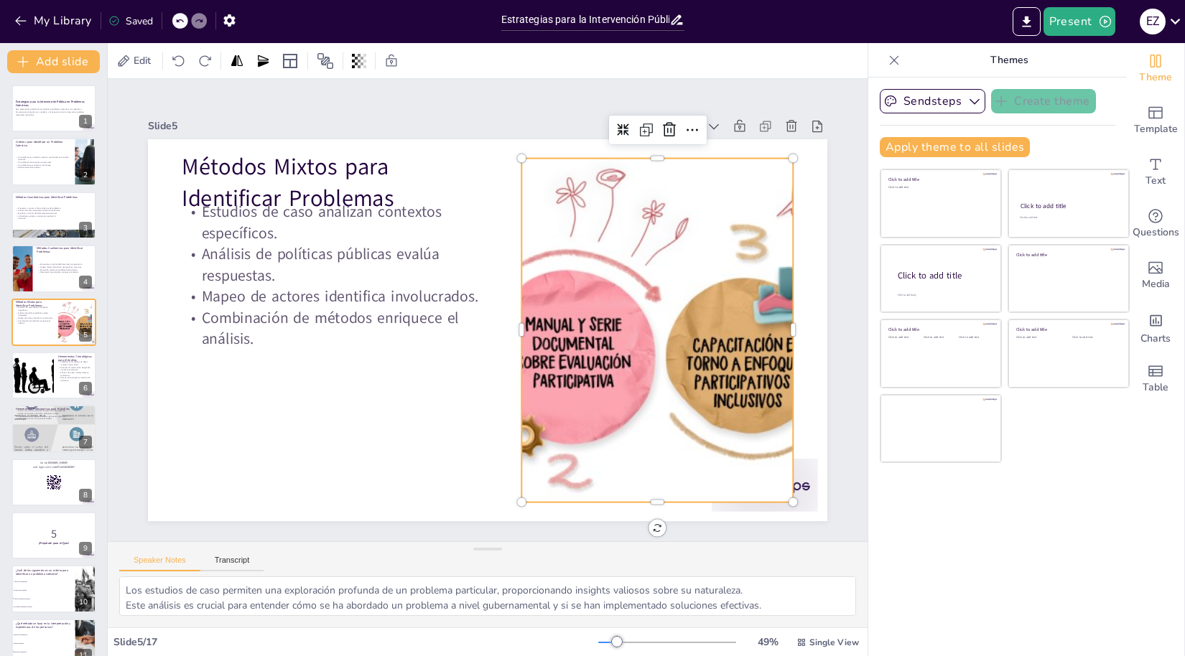
click at [619, 299] on div at bounding box center [420, 153] width 672 height 819
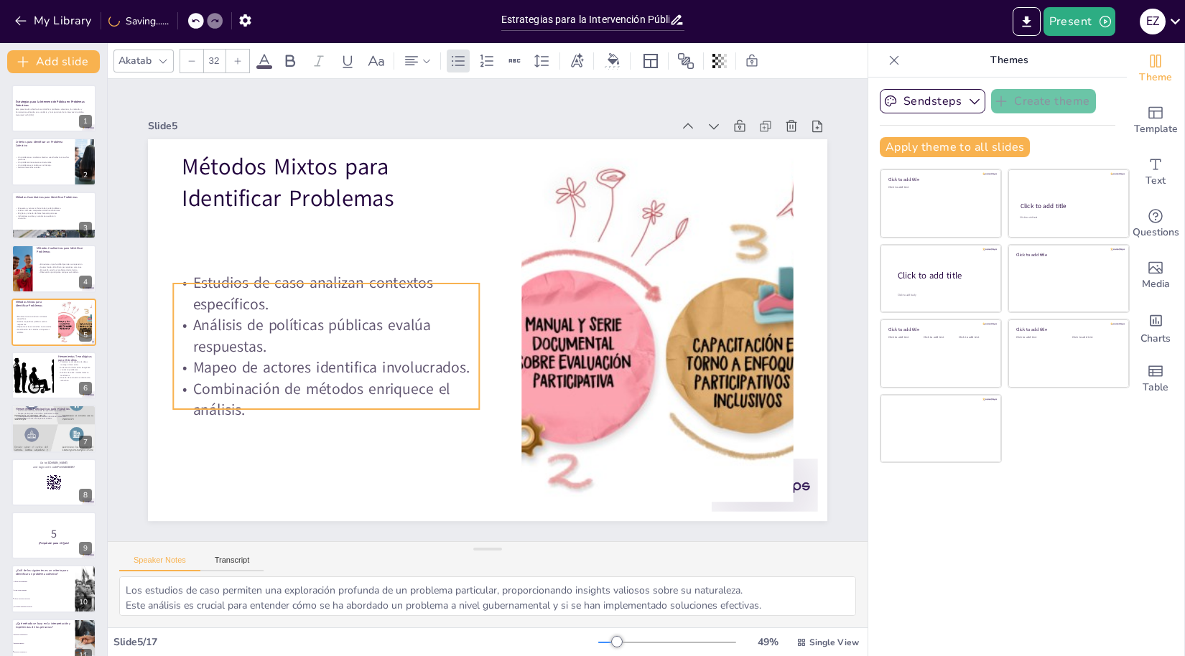
drag, startPoint x: 254, startPoint y: 274, endPoint x: 323, endPoint y: 455, distance: 193.7
click at [491, 305] on p "Análisis de políticas públicas evalúa respuestas." at bounding box center [645, 268] width 309 height 74
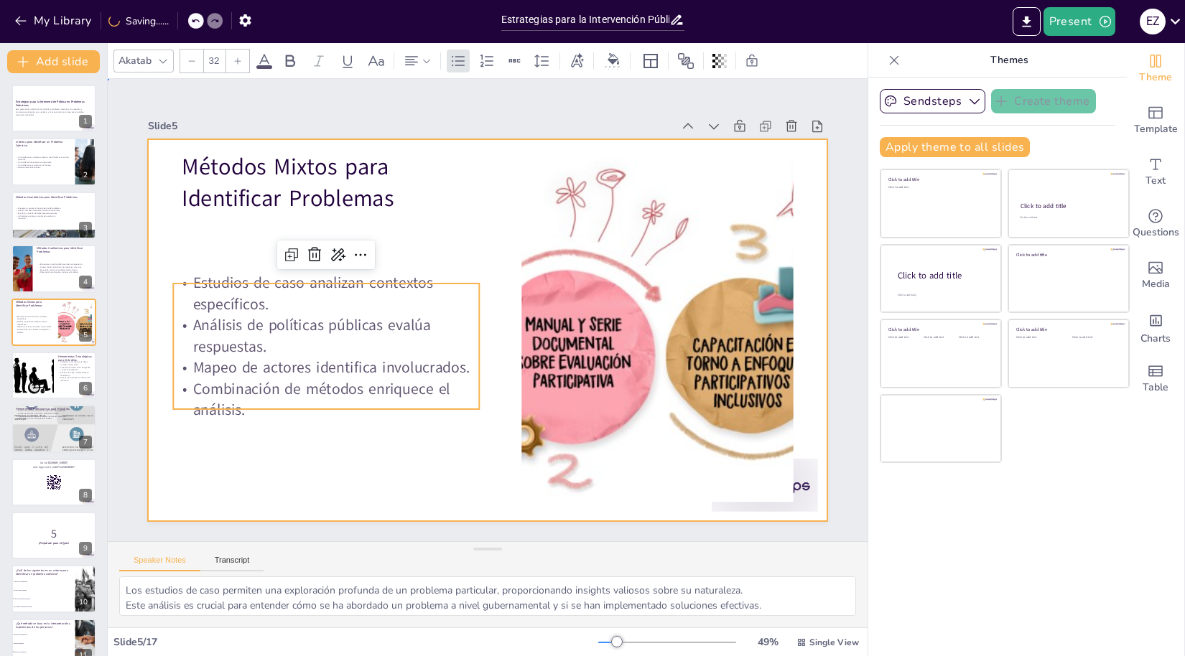
drag, startPoint x: 340, startPoint y: 460, endPoint x: 351, endPoint y: 483, distance: 26.0
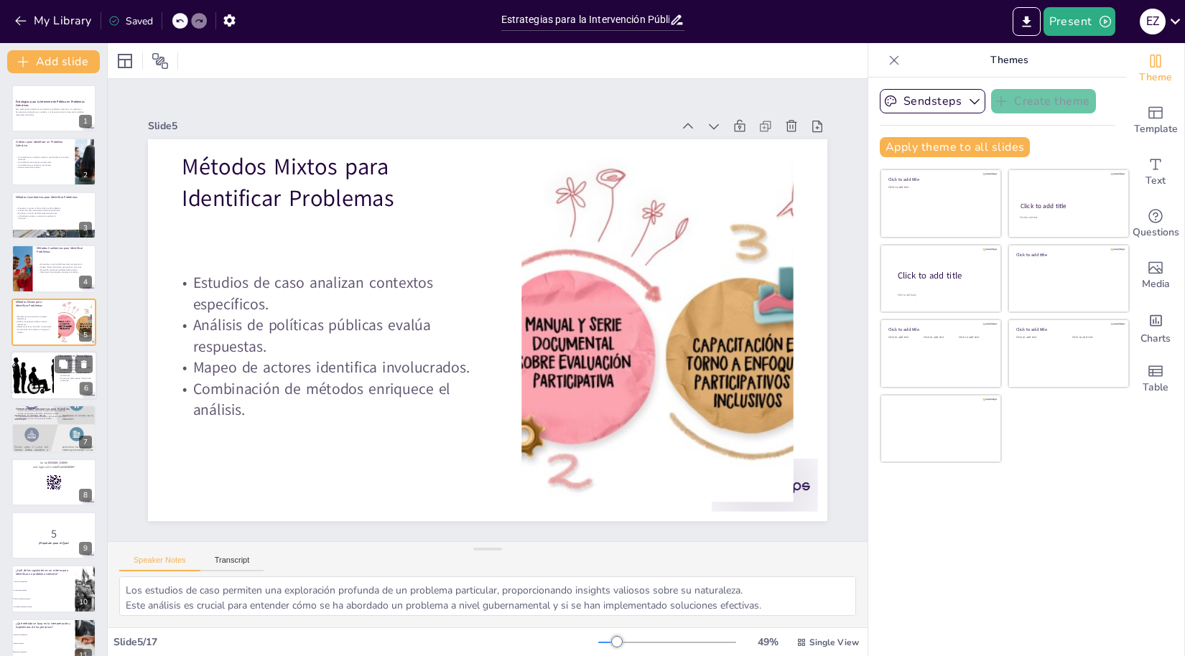
drag, startPoint x: 29, startPoint y: 378, endPoint x: 233, endPoint y: 383, distance: 203.3
click at [29, 378] on div at bounding box center [33, 375] width 64 height 47
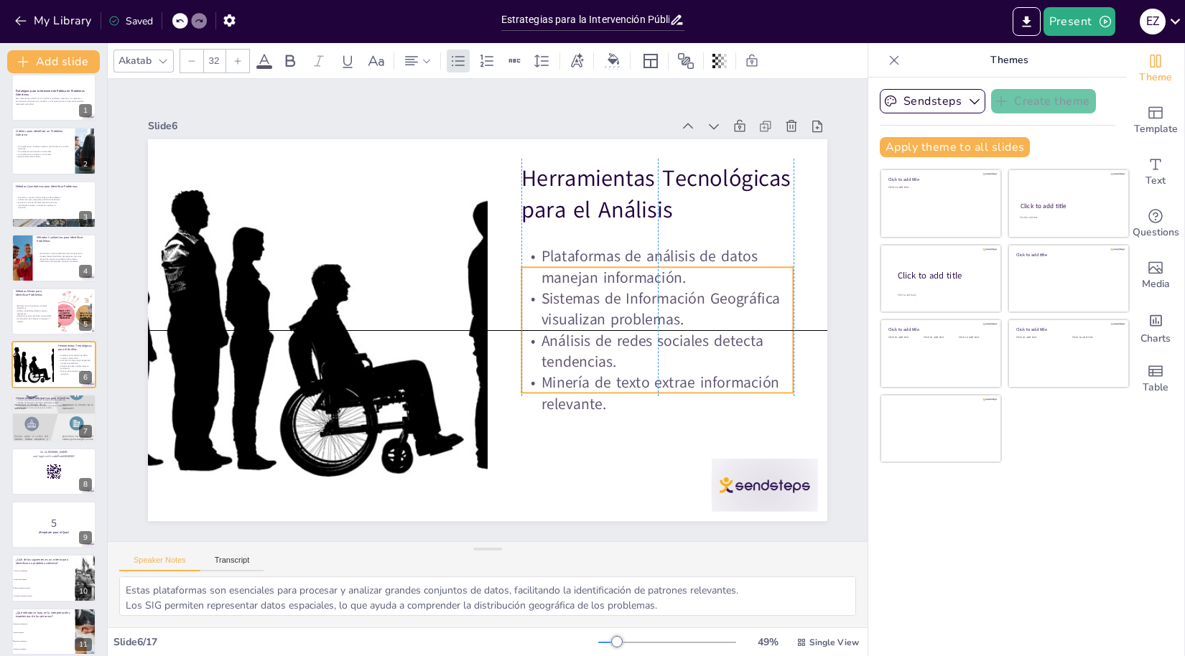
drag, startPoint x: 643, startPoint y: 316, endPoint x: 643, endPoint y: 350, distance: 33.8
click at [643, 350] on p "Análisis de redes sociales detecta tendencias." at bounding box center [570, 464] width 213 height 231
click at [37, 405] on p "Presupuestos participativos facilitan decisiones colectivas." at bounding box center [54, 406] width 76 height 3
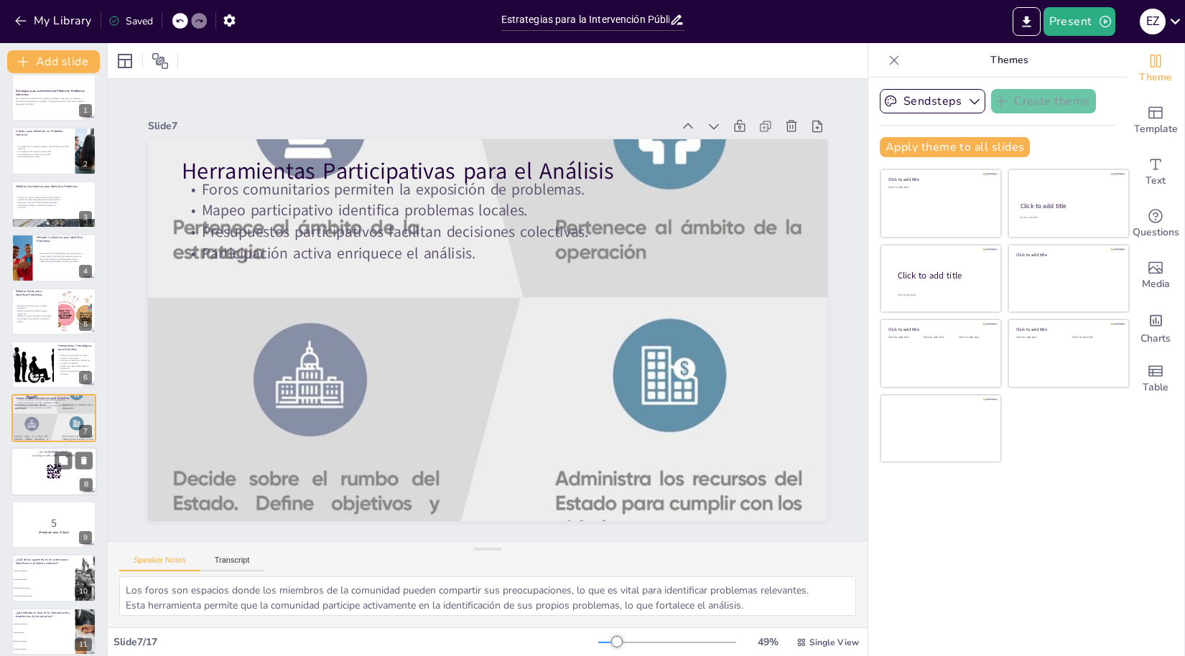
scroll to position [64, 0]
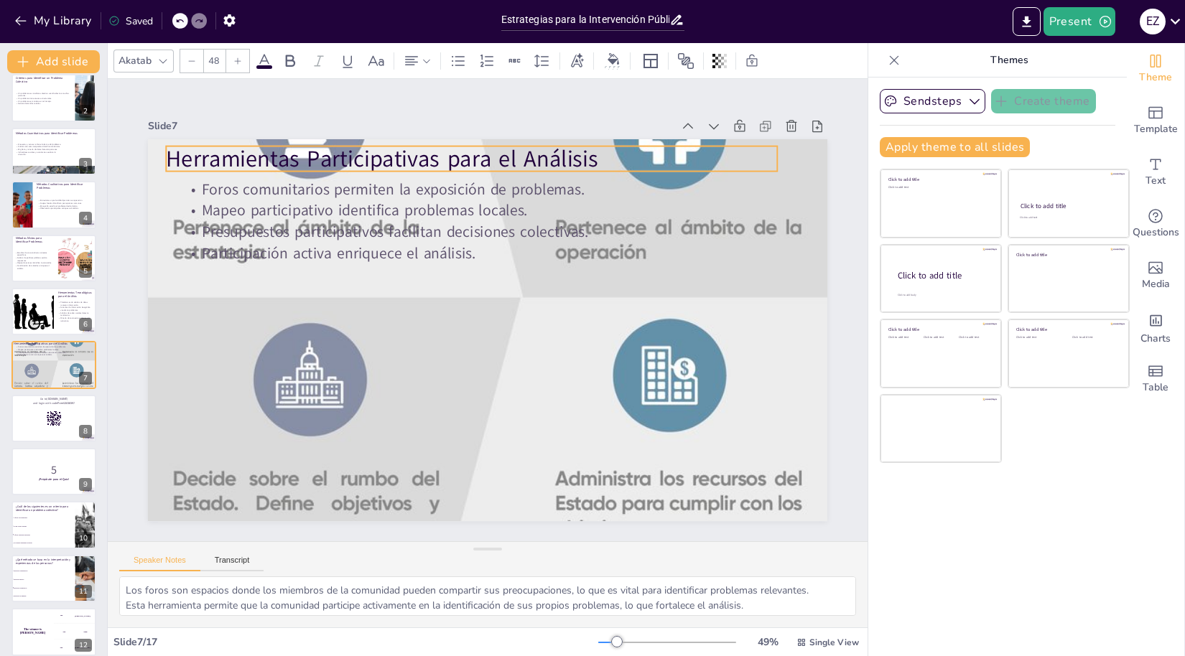
drag, startPoint x: 371, startPoint y: 166, endPoint x: 365, endPoint y: 162, distance: 7.4
click at [356, 154] on p "Herramientas Participativas para el Análisis" at bounding box center [425, 172] width 591 height 220
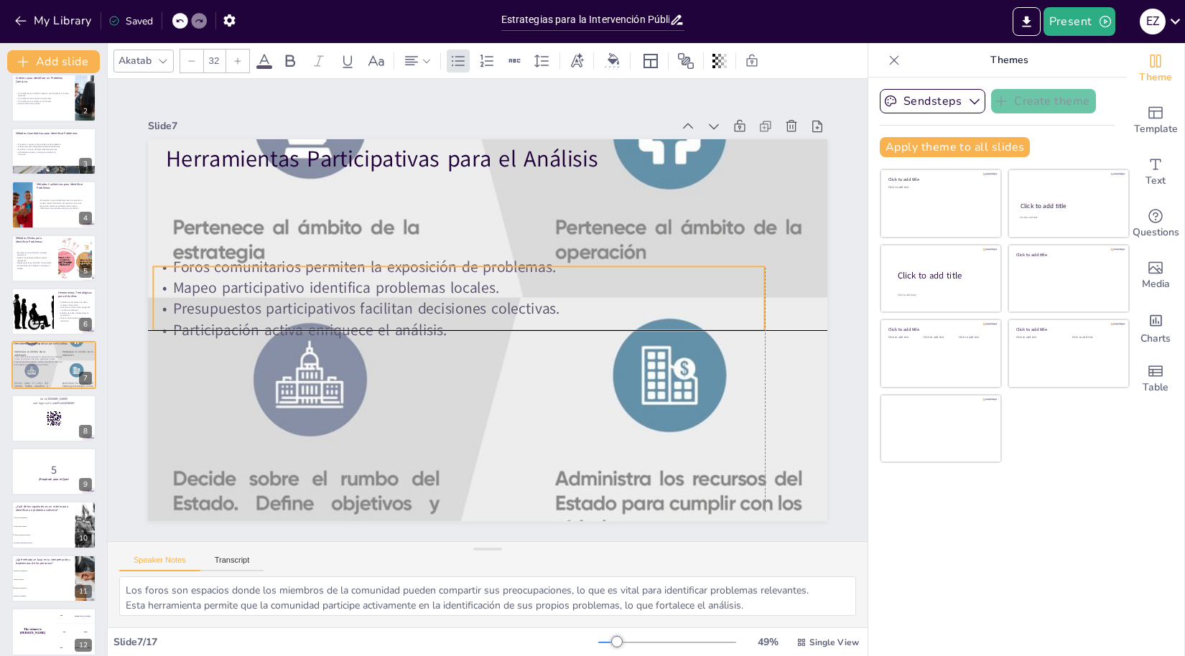
drag, startPoint x: 341, startPoint y: 238, endPoint x: 378, endPoint y: 340, distance: 109.0
click at [418, 315] on p "Presupuestos participativos facilitan decisiones colectivas." at bounding box center [492, 338] width 149 height 603
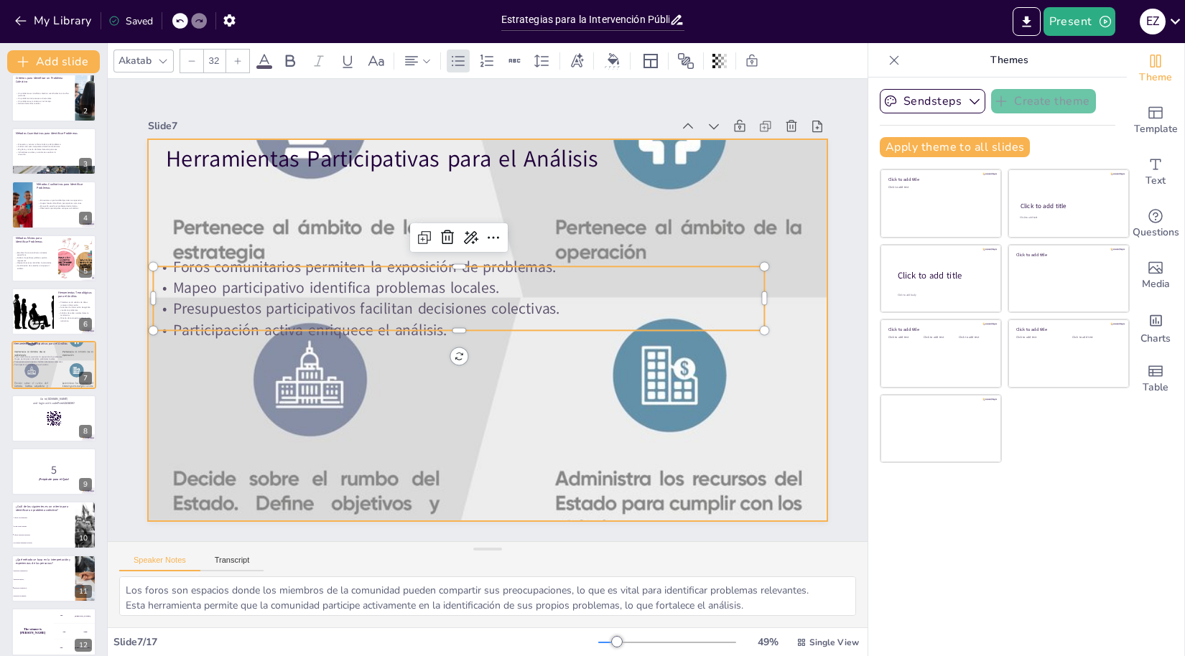
click at [791, 266] on div at bounding box center [507, 313] width 2155 height 894
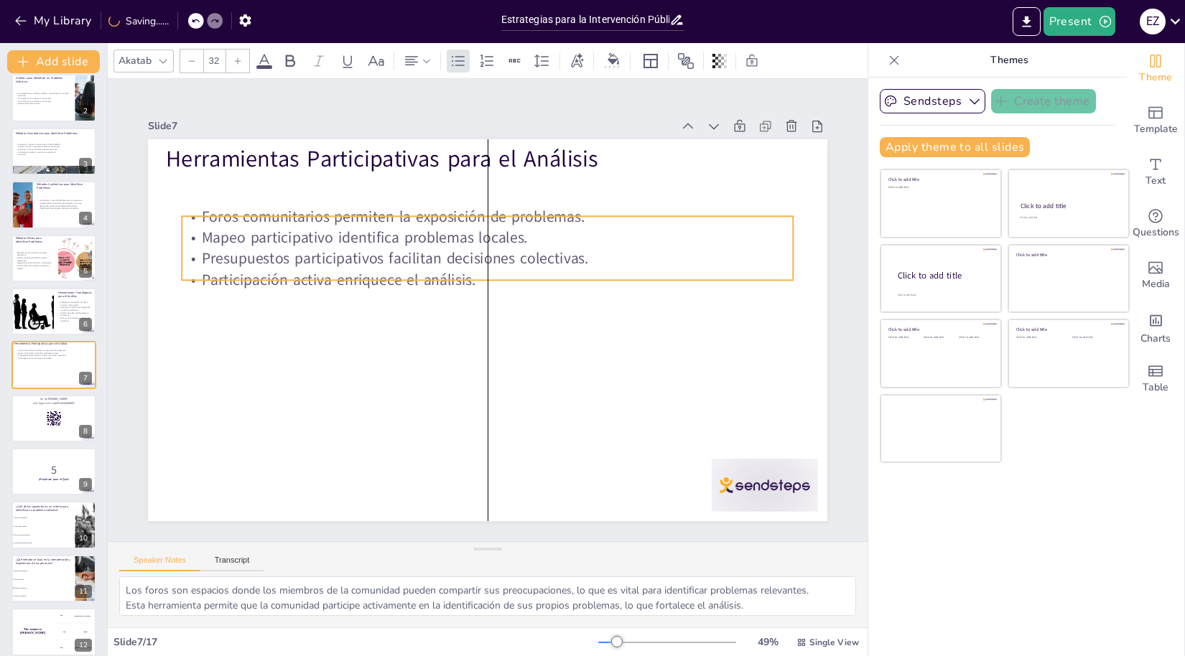
drag, startPoint x: 468, startPoint y: 304, endPoint x: 642, endPoint y: 300, distance: 173.8
click at [498, 254] on p "Presupuestos participativos facilitan decisiones colectivas." at bounding box center [446, 280] width 376 height 507
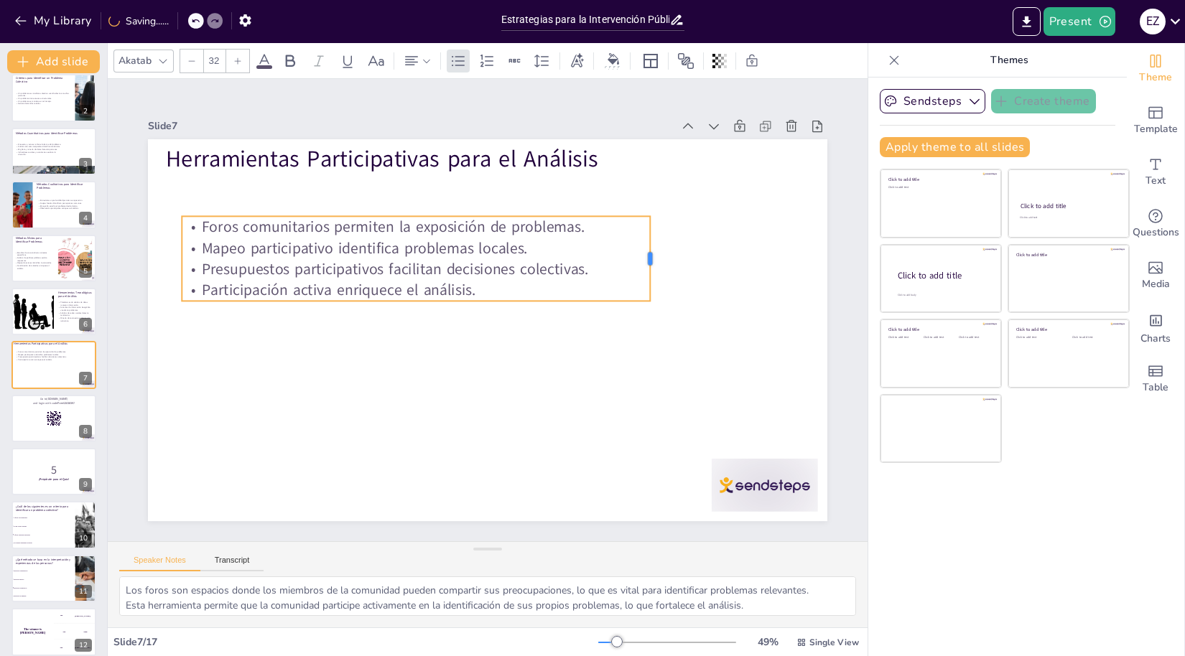
drag, startPoint x: 793, startPoint y: 246, endPoint x: 658, endPoint y: 299, distance: 145.4
click at [362, 369] on div at bounding box center [343, 411] width 37 height 84
click at [59, 413] on button at bounding box center [63, 407] width 17 height 17
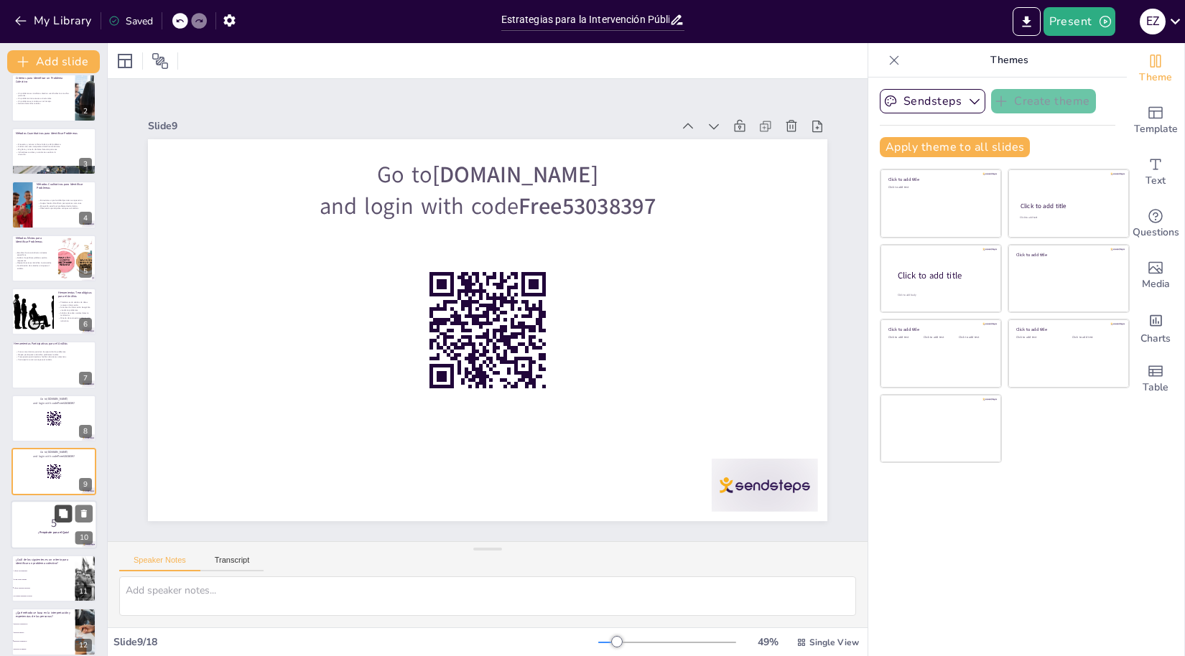
scroll to position [171, 0]
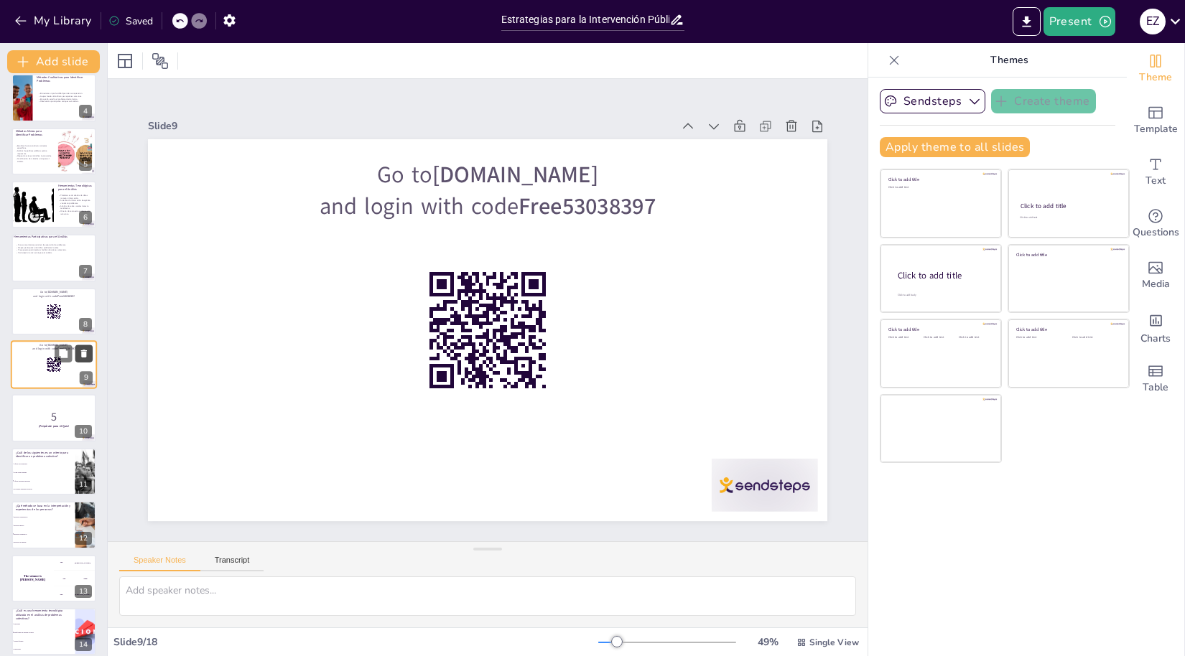
click at [81, 353] on icon at bounding box center [84, 354] width 6 height 8
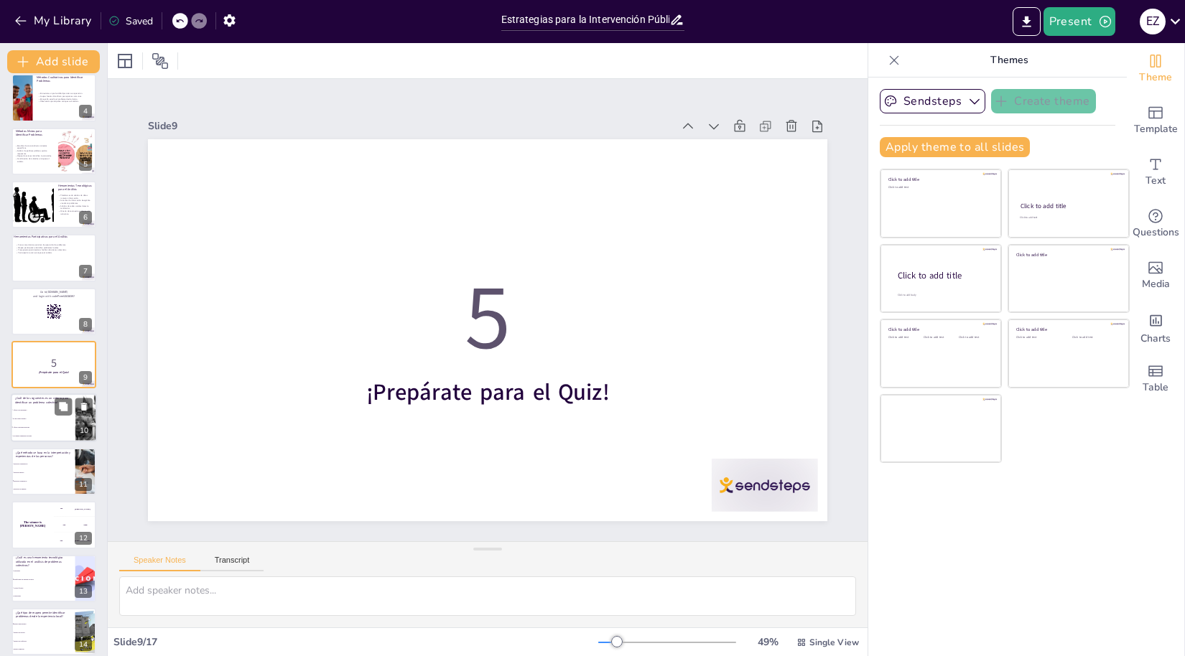
click at [49, 427] on span "Afecta a muchas personas" at bounding box center [44, 428] width 62 height 2
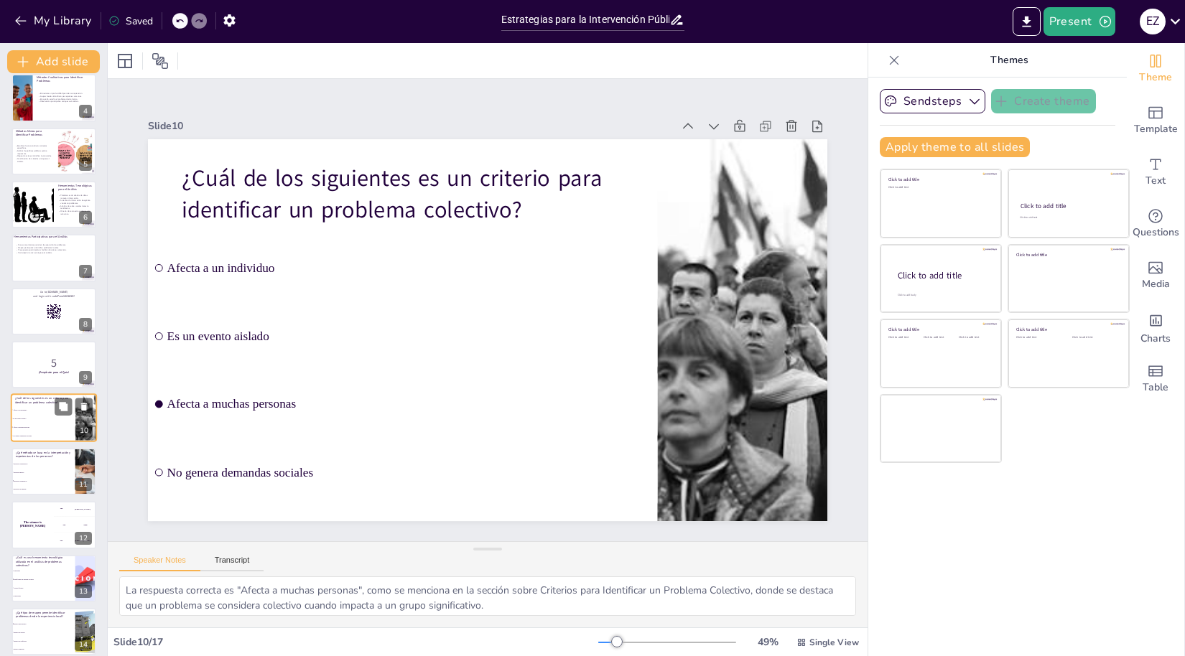
scroll to position [224, 0]
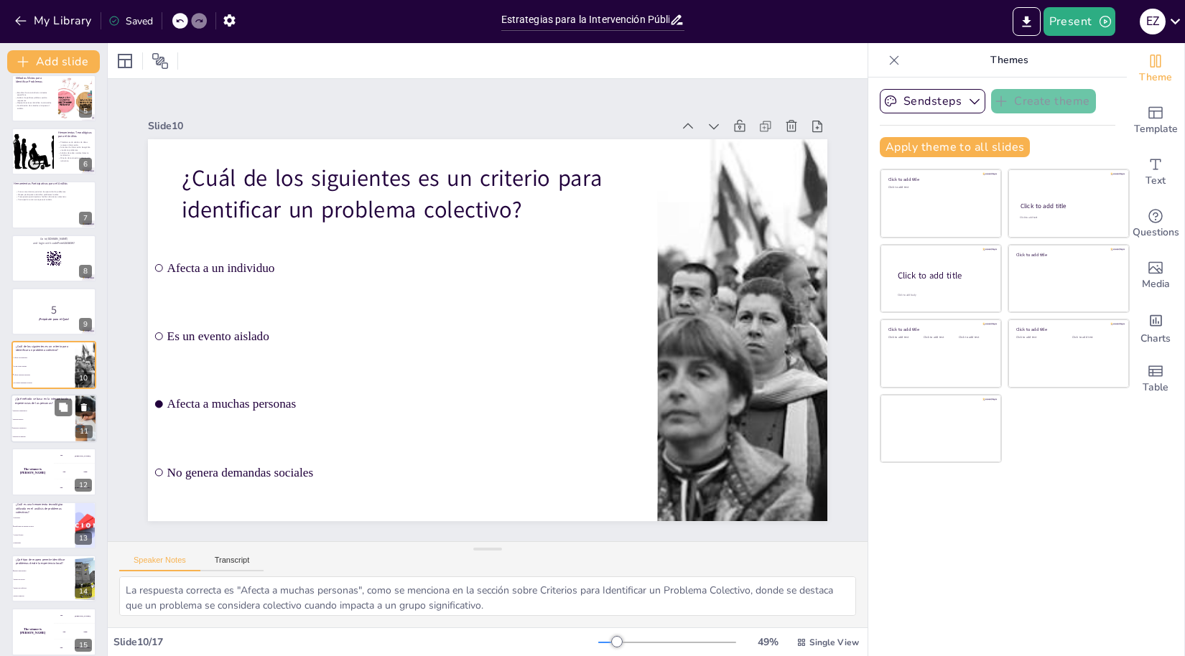
click at [40, 427] on span "Métodos cualitativos" at bounding box center [44, 428] width 62 height 2
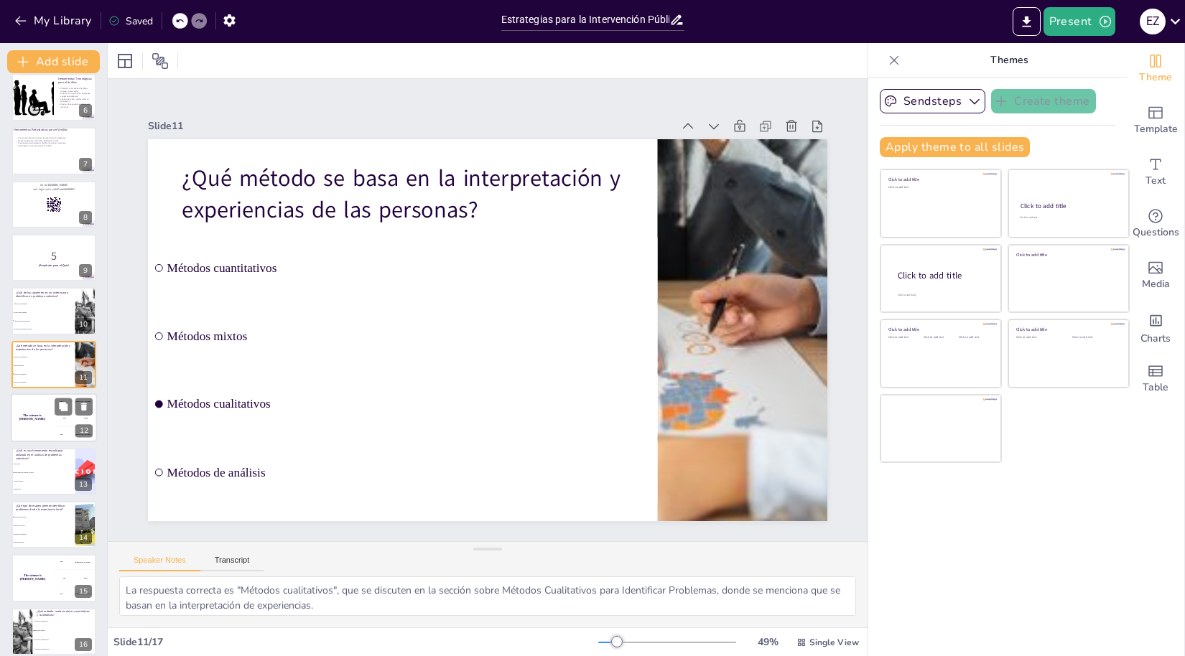
click at [37, 426] on div "The winner is [PERSON_NAME]" at bounding box center [32, 418] width 43 height 49
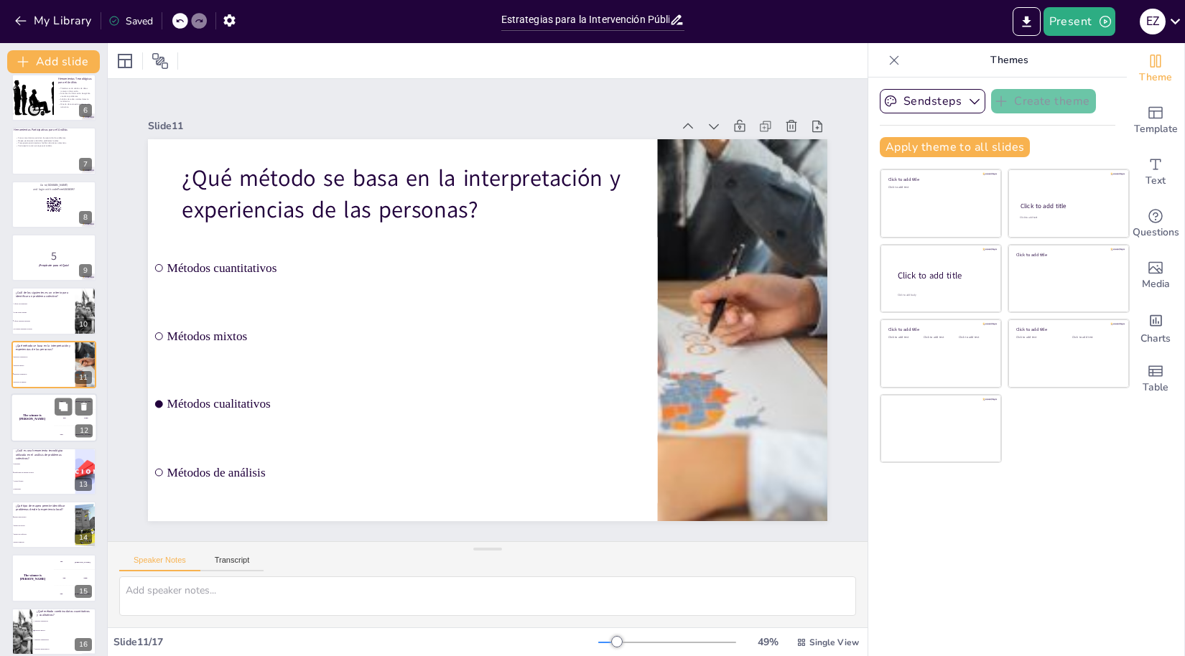
scroll to position [331, 0]
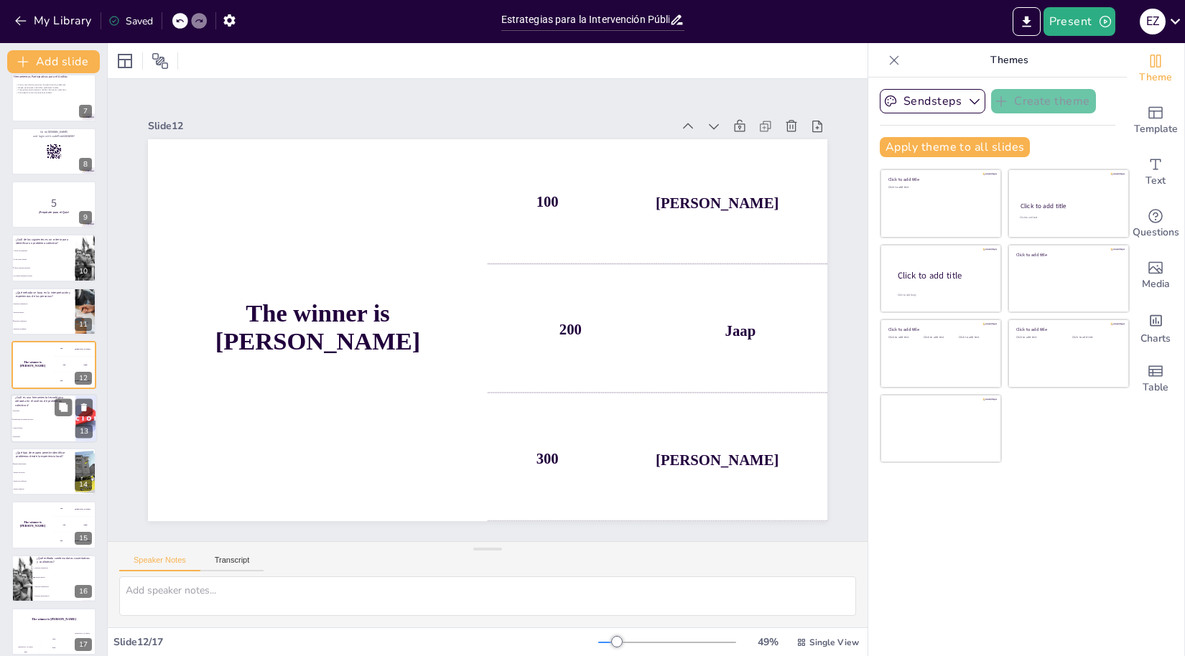
click at [39, 424] on li "Grupos focales" at bounding box center [43, 428] width 65 height 9
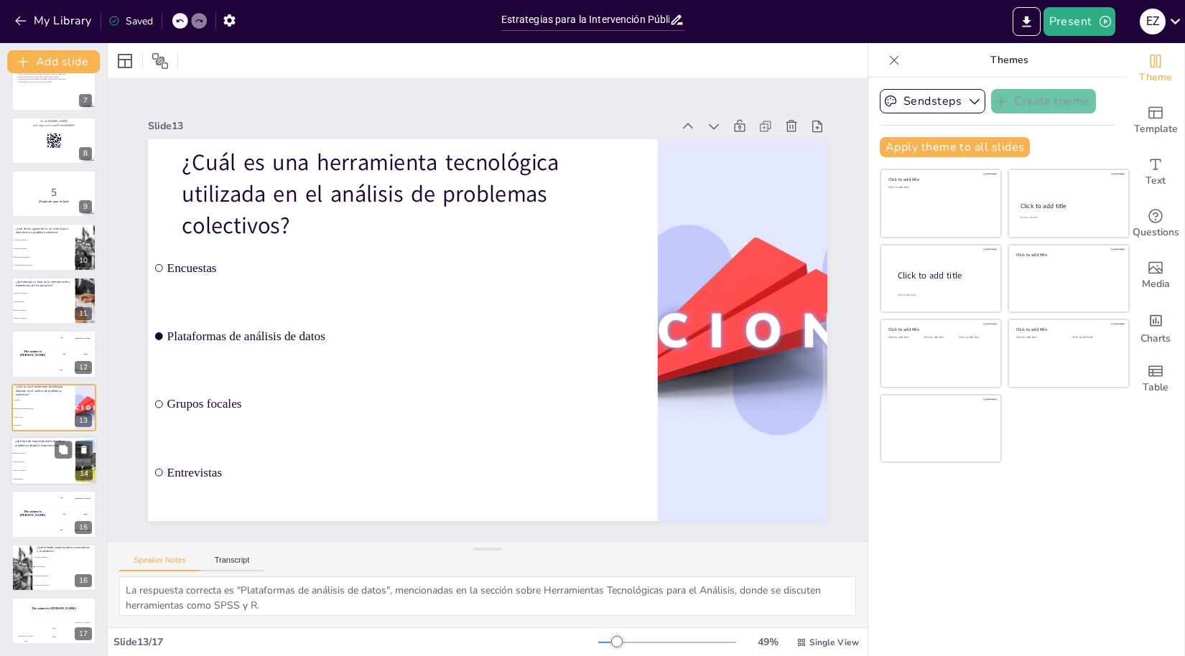
click at [44, 468] on li "Mapeo de conflictos" at bounding box center [43, 470] width 65 height 9
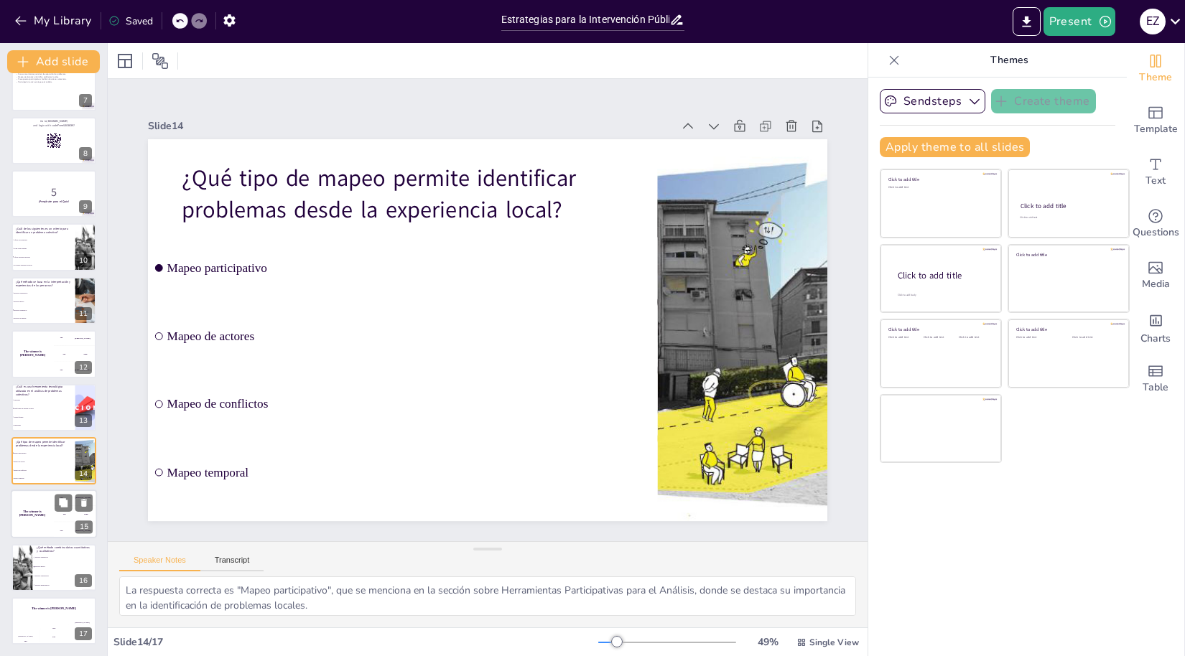
click at [34, 511] on div "The winner is [PERSON_NAME]" at bounding box center [32, 515] width 43 height 49
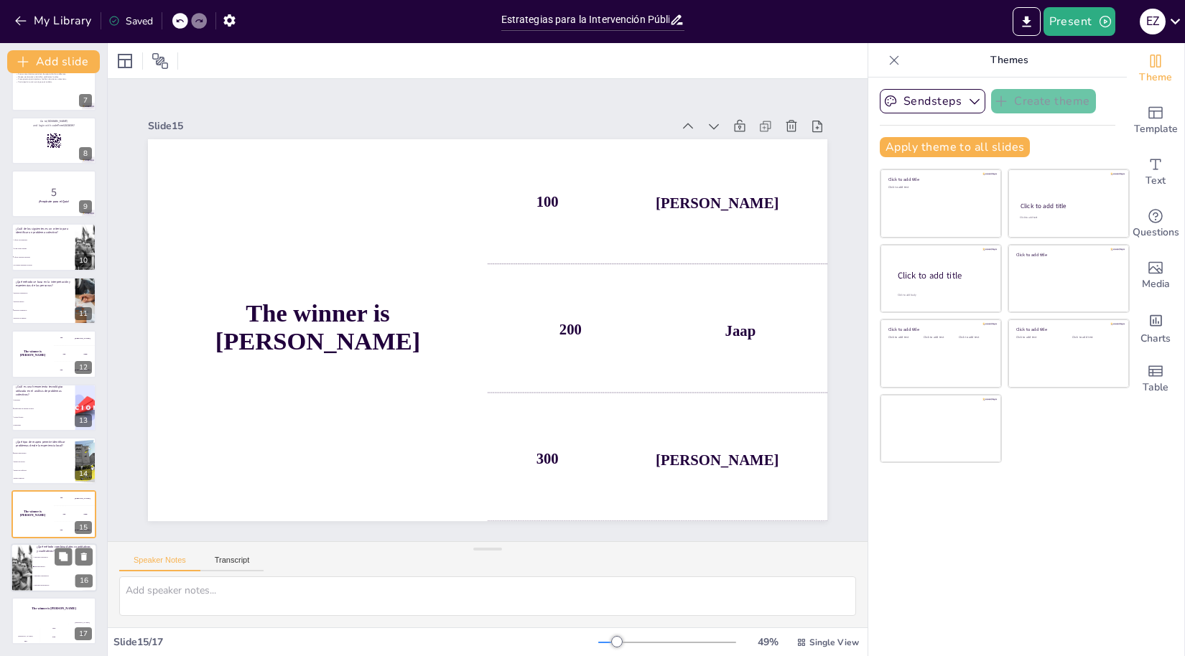
click at [45, 575] on span "Métodos cuantitativos" at bounding box center [65, 576] width 62 height 2
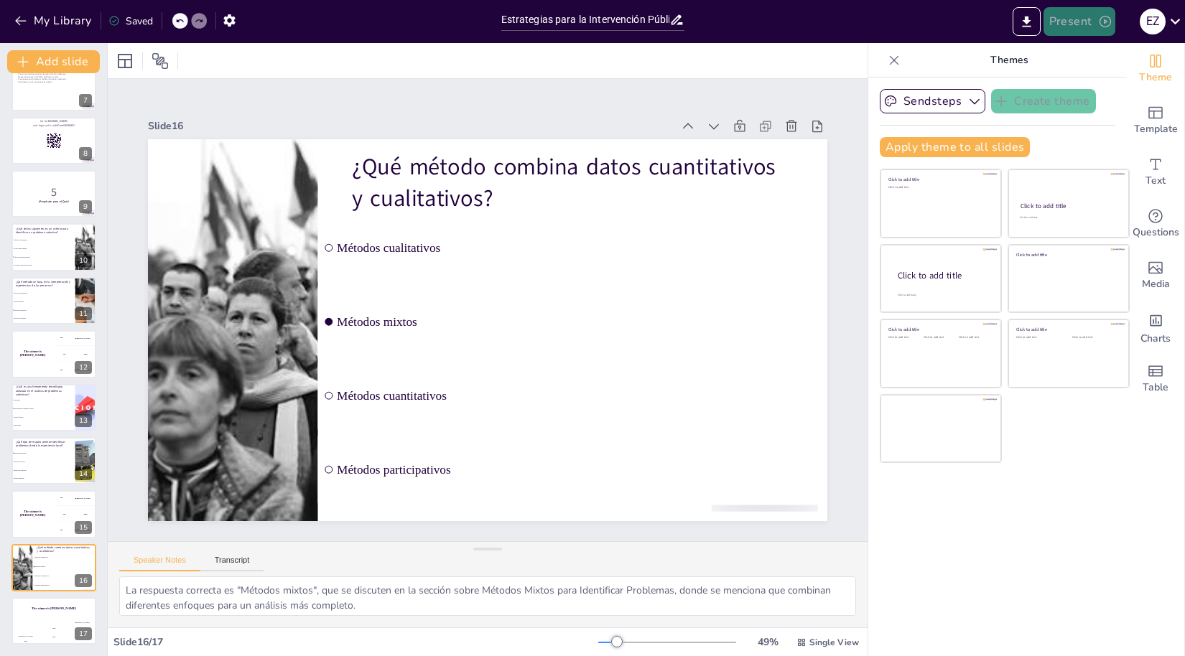
click at [1096, 23] on button "Present" at bounding box center [1080, 21] width 72 height 29
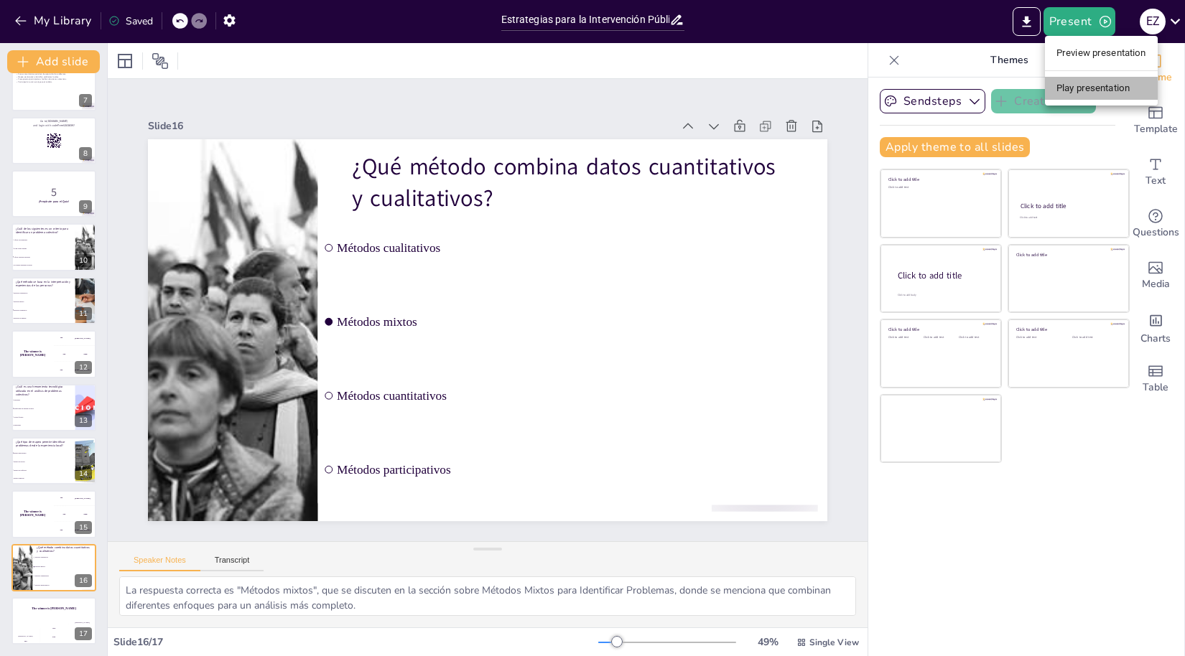
click at [1100, 88] on li "Play presentation" at bounding box center [1101, 88] width 113 height 23
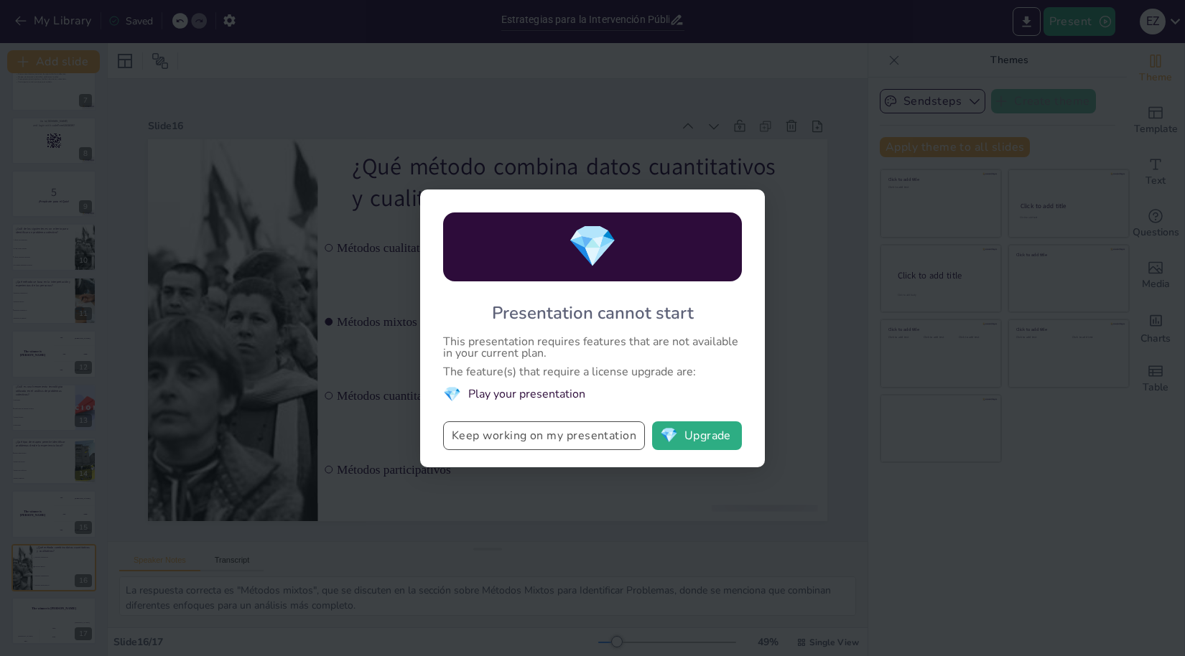
click at [587, 437] on button "Keep working on my presentation" at bounding box center [544, 436] width 202 height 29
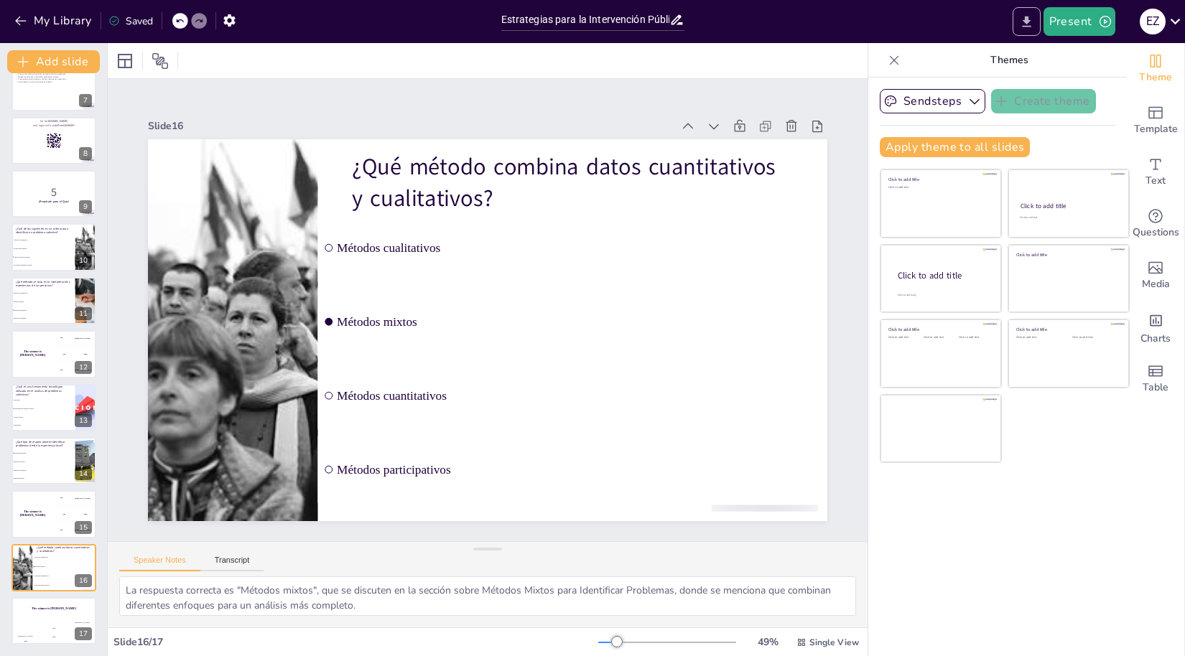
click at [1027, 24] on icon "Export to PowerPoint" at bounding box center [1026, 21] width 15 height 15
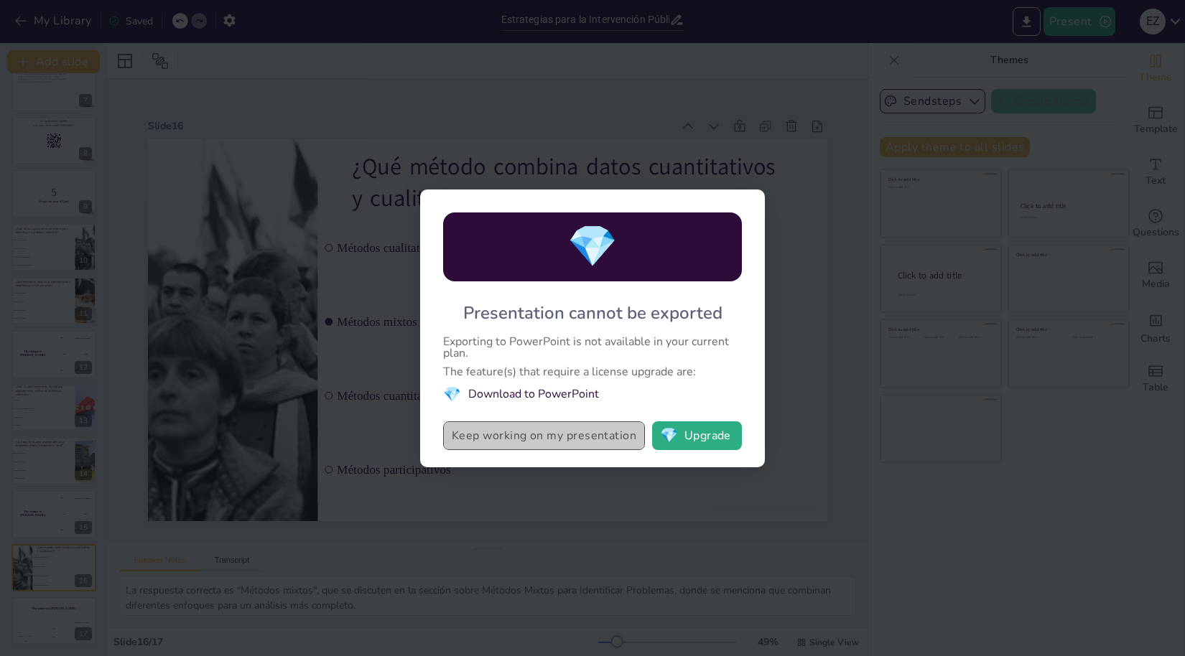
click at [574, 438] on button "Keep working on my presentation" at bounding box center [544, 436] width 202 height 29
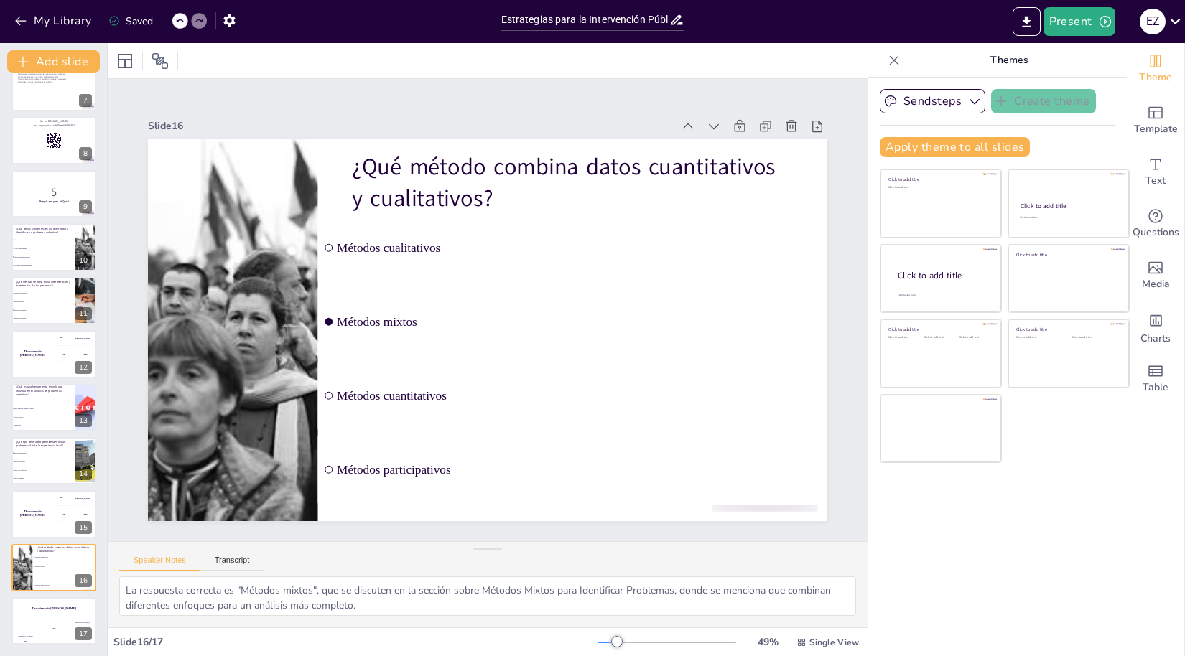
scroll to position [4, 0]
